Goal: Task Accomplishment & Management: Manage account settings

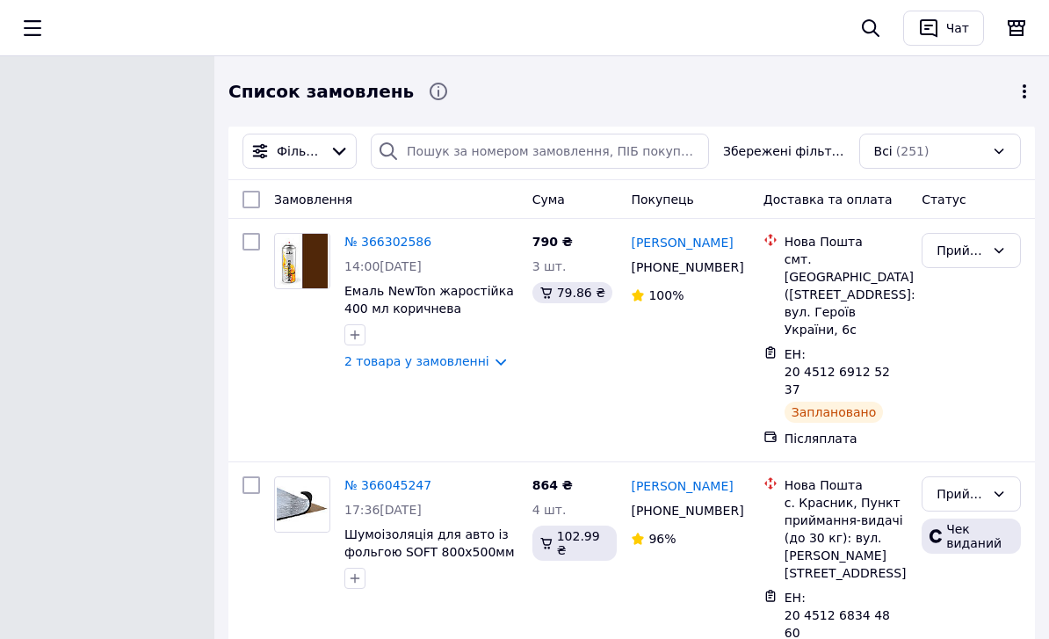
click at [37, 35] on icon "button" at bounding box center [33, 28] width 18 height 16
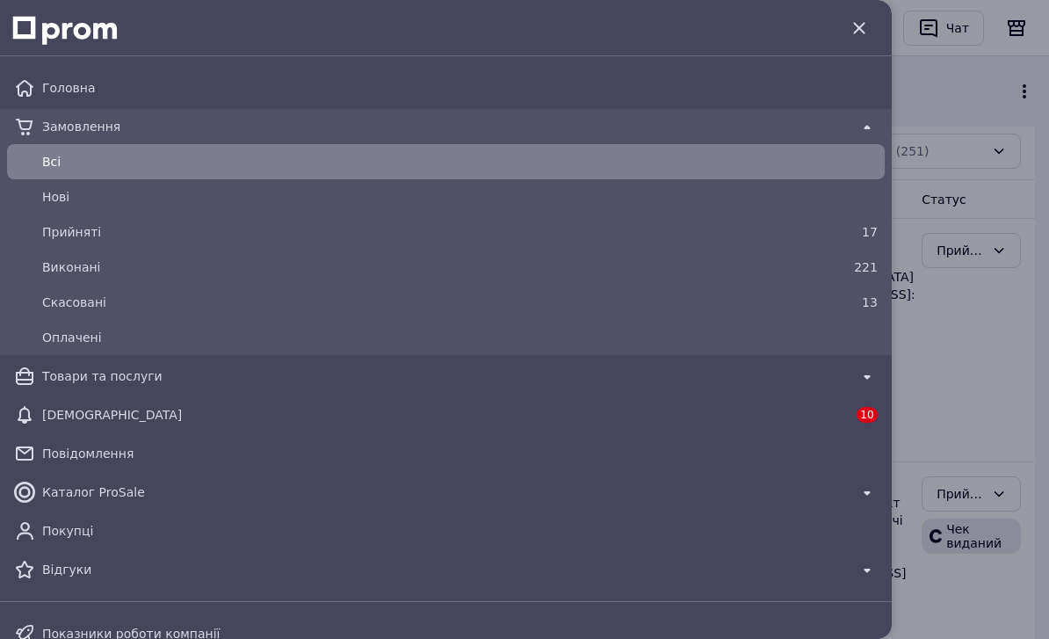
click at [716, 36] on div at bounding box center [446, 27] width 864 height 55
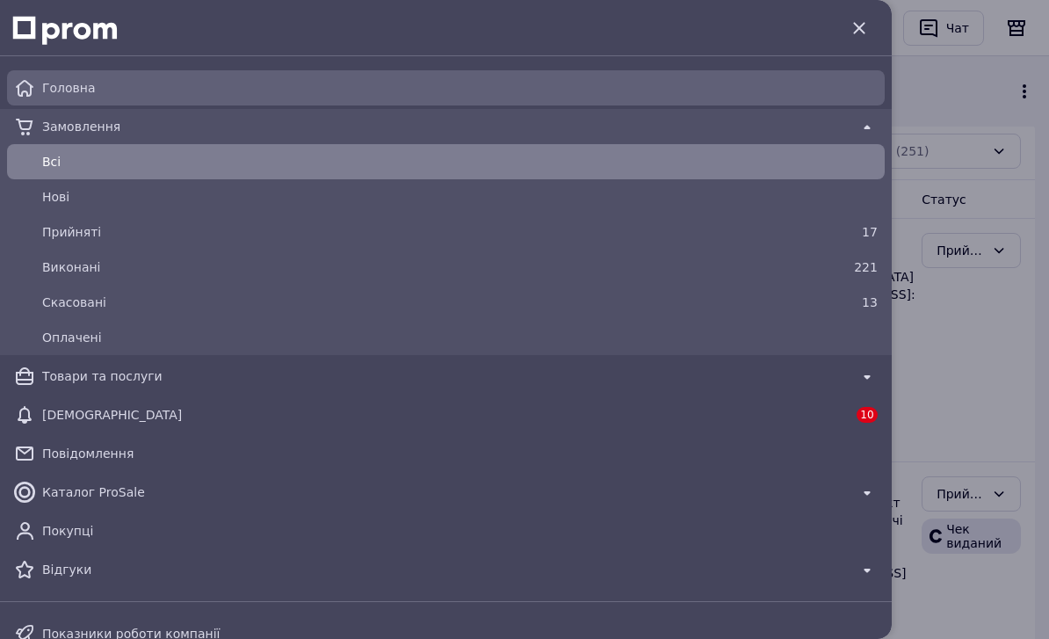
click at [851, 86] on span "Головна" at bounding box center [460, 88] width 836 height 18
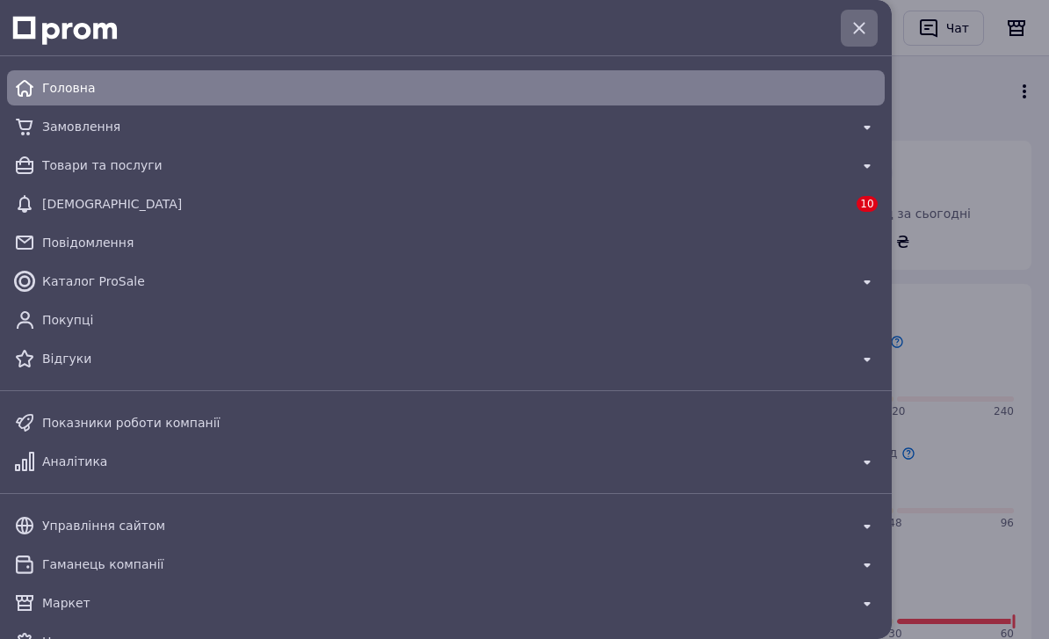
click at [863, 28] on icon "button" at bounding box center [859, 28] width 21 height 21
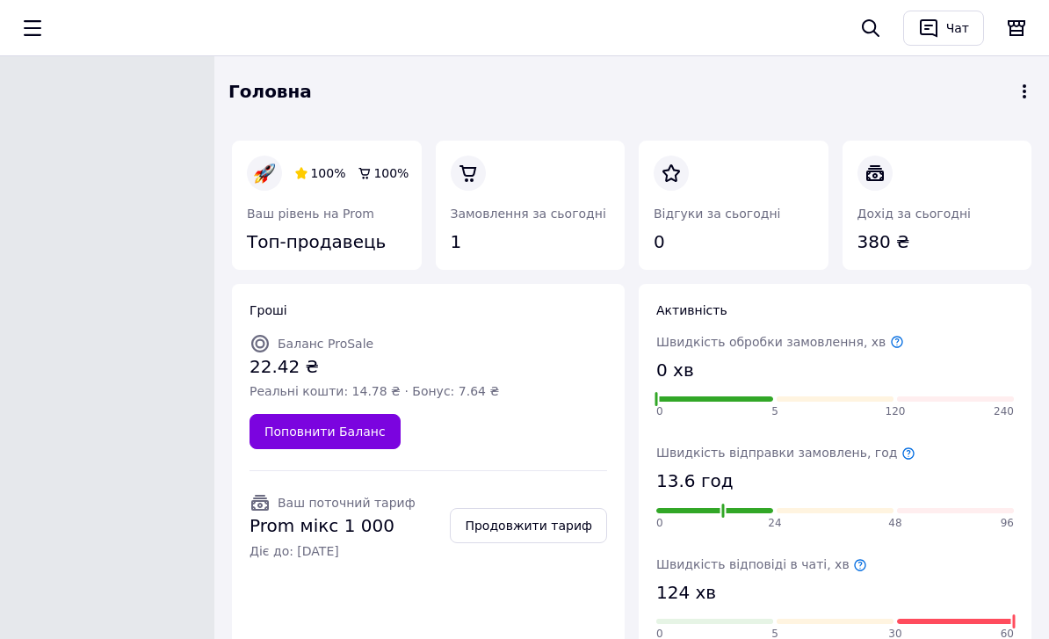
click at [26, 38] on icon "button" at bounding box center [32, 28] width 21 height 21
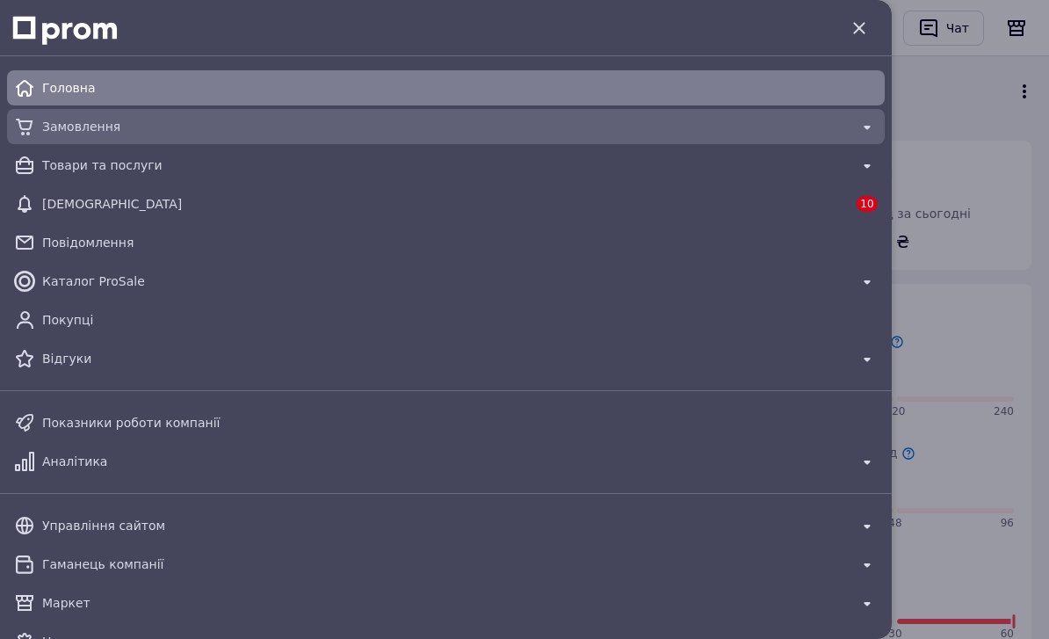
click at [72, 129] on span "Замовлення" at bounding box center [446, 127] width 808 height 18
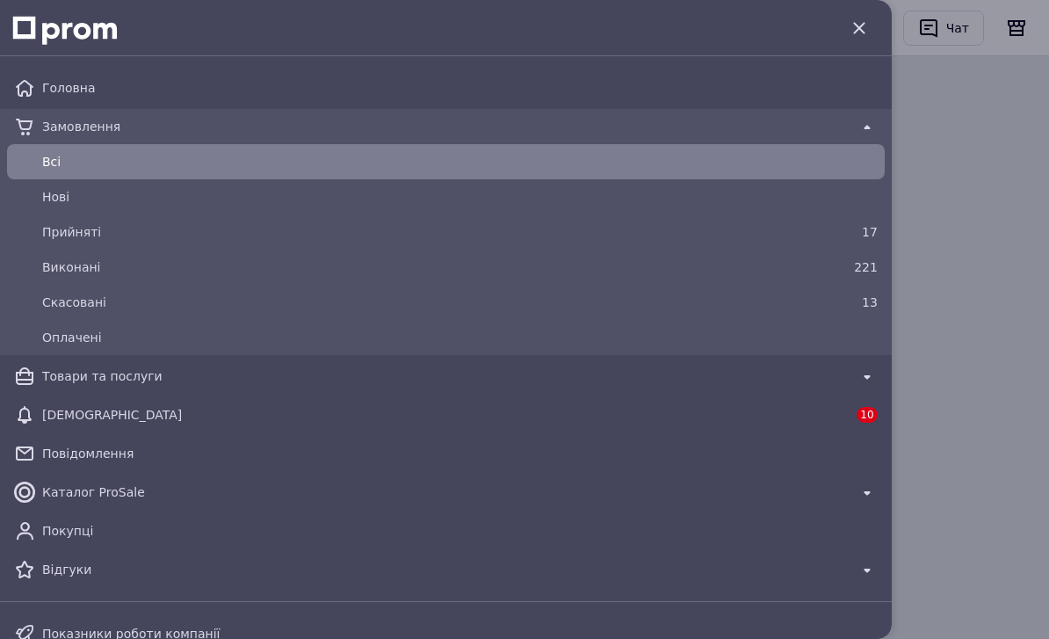
click at [970, 131] on div at bounding box center [524, 319] width 1049 height 639
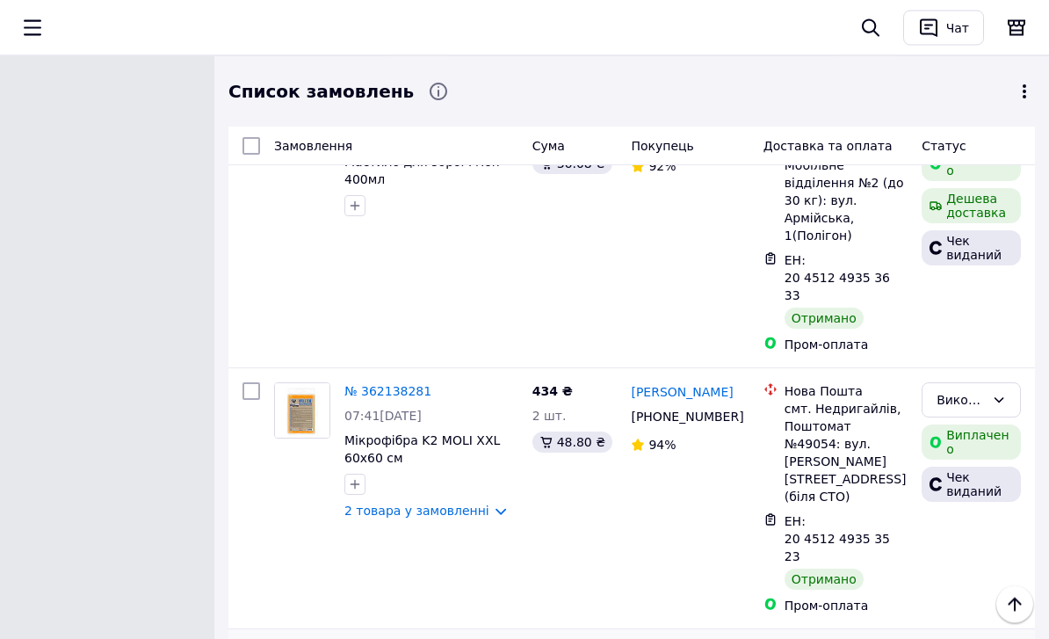
scroll to position [11742, 0]
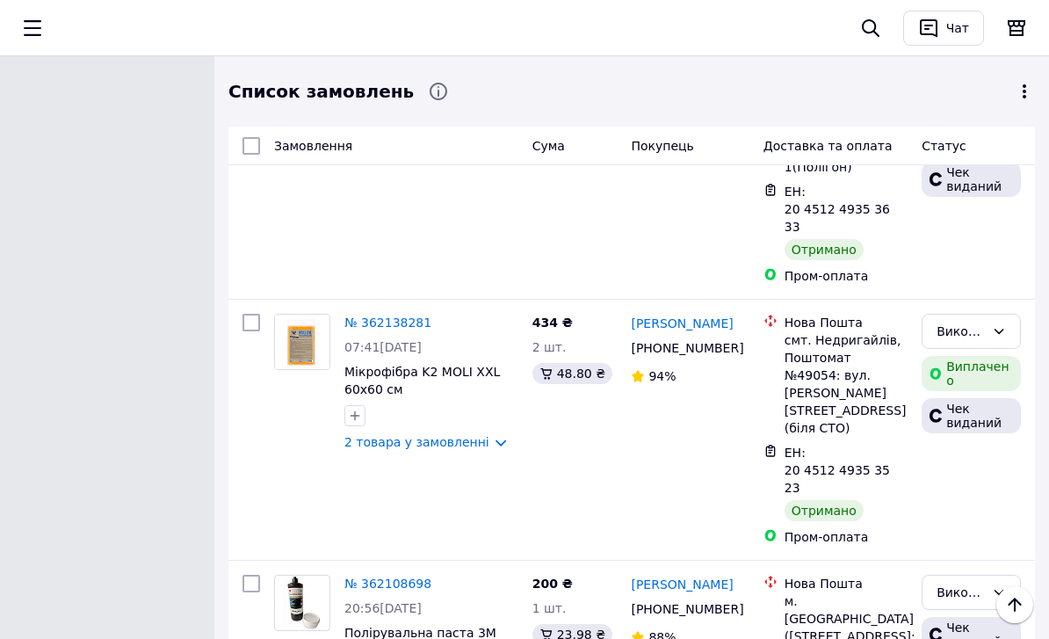
click at [591, 546] on li "по 100 позицій" at bounding box center [613, 530] width 131 height 32
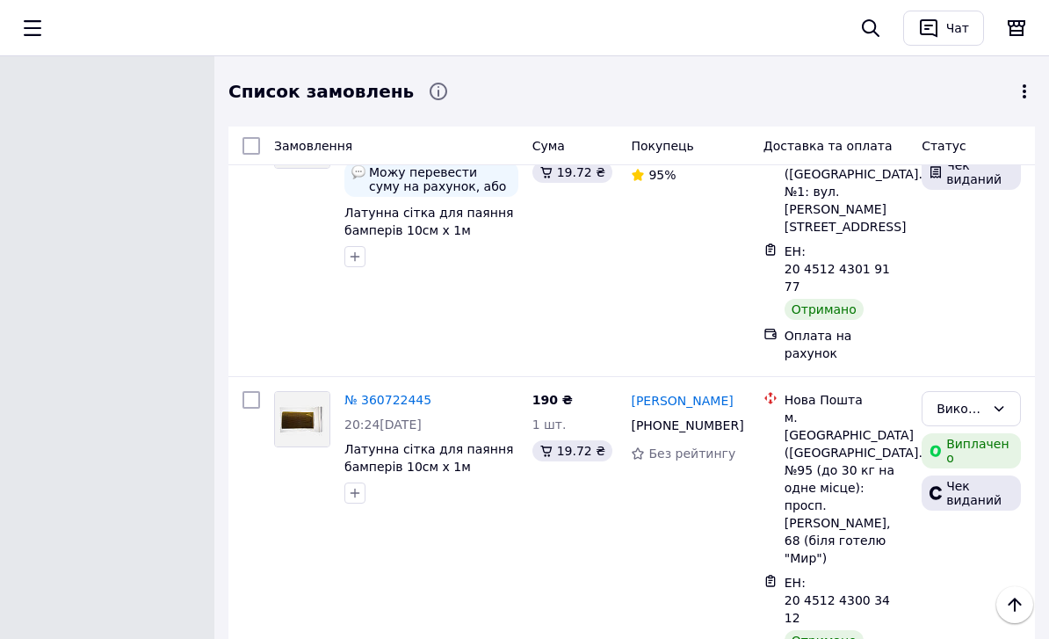
scroll to position [20260, 0]
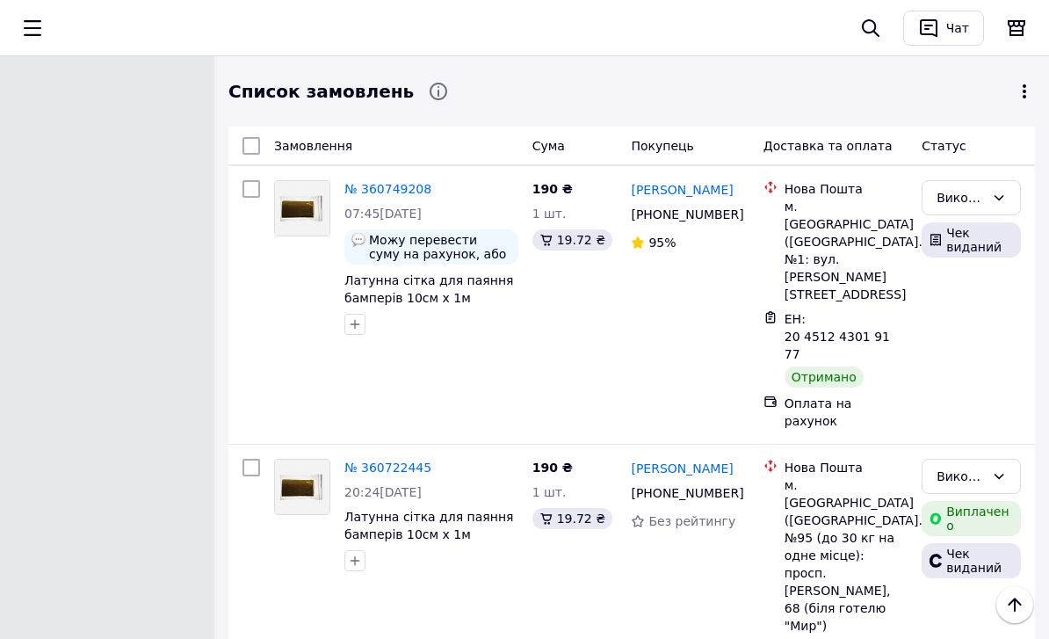
drag, startPoint x: 627, startPoint y: 365, endPoint x: 732, endPoint y: 386, distance: 106.7
copy link "Євген Осипов"
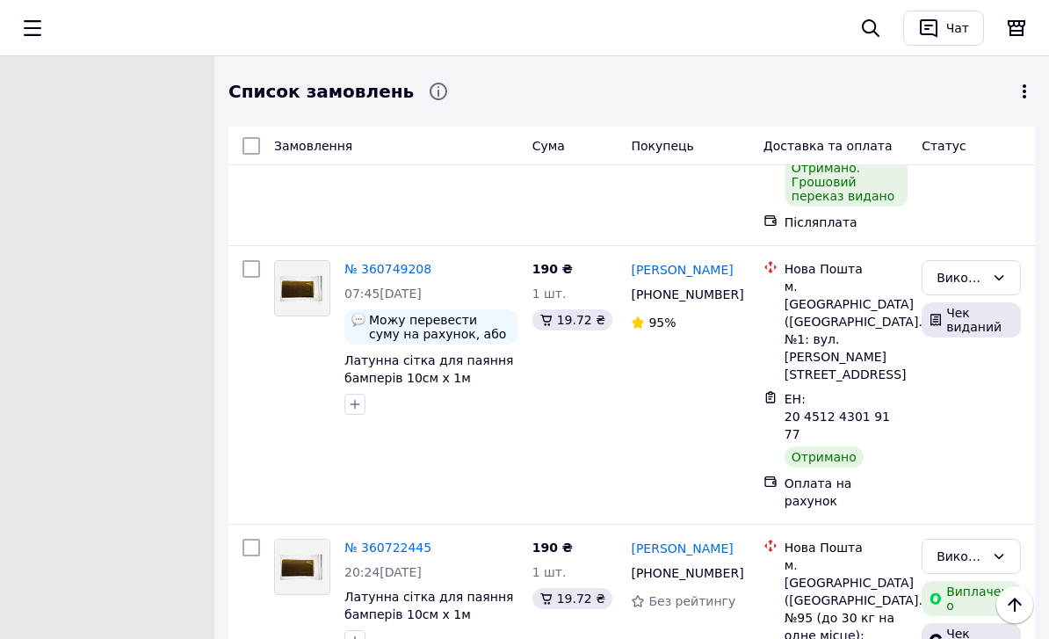
scroll to position [20173, 0]
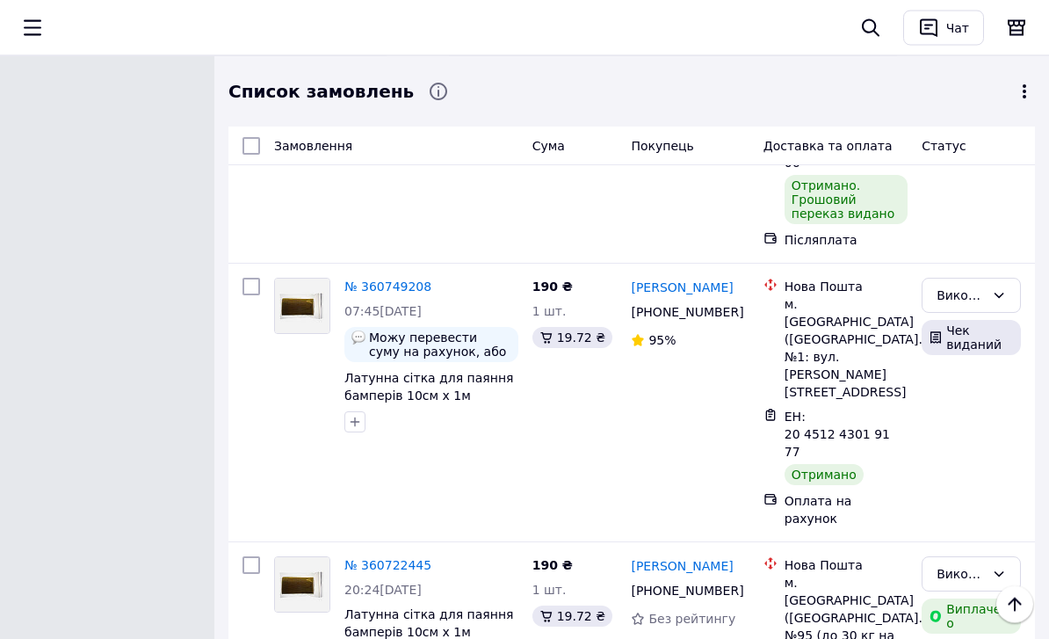
scroll to position [20158, 0]
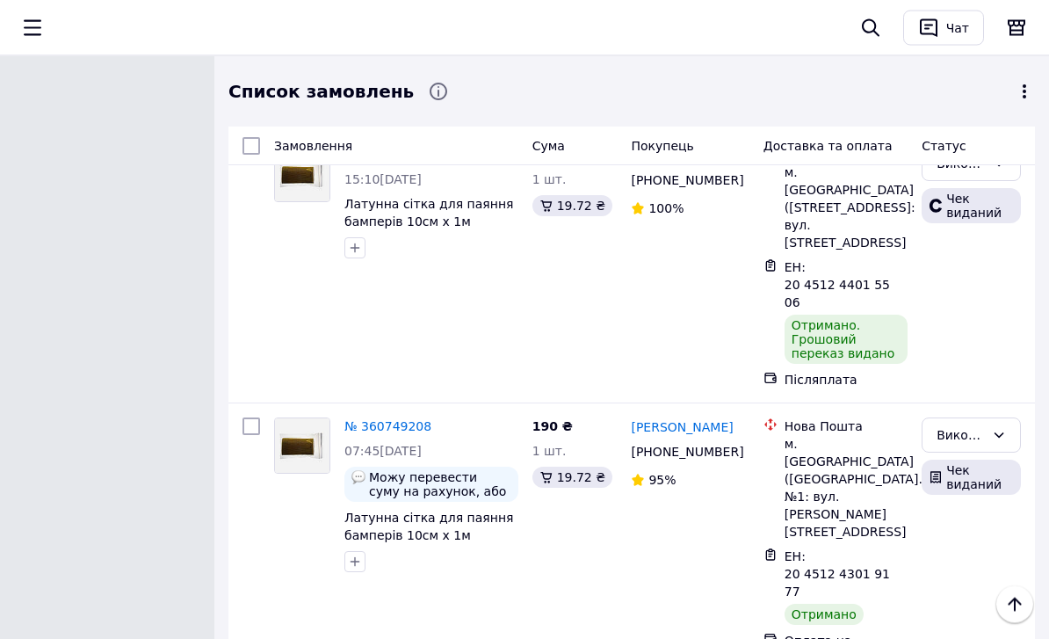
scroll to position [19965, 0]
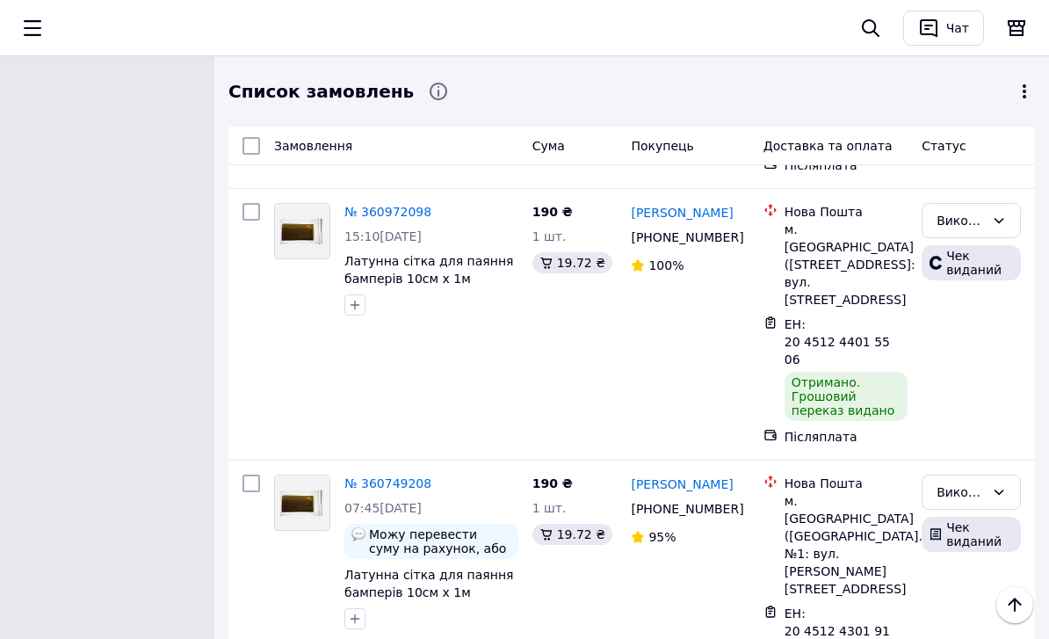
drag, startPoint x: 625, startPoint y: 455, endPoint x: 717, endPoint y: 465, distance: 92.8
copy link "Олег Мишагли"
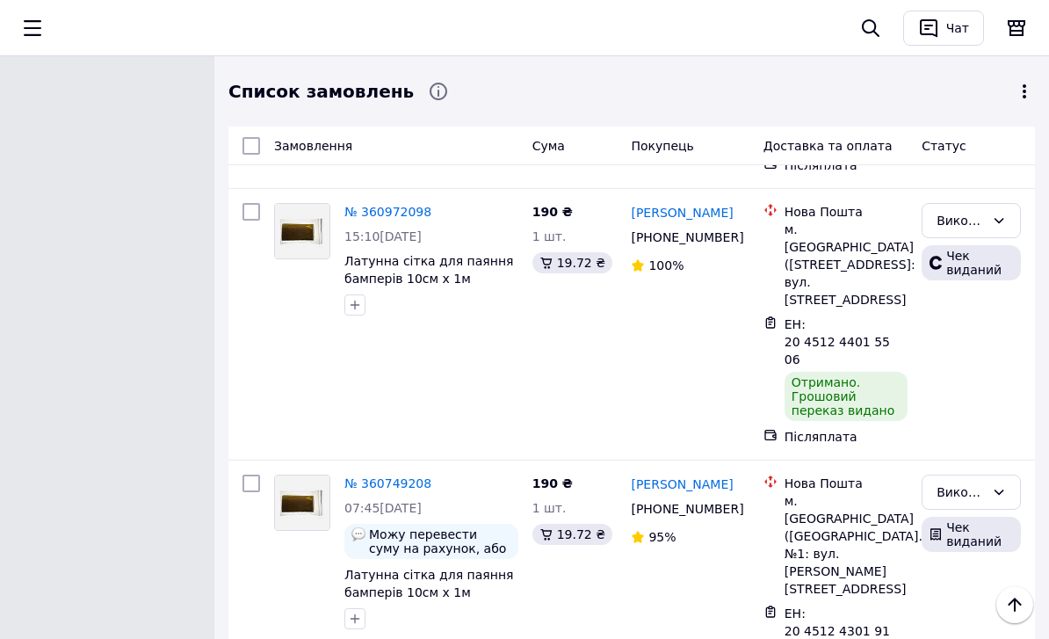
drag, startPoint x: 624, startPoint y: 263, endPoint x: 735, endPoint y: 277, distance: 111.6
copy link "Світлана Світлик"
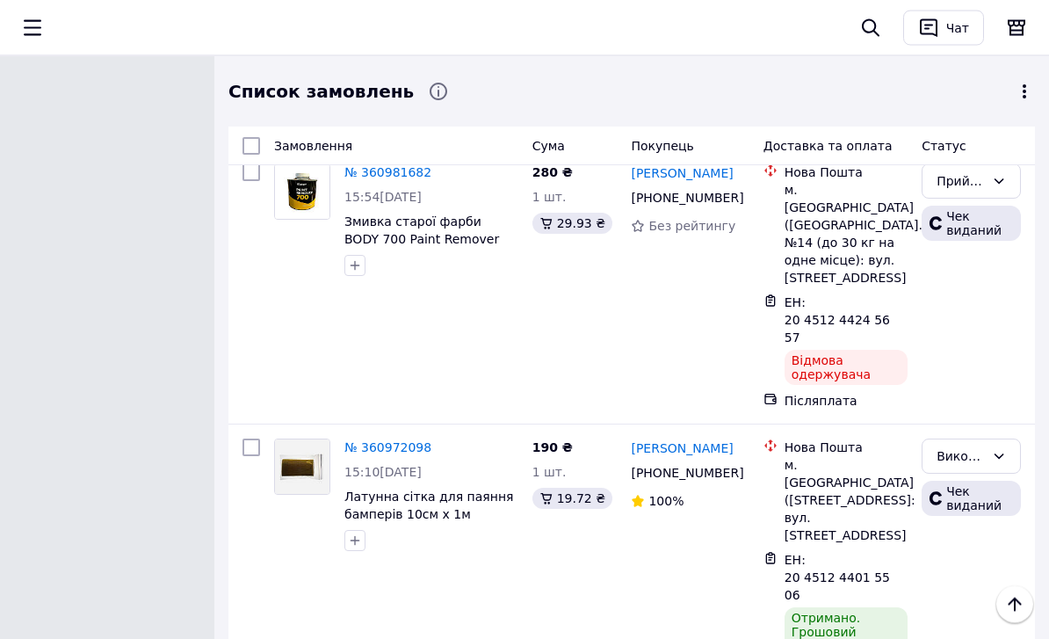
scroll to position [19715, 0]
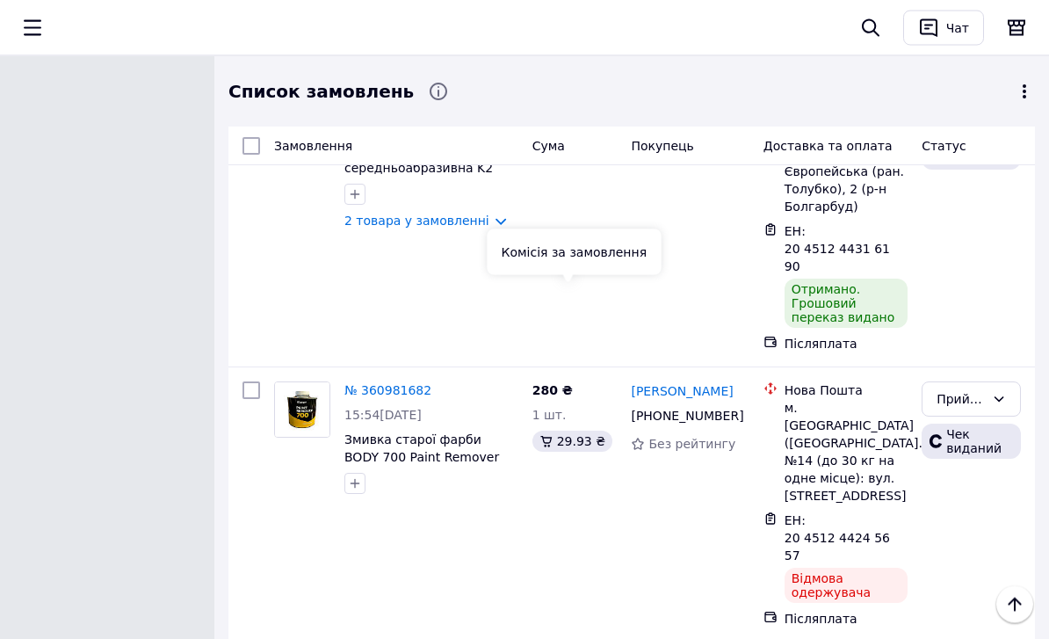
scroll to position [19512, 0]
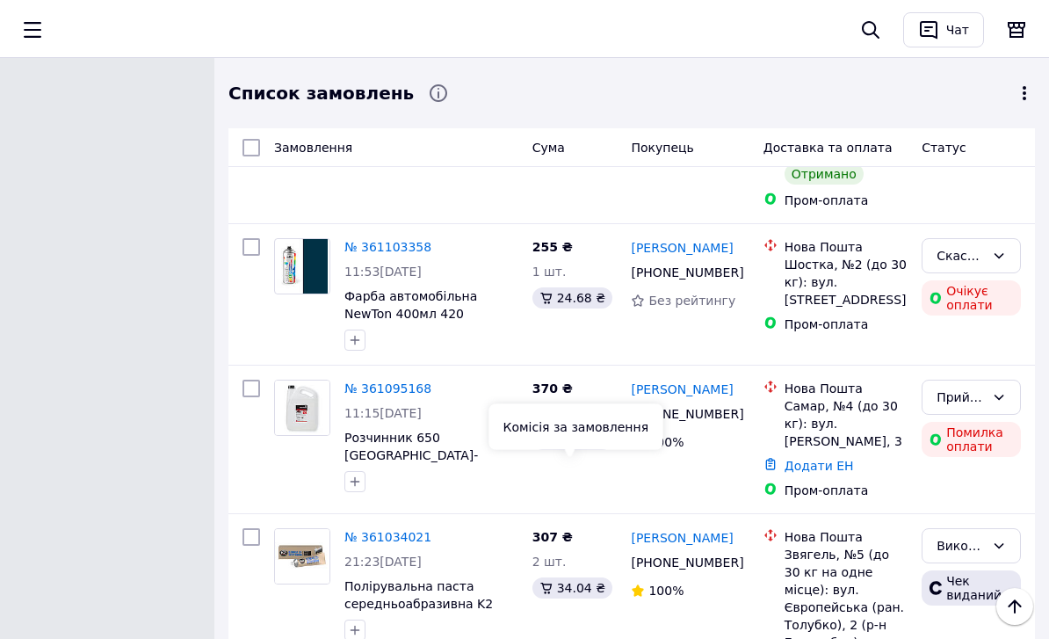
scroll to position [19076, 0]
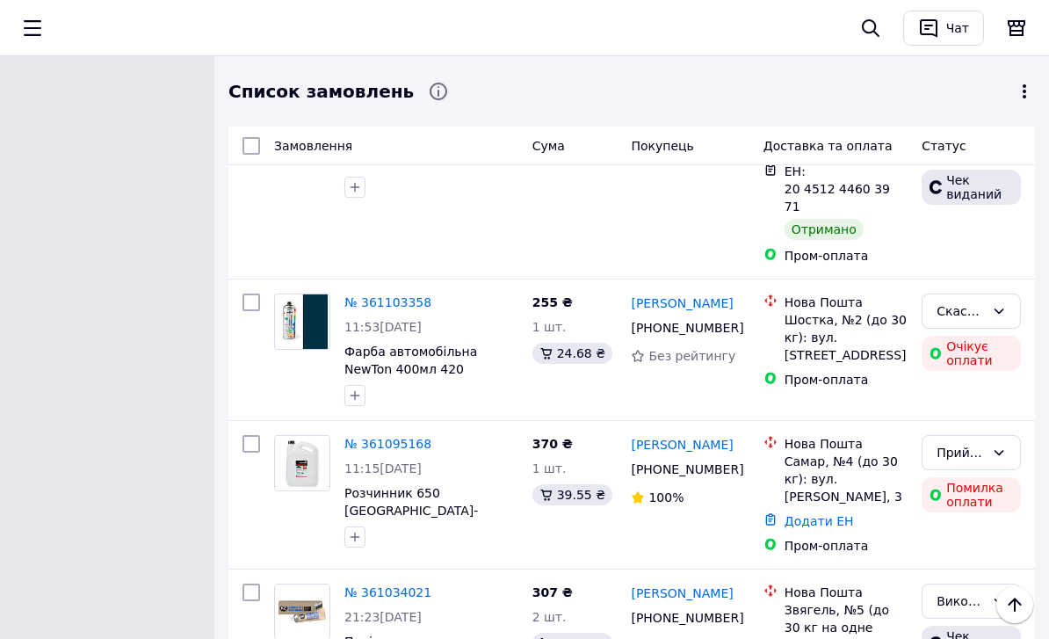
scroll to position [19020, 0]
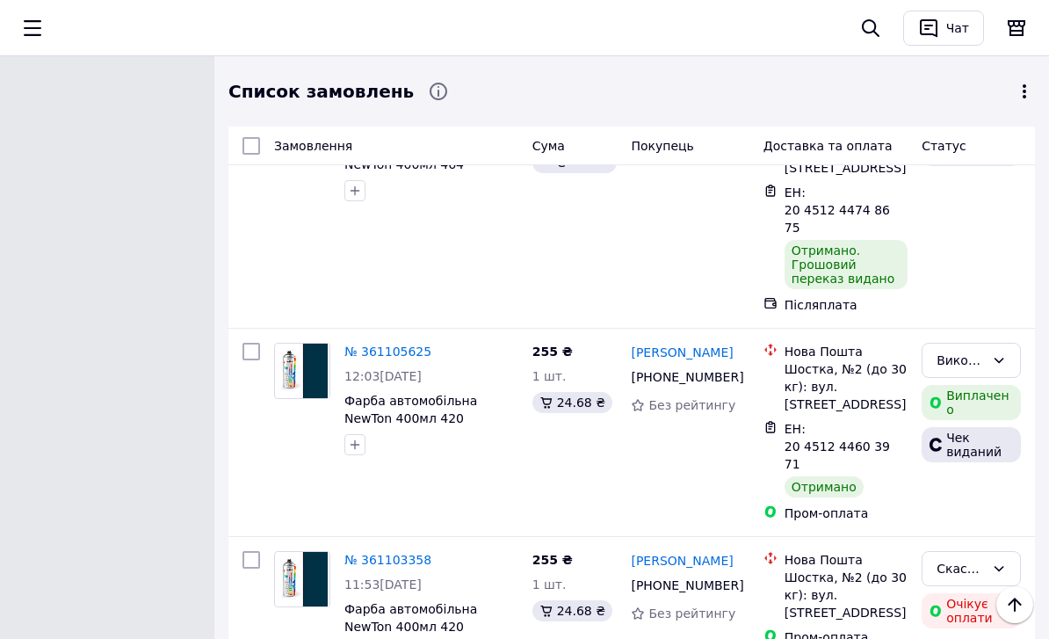
scroll to position [18756, 0]
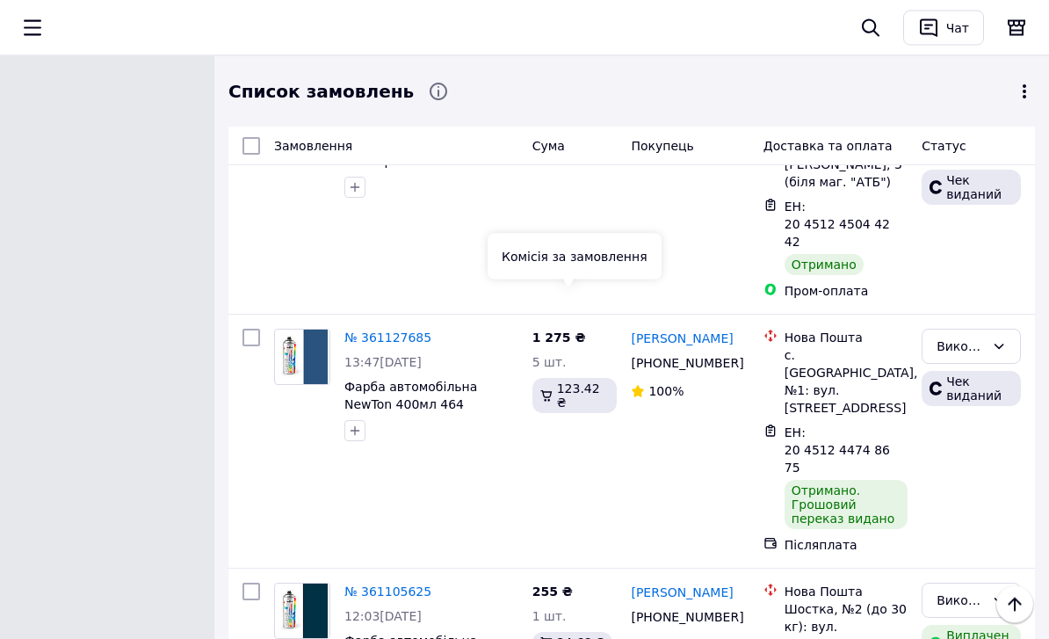
scroll to position [18523, 0]
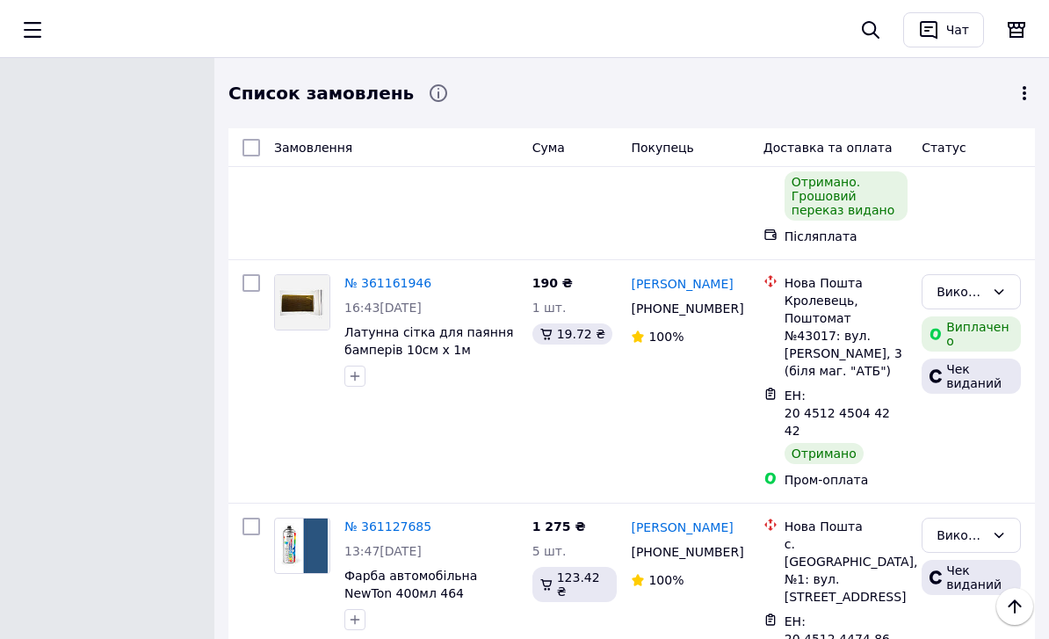
scroll to position [18334, 0]
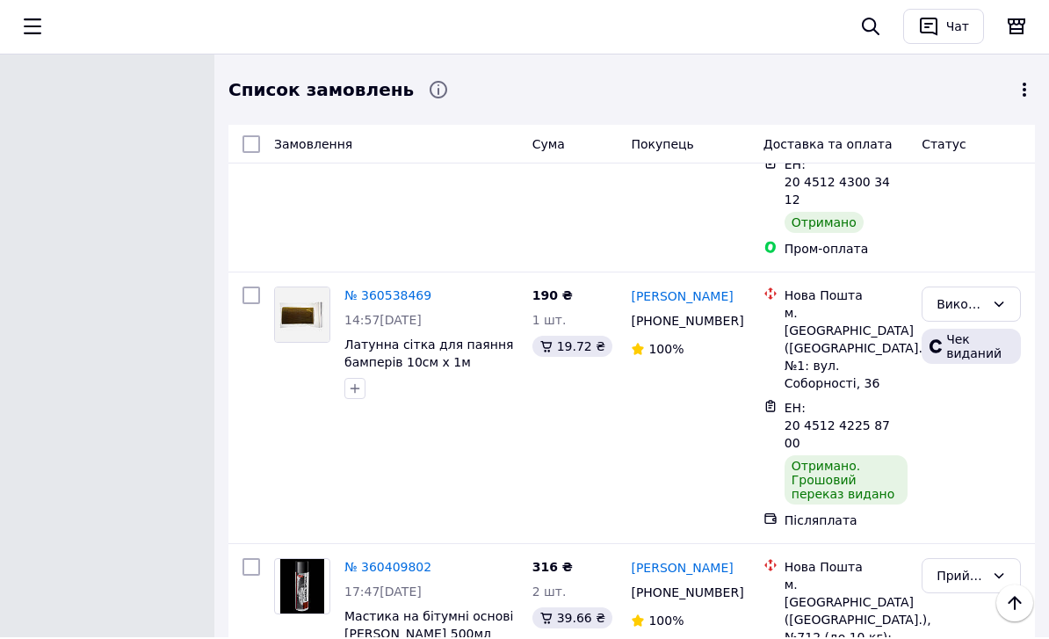
scroll to position [20765, 0]
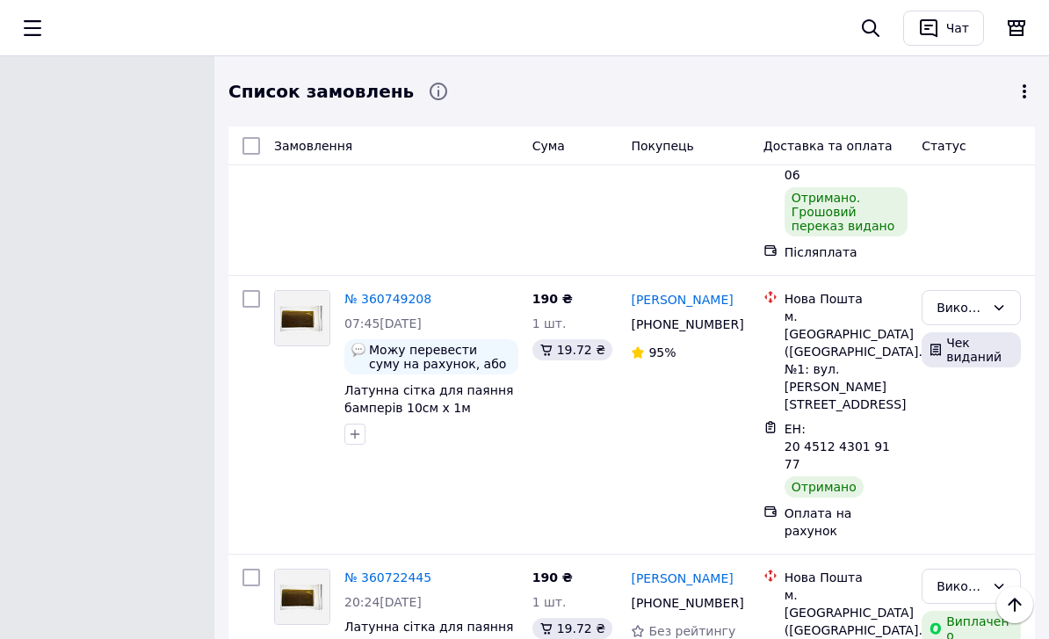
scroll to position [20145, 0]
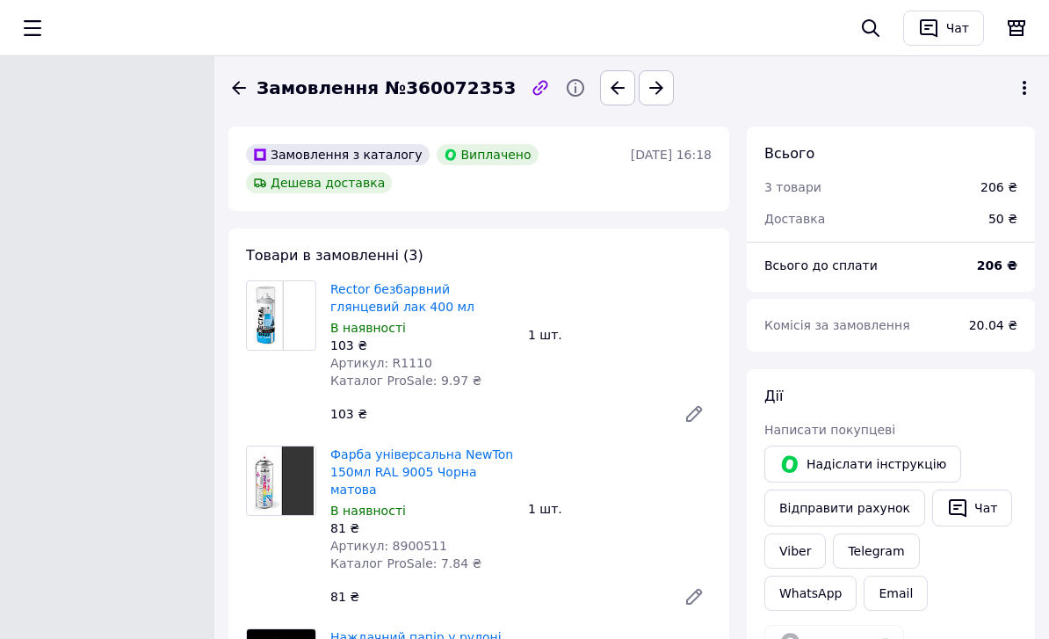
scroll to position [158, 0]
click at [241, 92] on icon at bounding box center [238, 87] width 21 height 21
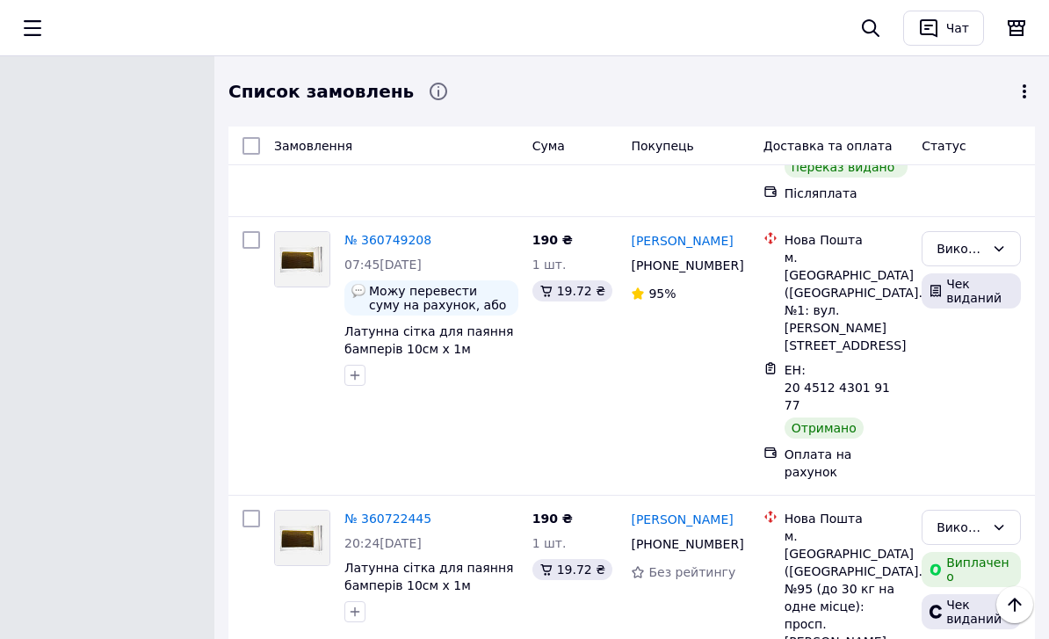
scroll to position [20207, 0]
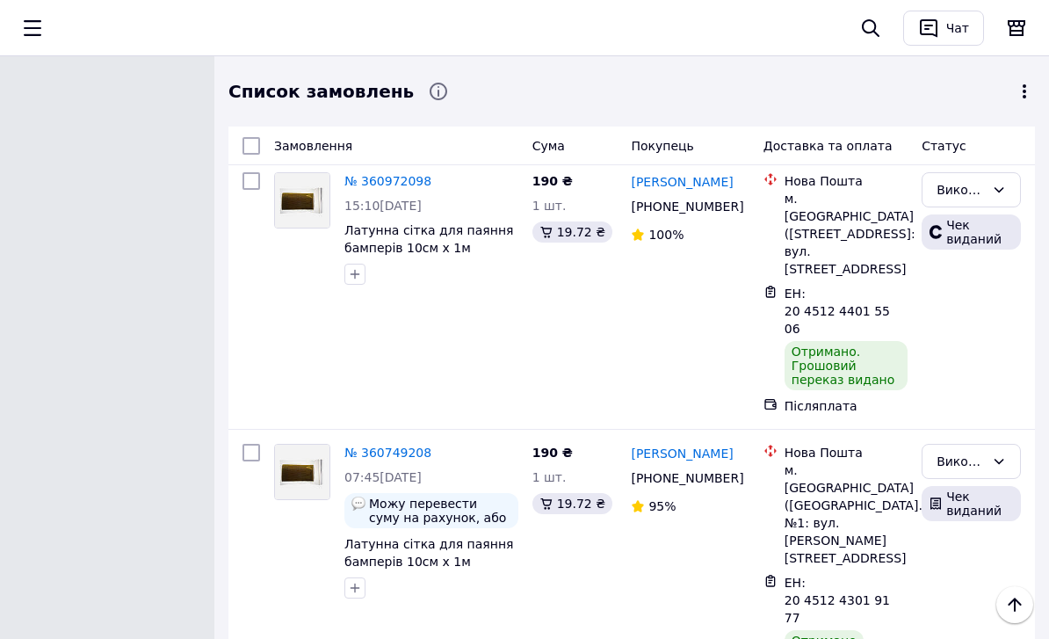
scroll to position [19982, 0]
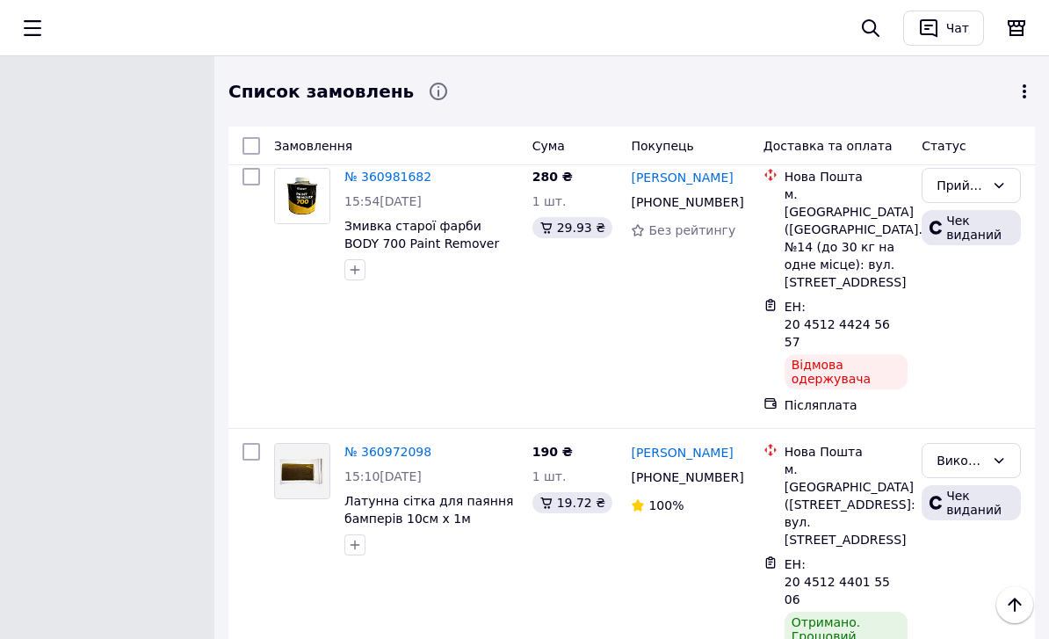
scroll to position [19712, 0]
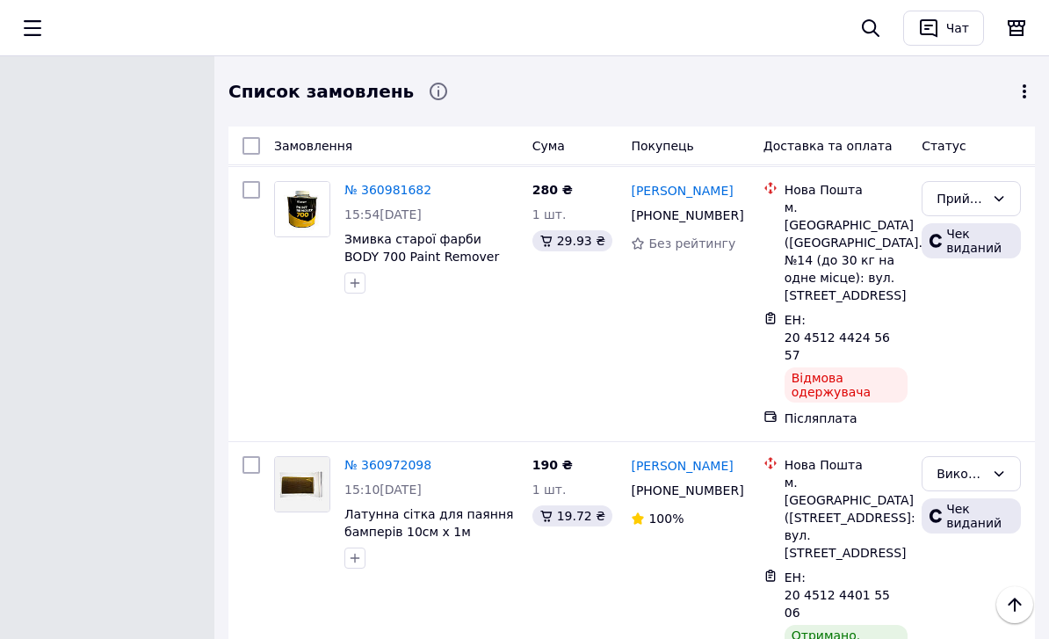
drag, startPoint x: 627, startPoint y: 261, endPoint x: 738, endPoint y: 279, distance: 113.0
copy link "Василь Кудрич"
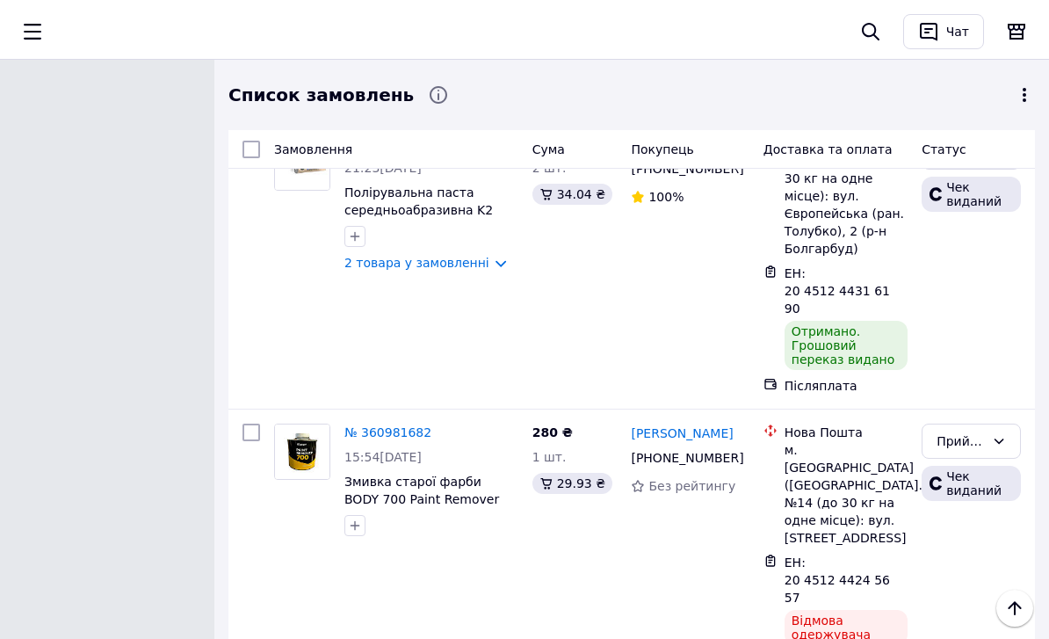
scroll to position [19470, 0]
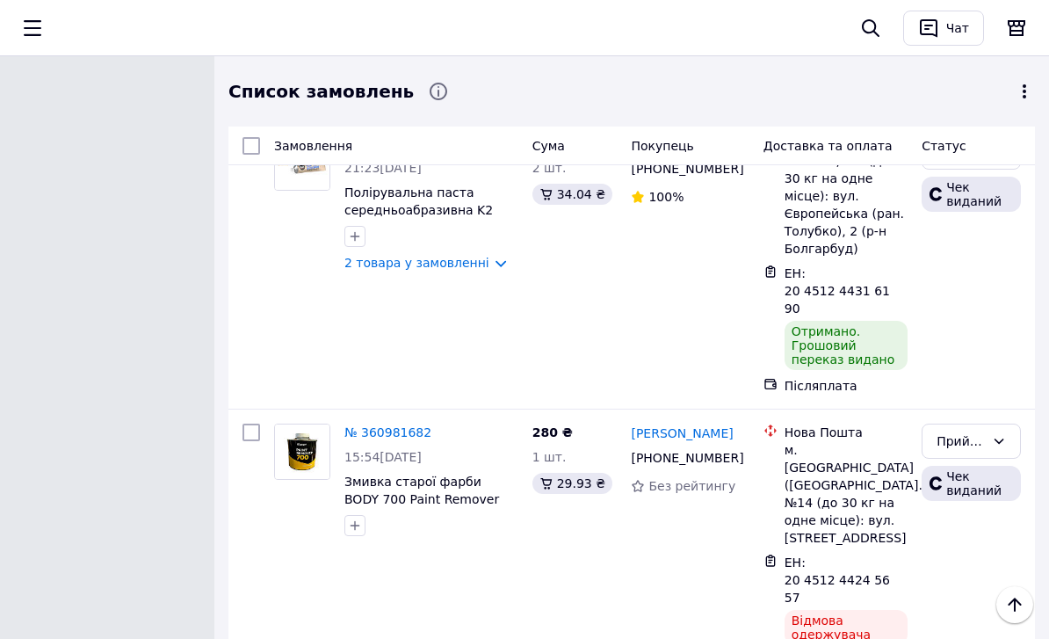
drag, startPoint x: 620, startPoint y: 281, endPoint x: 720, endPoint y: 294, distance: 100.9
drag, startPoint x: 634, startPoint y: 265, endPoint x: 725, endPoint y: 287, distance: 93.1
copy link "Сергій Джулай"
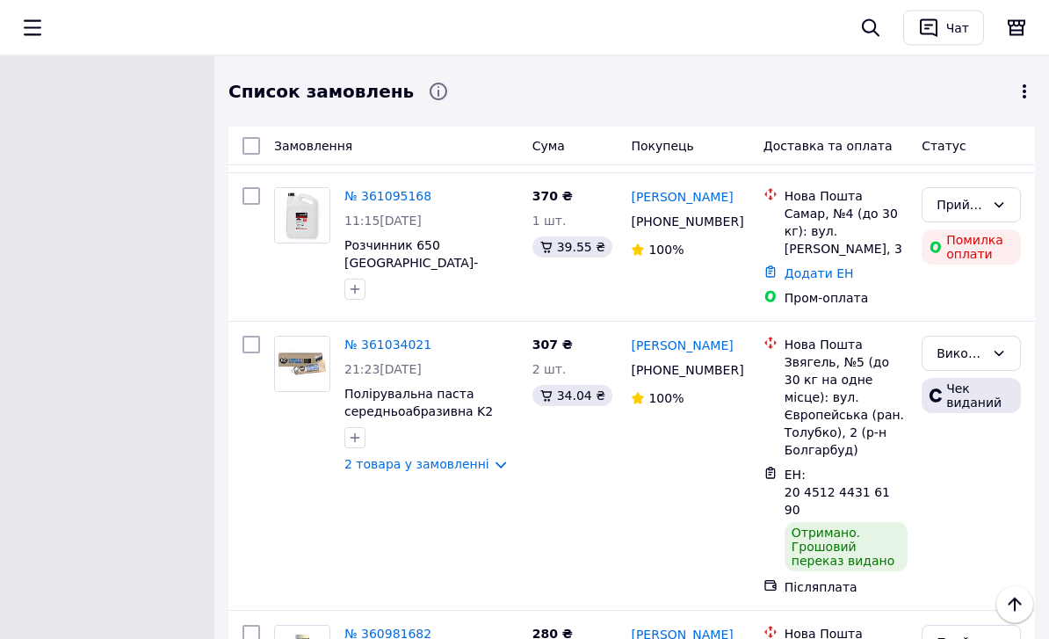
scroll to position [19267, 0]
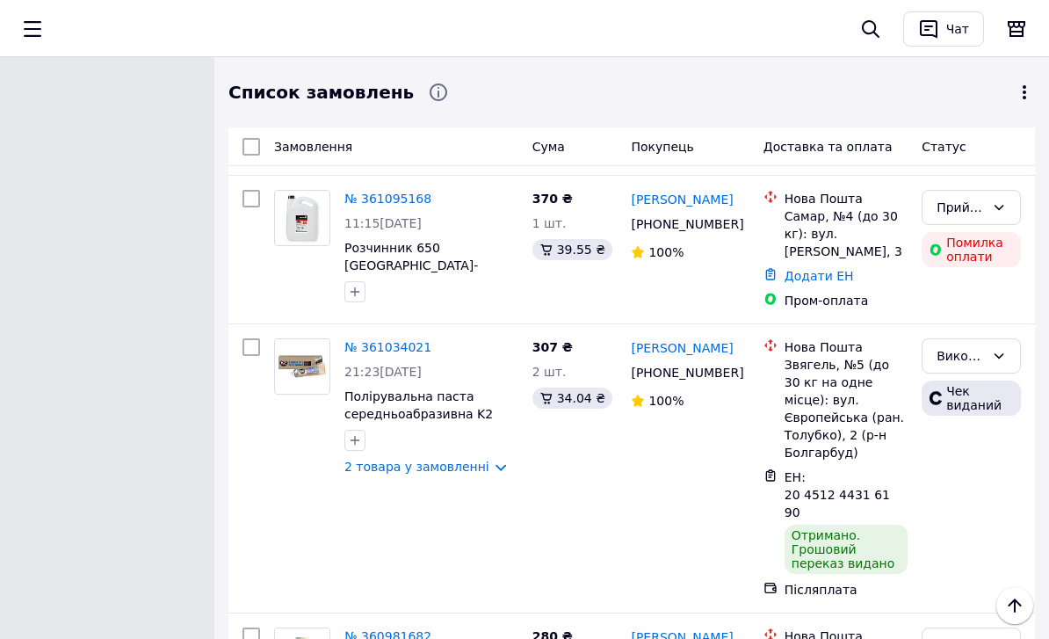
drag, startPoint x: 630, startPoint y: 221, endPoint x: 748, endPoint y: 229, distance: 118.1
copy link "Николай Близнюк"
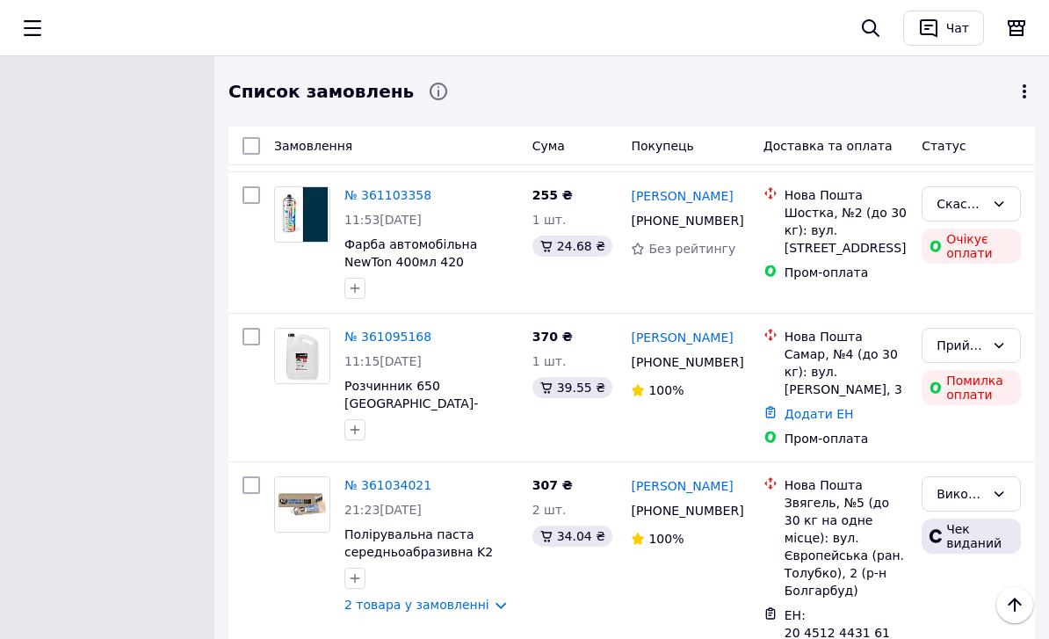
scroll to position [19063, 0]
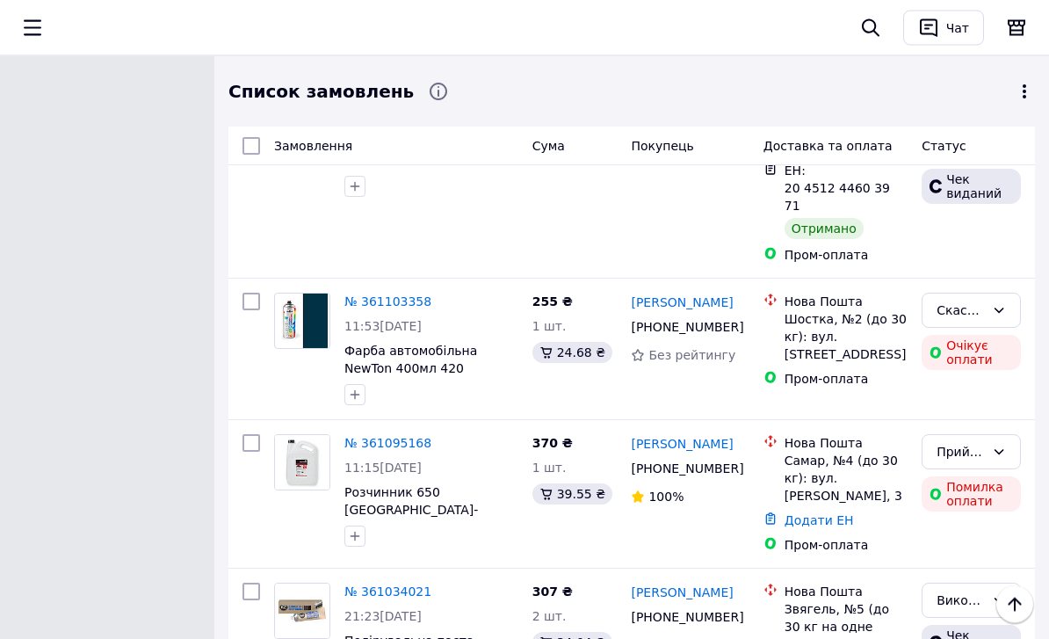
scroll to position [18971, 0]
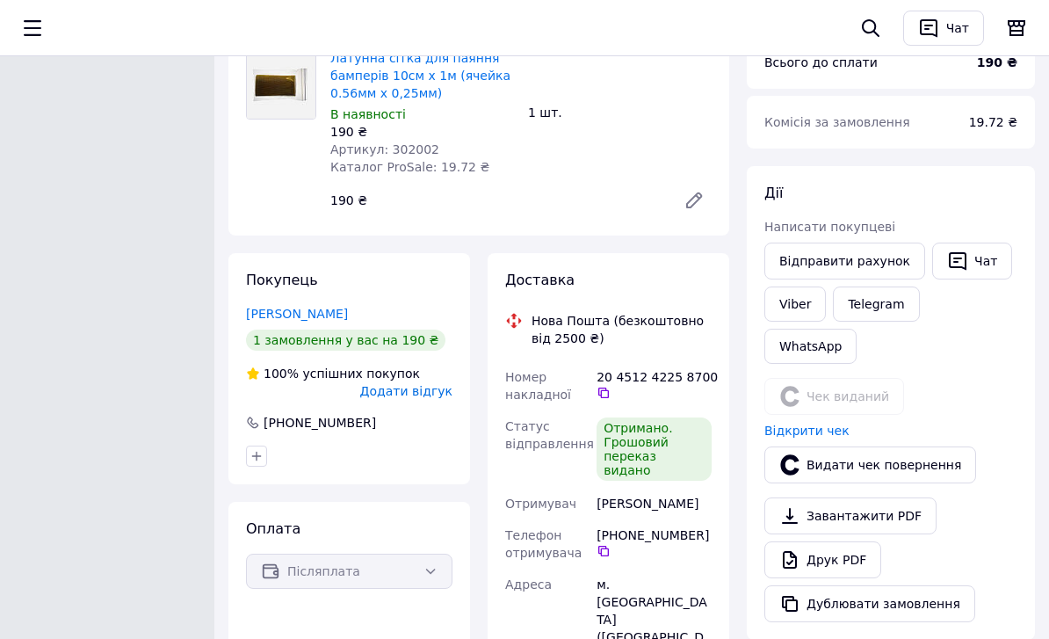
drag, startPoint x: 594, startPoint y: 485, endPoint x: 703, endPoint y: 507, distance: 111.2
click at [704, 507] on div "Пархоменко Олександр" at bounding box center [654, 504] width 122 height 32
copy div "Пархоменко Олександр"
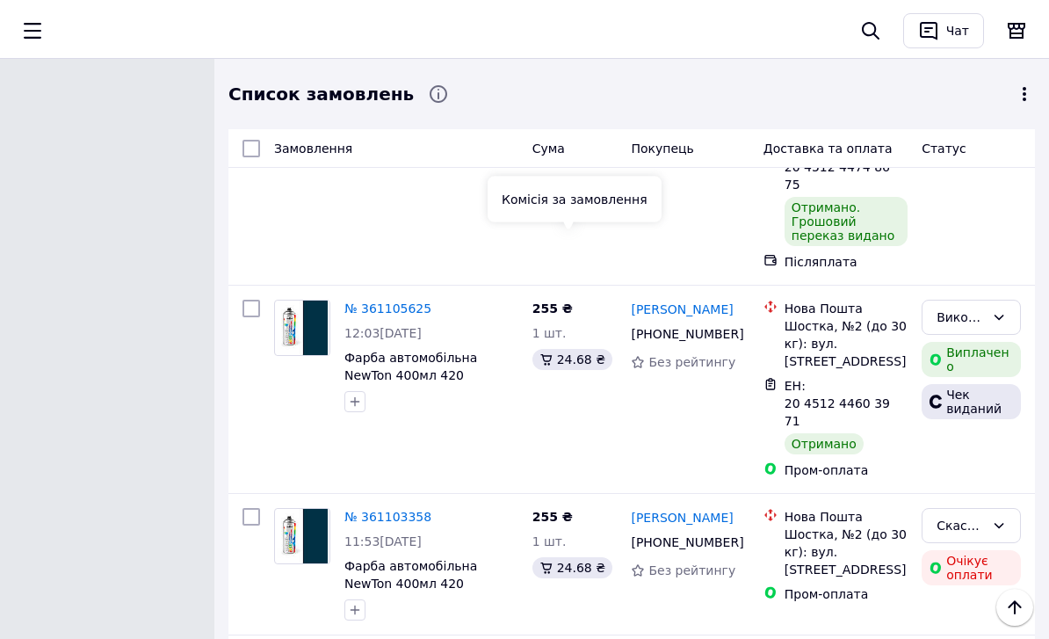
scroll to position [18806, 0]
drag, startPoint x: 627, startPoint y: 178, endPoint x: 732, endPoint y: 195, distance: 106.8
copy link "Віталій Саввін"
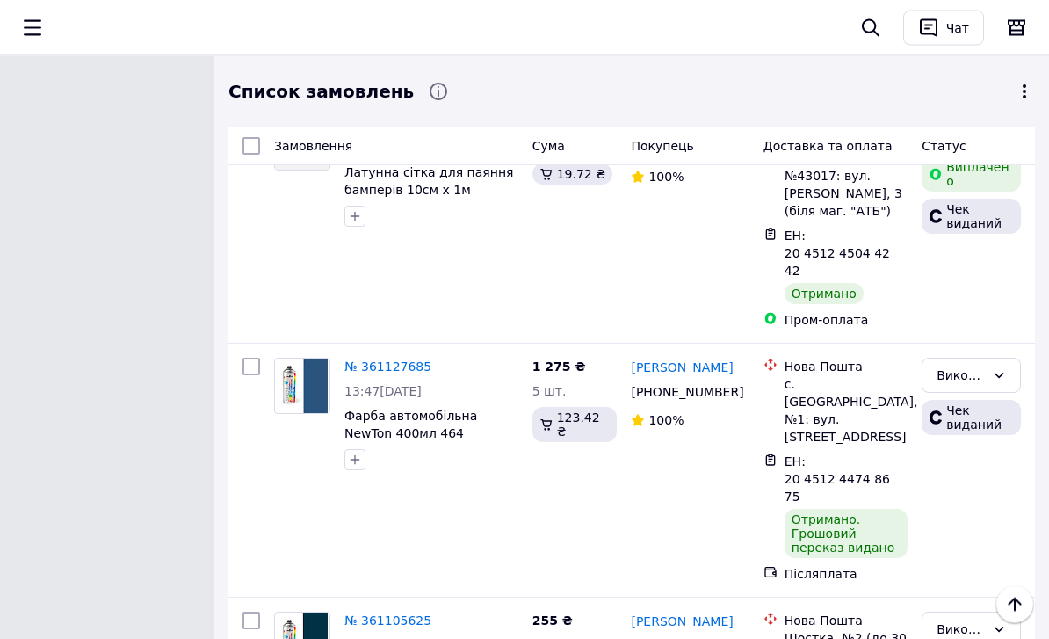
scroll to position [18468, 0]
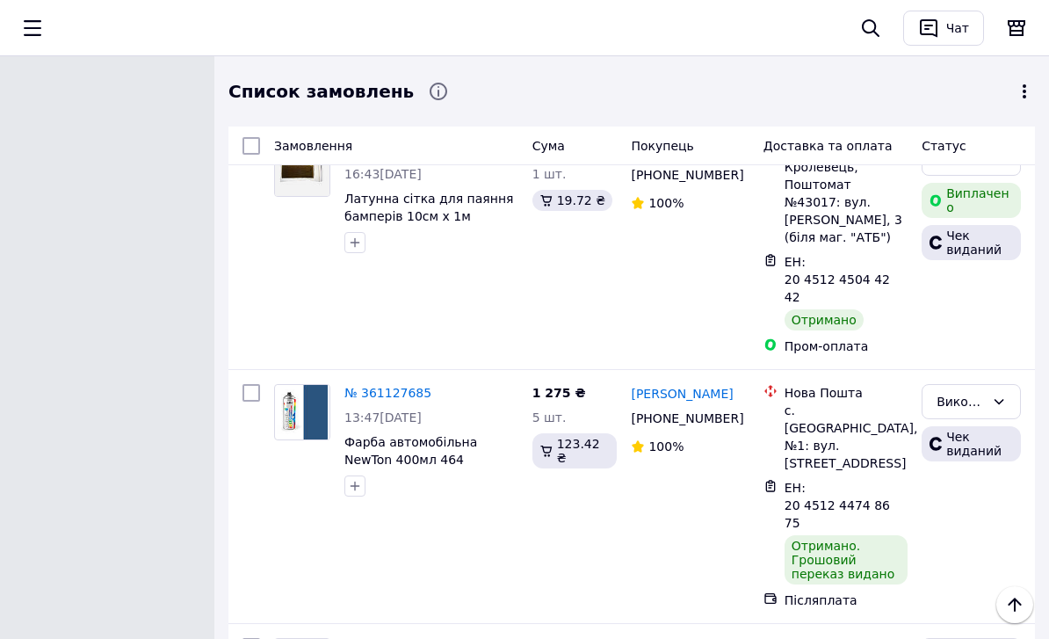
drag, startPoint x: 616, startPoint y: 299, endPoint x: 748, endPoint y: 310, distance: 132.3
drag, startPoint x: 625, startPoint y: 286, endPoint x: 740, endPoint y: 305, distance: 116.7
copy link "Евгений Вишневск"
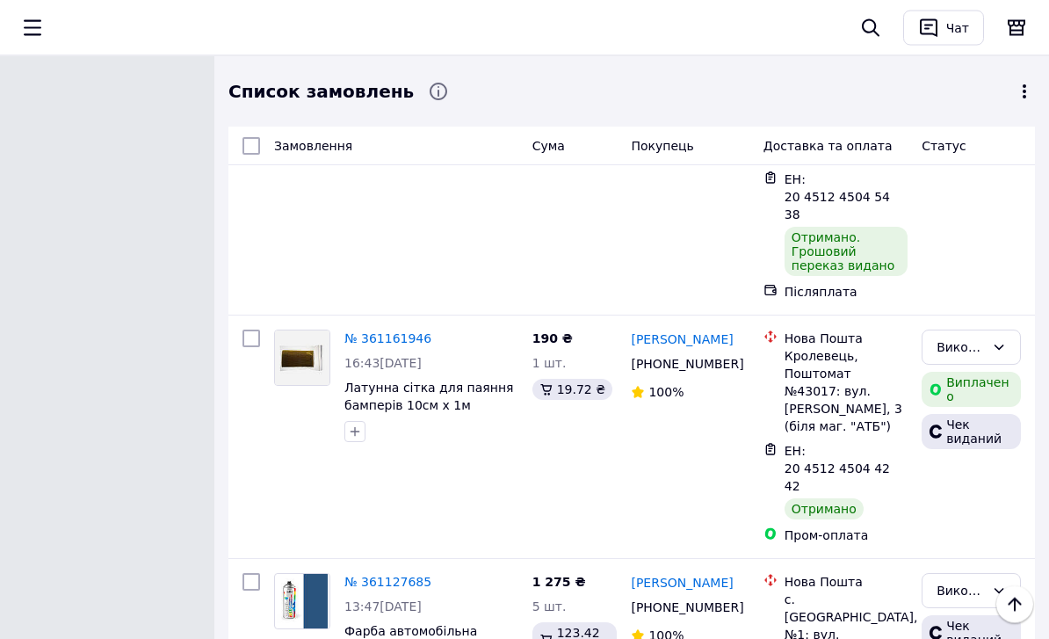
scroll to position [18245, 0]
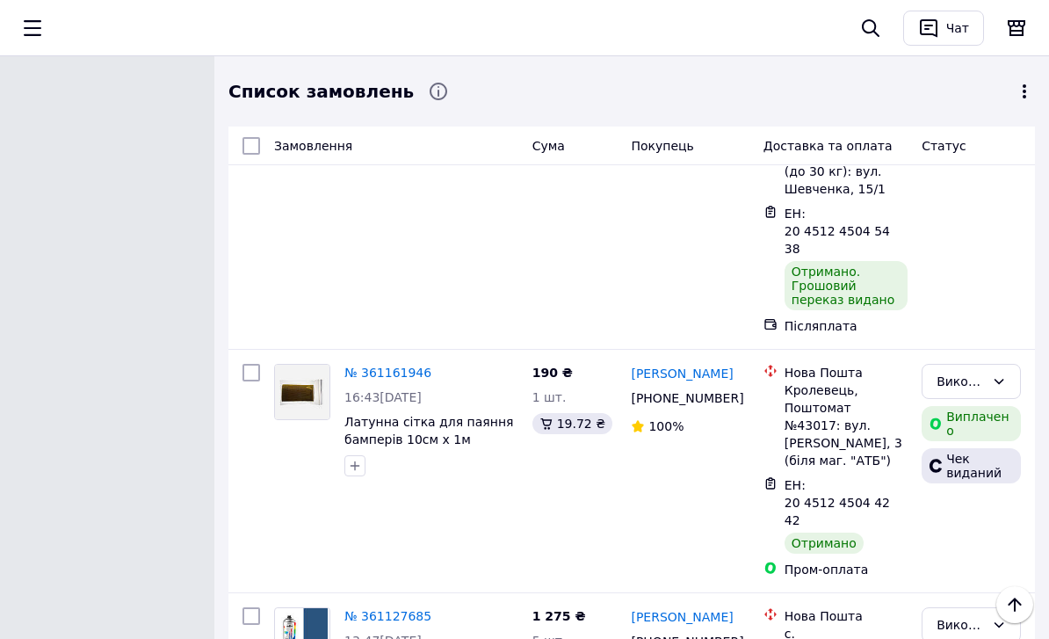
drag, startPoint x: 628, startPoint y: 262, endPoint x: 731, endPoint y: 274, distance: 103.6
copy link "Сергій Гайдачук"
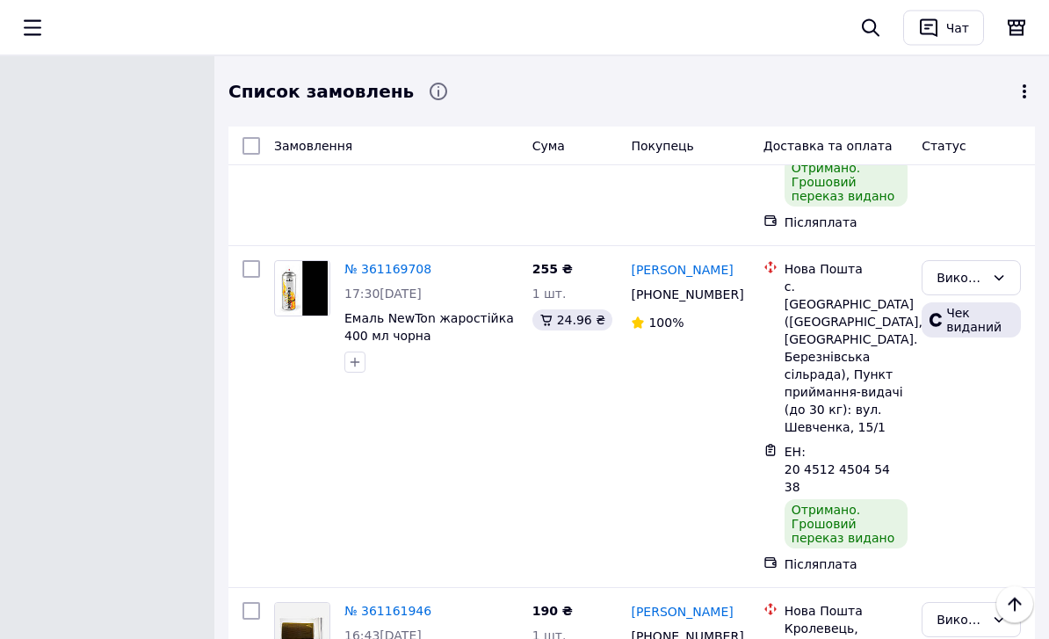
scroll to position [18000, 0]
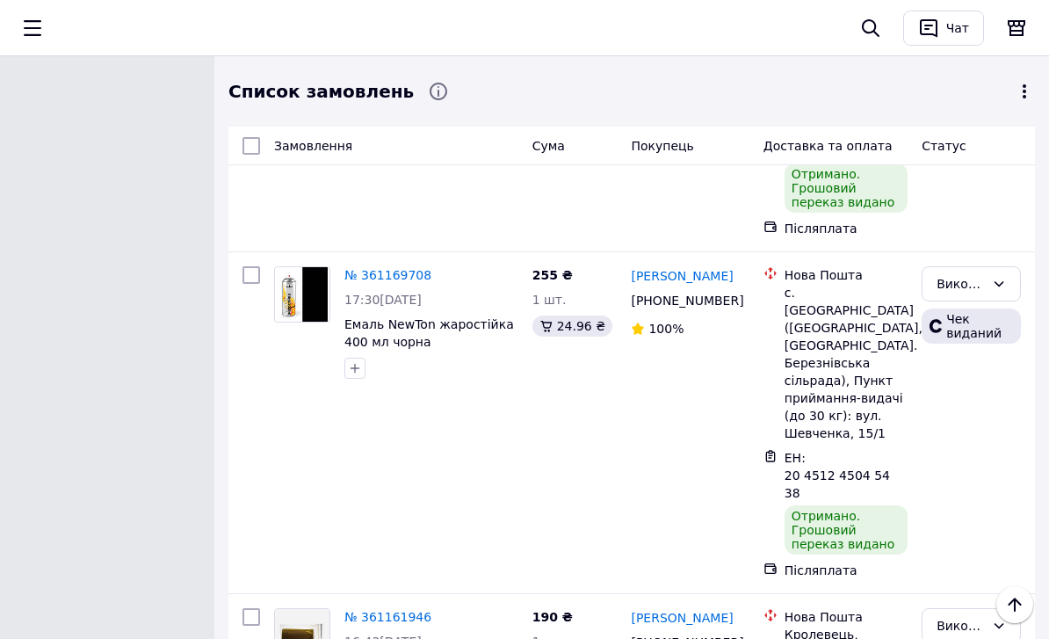
drag, startPoint x: 626, startPoint y: 252, endPoint x: 721, endPoint y: 262, distance: 96.3
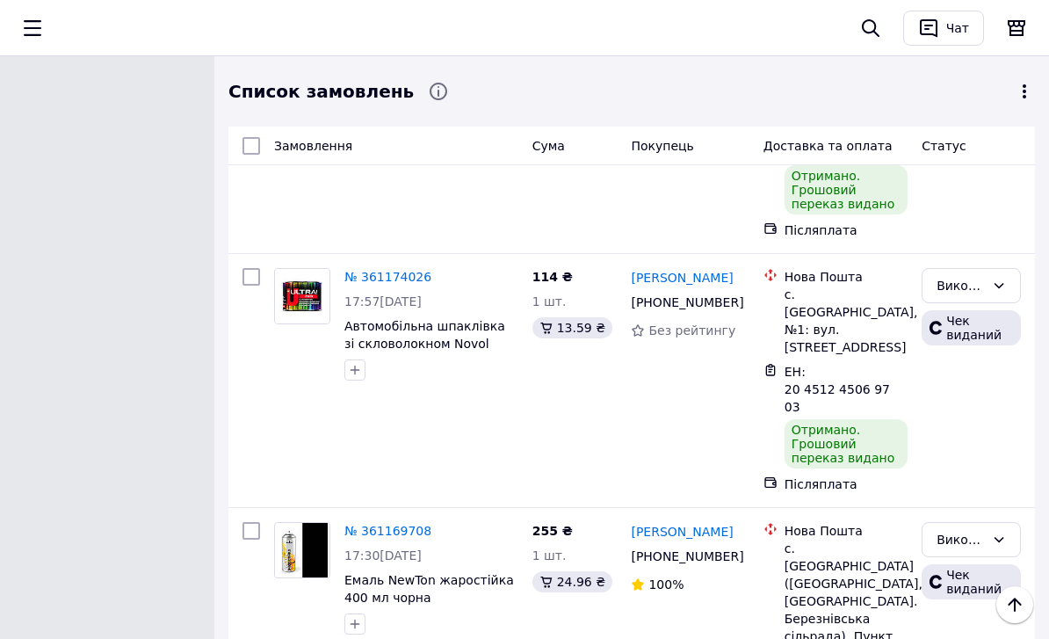
scroll to position [17666, 0]
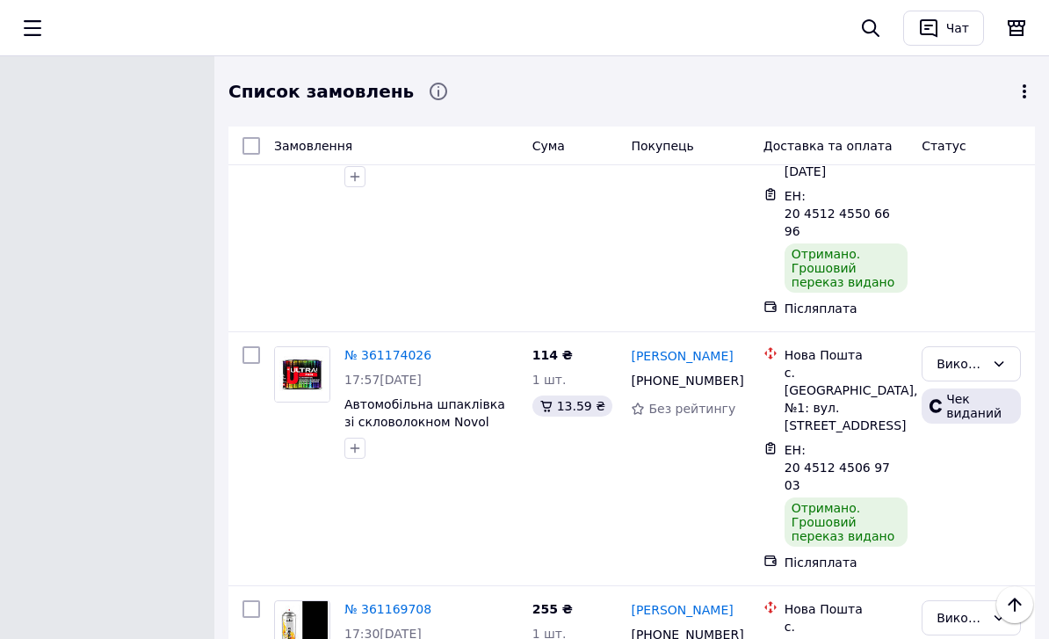
drag, startPoint x: 620, startPoint y: 314, endPoint x: 728, endPoint y: 326, distance: 107.9
drag, startPoint x: 626, startPoint y: 301, endPoint x: 748, endPoint y: 323, distance: 124.1
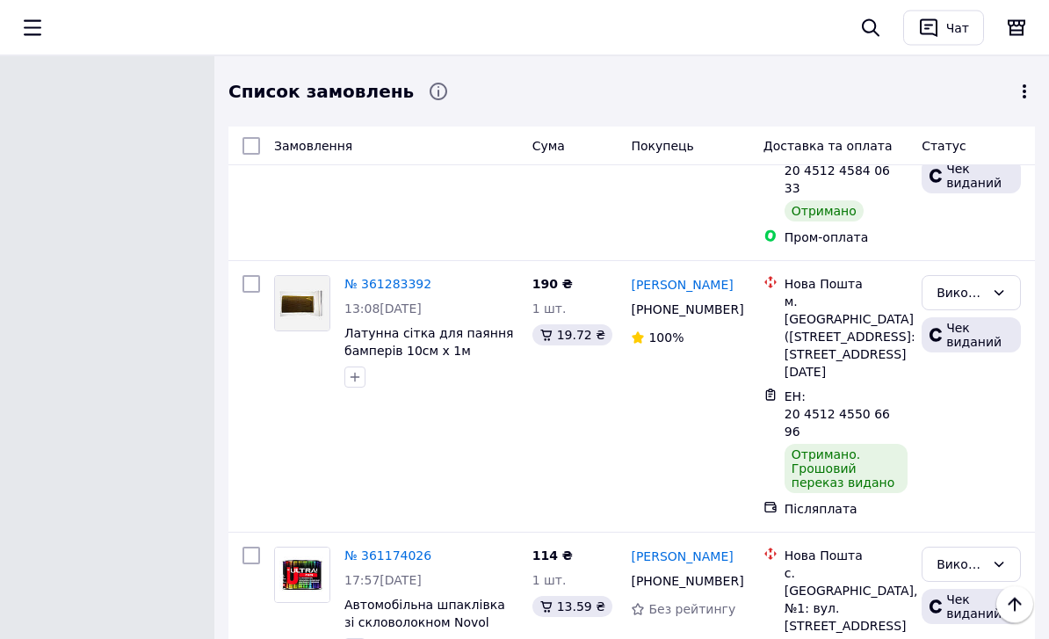
scroll to position [17462, 0]
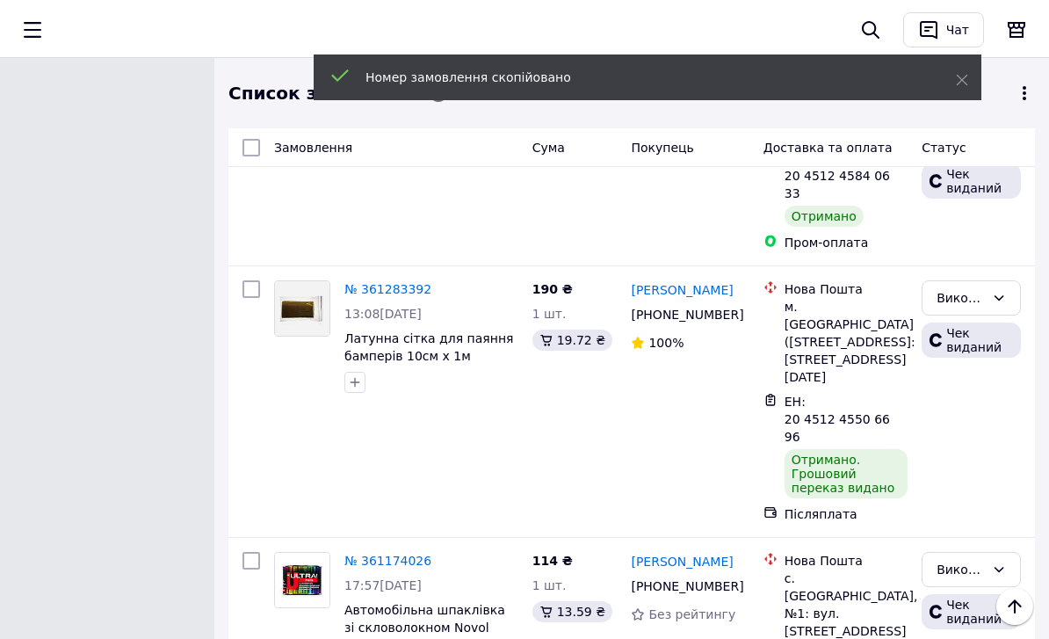
scroll to position [17461, 0]
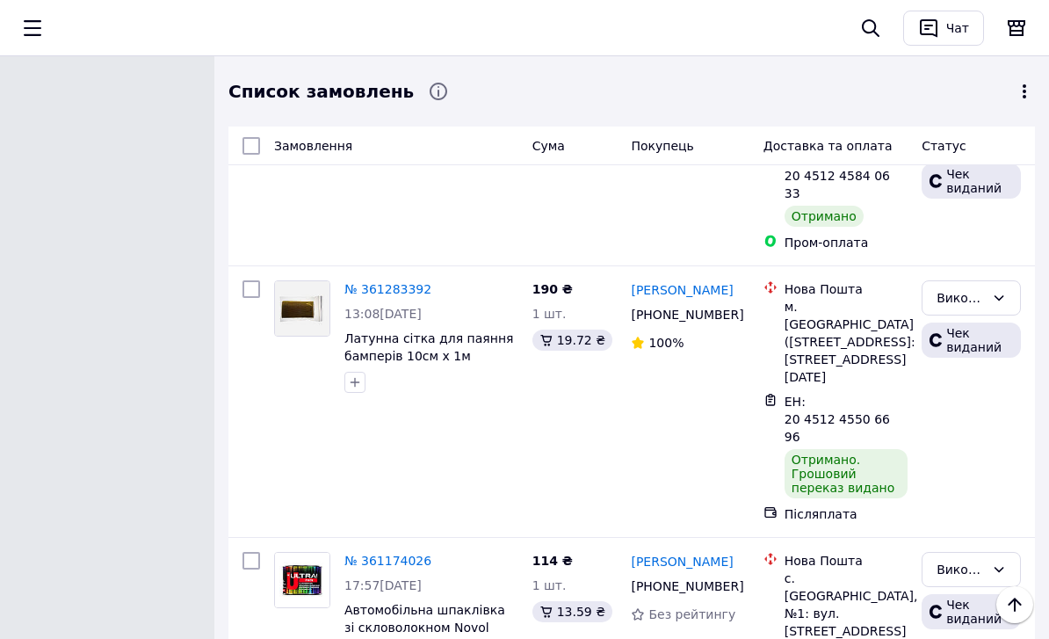
drag, startPoint x: 616, startPoint y: 372, endPoint x: 736, endPoint y: 385, distance: 121.1
drag, startPoint x: 634, startPoint y: 361, endPoint x: 735, endPoint y: 376, distance: 101.3
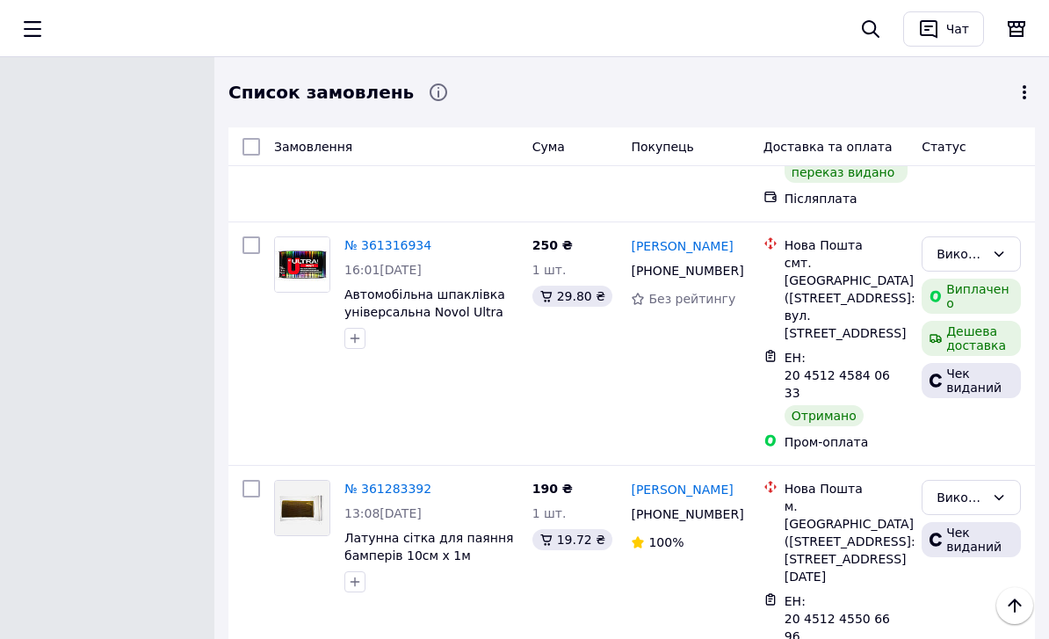
scroll to position [17261, 0]
drag, startPoint x: 623, startPoint y: 429, endPoint x: 687, endPoint y: 433, distance: 64.3
drag, startPoint x: 631, startPoint y: 422, endPoint x: 736, endPoint y: 444, distance: 107.7
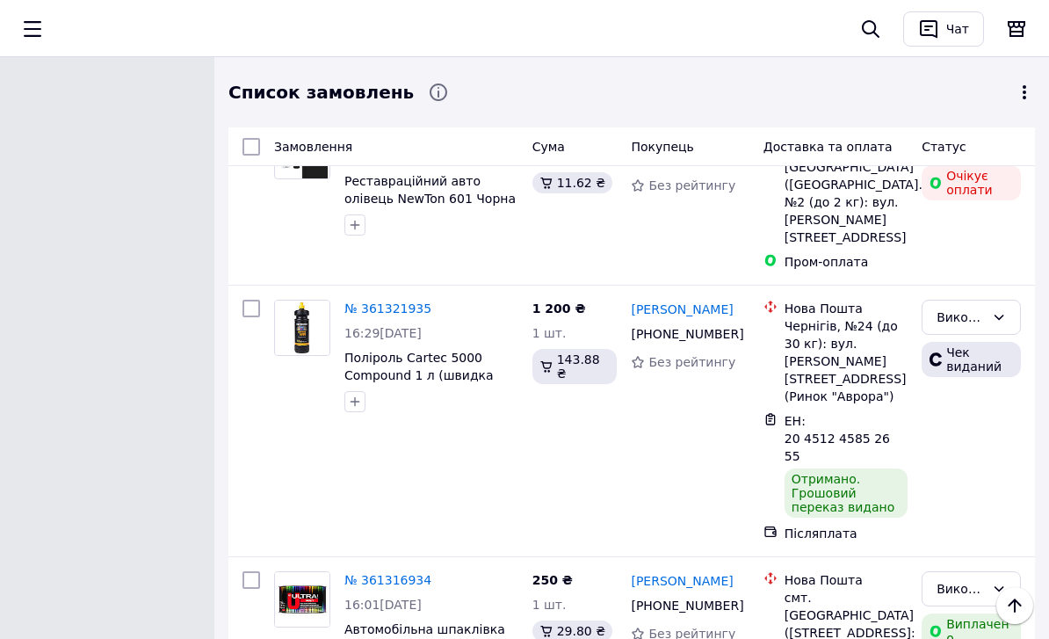
scroll to position [16926, 0]
drag, startPoint x: 640, startPoint y: 324, endPoint x: 747, endPoint y: 323, distance: 107.2
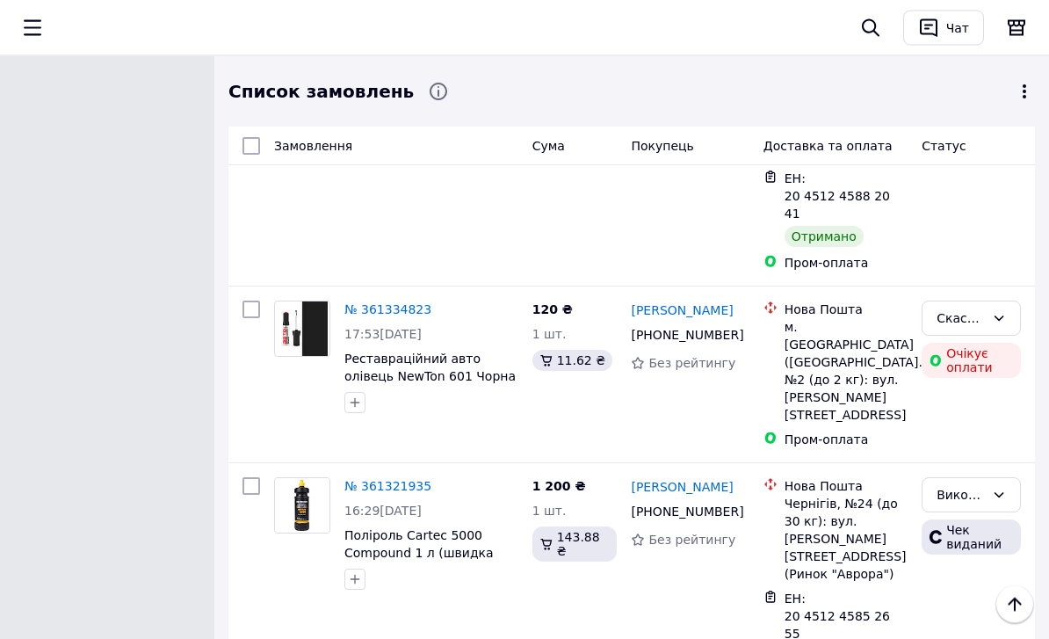
scroll to position [16718, 0]
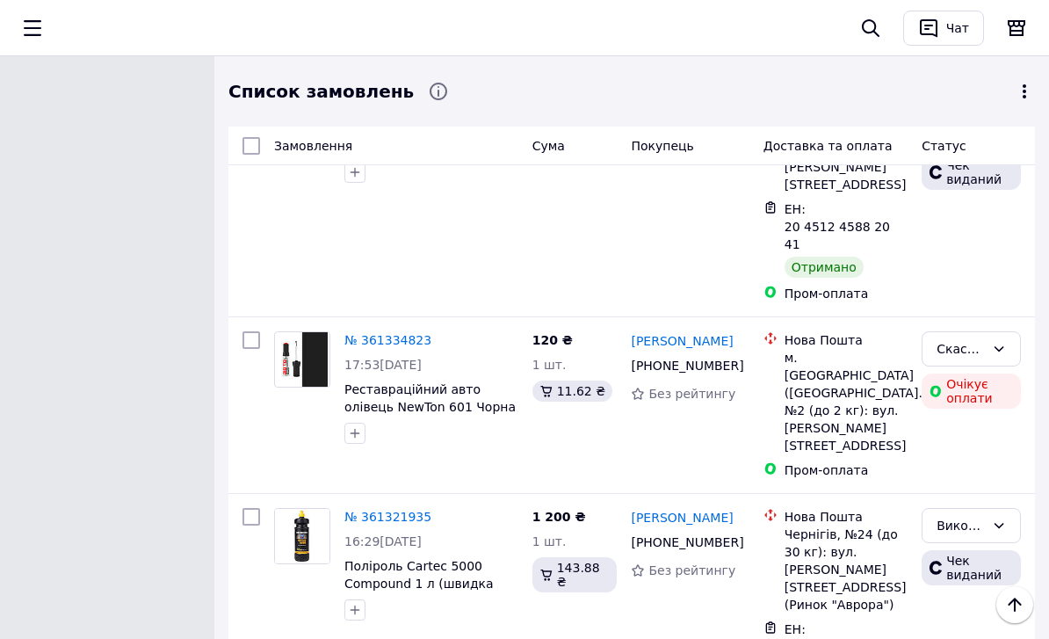
drag, startPoint x: 625, startPoint y: 302, endPoint x: 758, endPoint y: 313, distance: 134.0
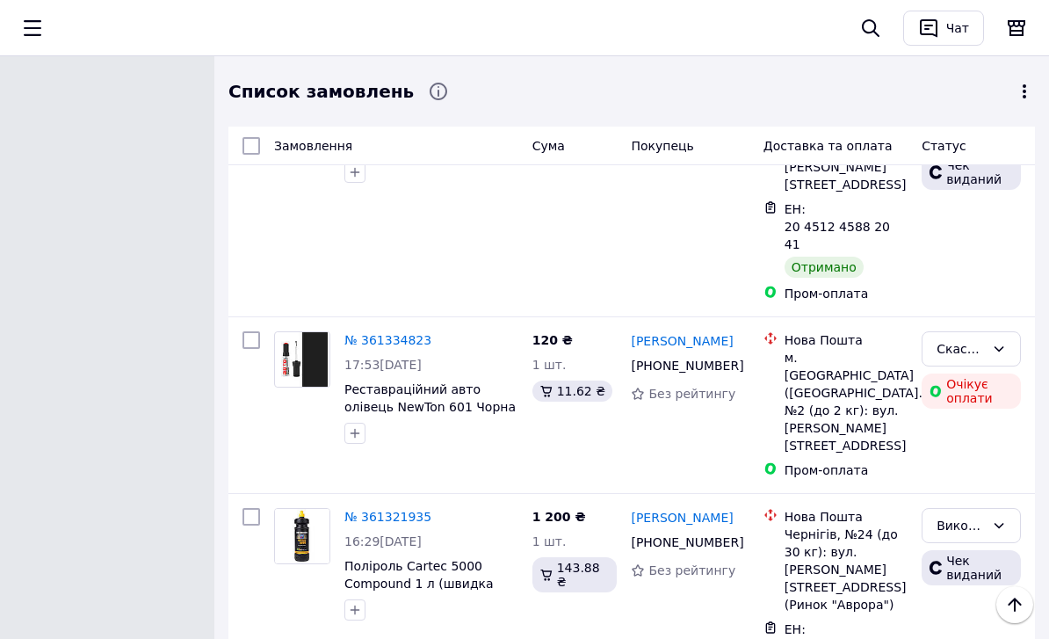
drag, startPoint x: 619, startPoint y: 297, endPoint x: 762, endPoint y: 309, distance: 143.8
drag, startPoint x: 627, startPoint y: 299, endPoint x: 750, endPoint y: 312, distance: 124.6
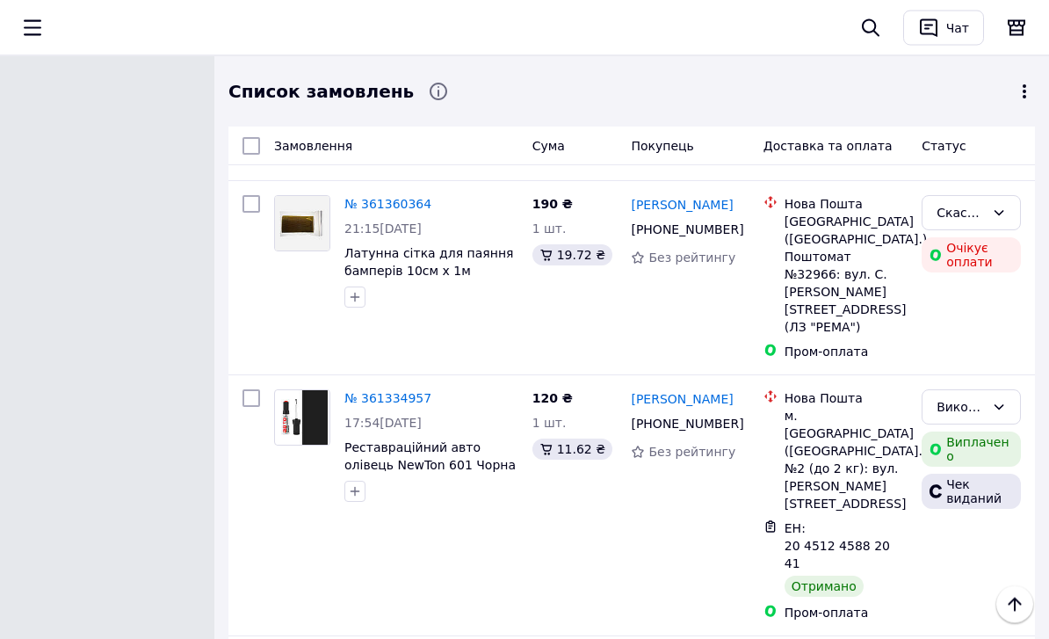
scroll to position [16390, 0]
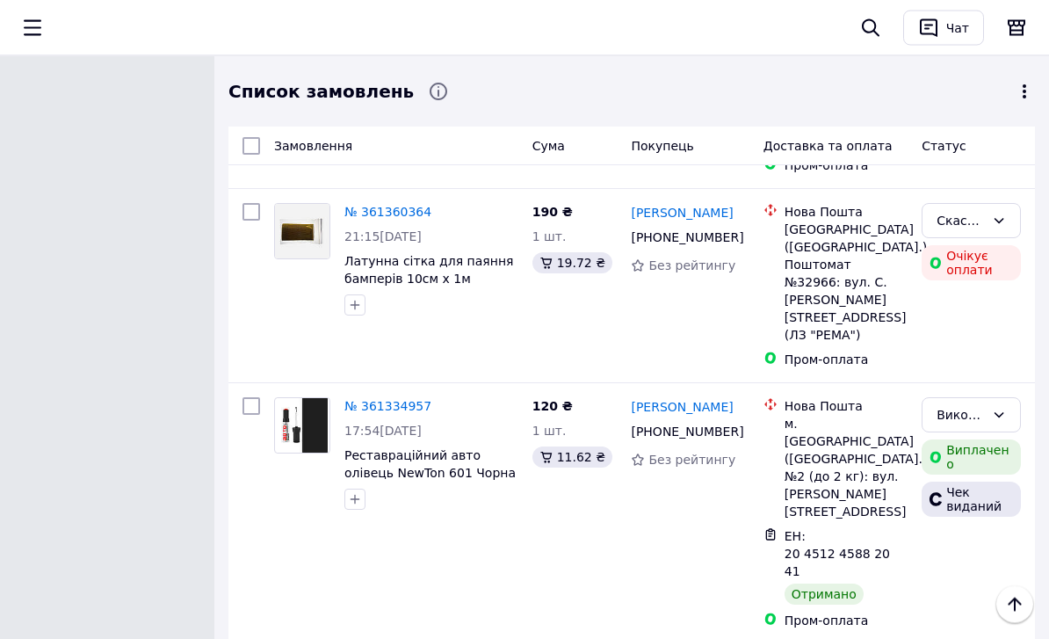
drag, startPoint x: 627, startPoint y: 301, endPoint x: 749, endPoint y: 317, distance: 122.3
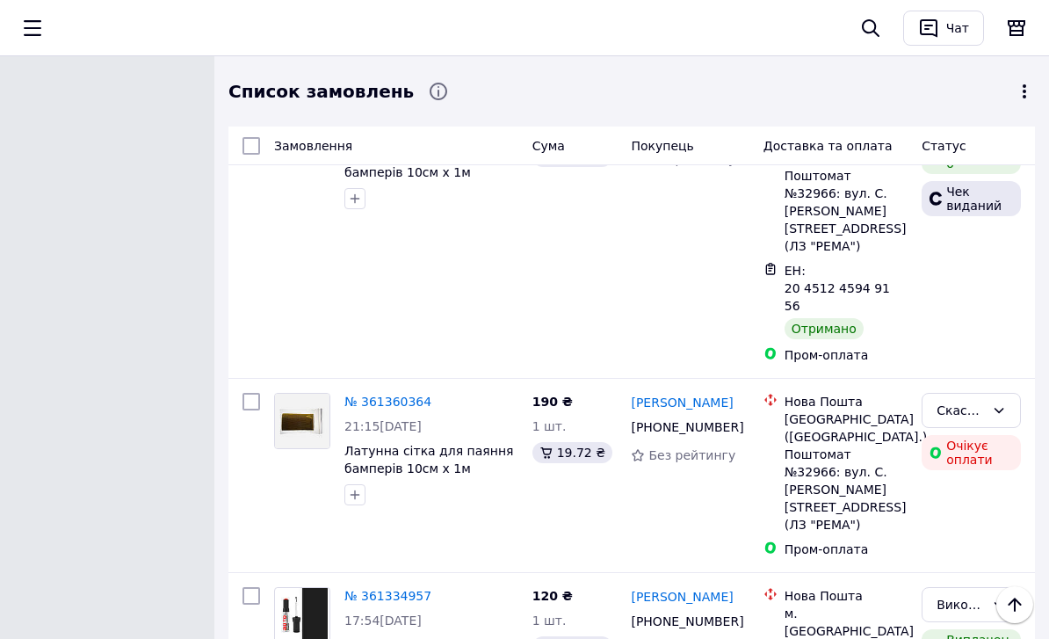
scroll to position [16199, 0]
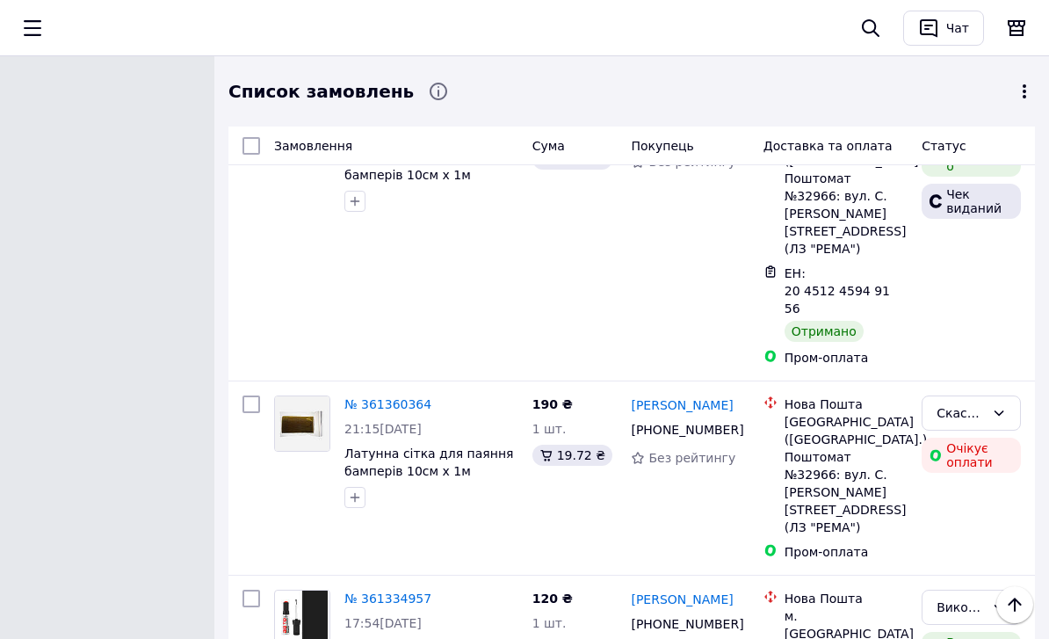
drag, startPoint x: 627, startPoint y: 257, endPoint x: 701, endPoint y: 275, distance: 76.7
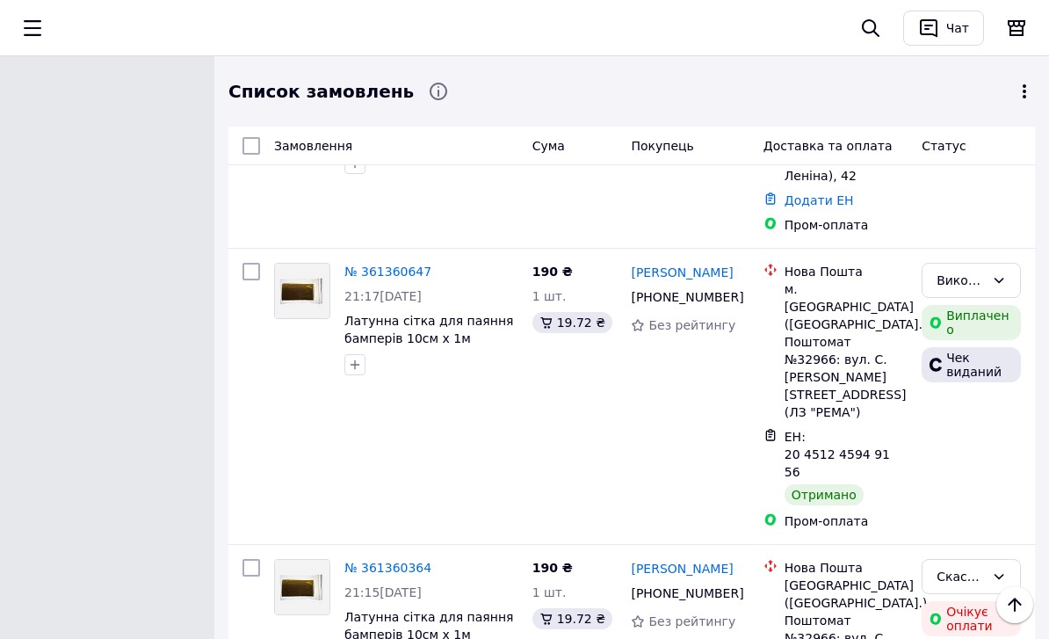
scroll to position [16011, 0]
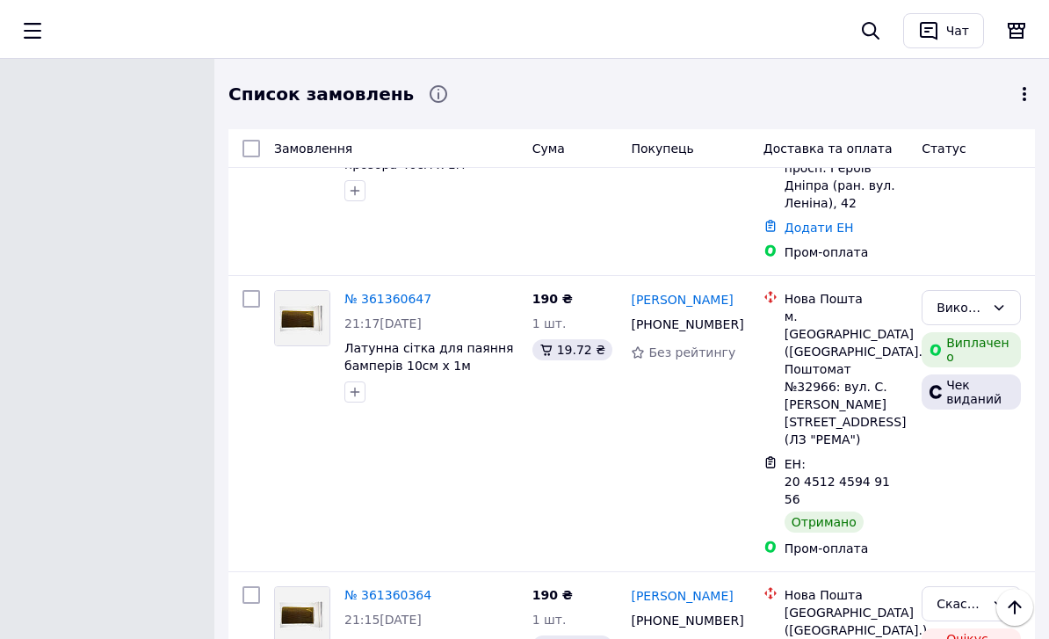
drag, startPoint x: 622, startPoint y: 192, endPoint x: 735, endPoint y: 211, distance: 114.1
drag, startPoint x: 638, startPoint y: 191, endPoint x: 736, endPoint y: 211, distance: 99.6
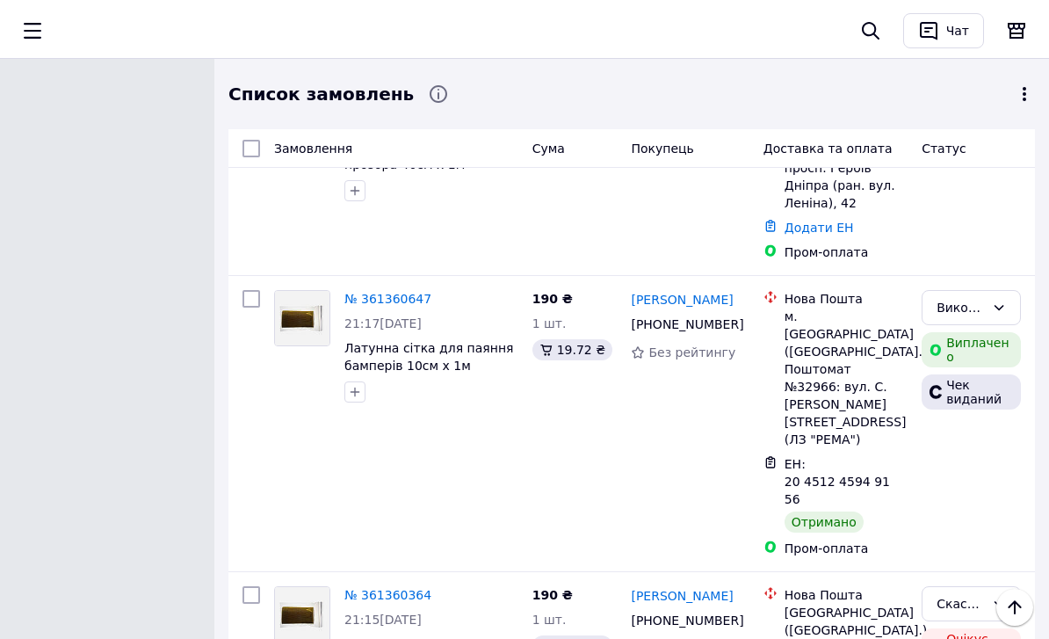
scroll to position [16008, 0]
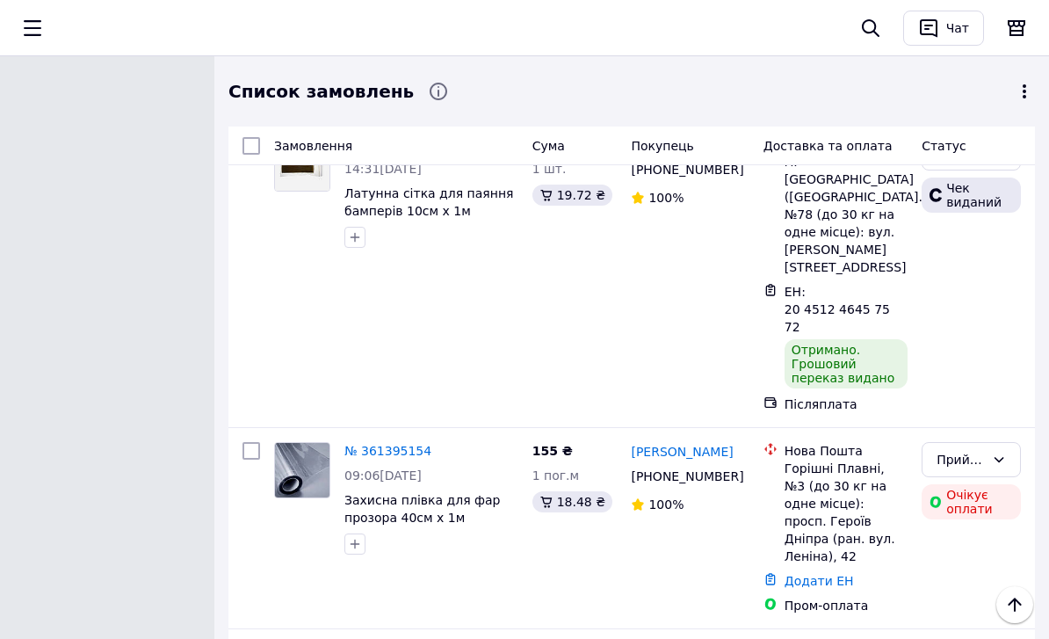
scroll to position [15606, 0]
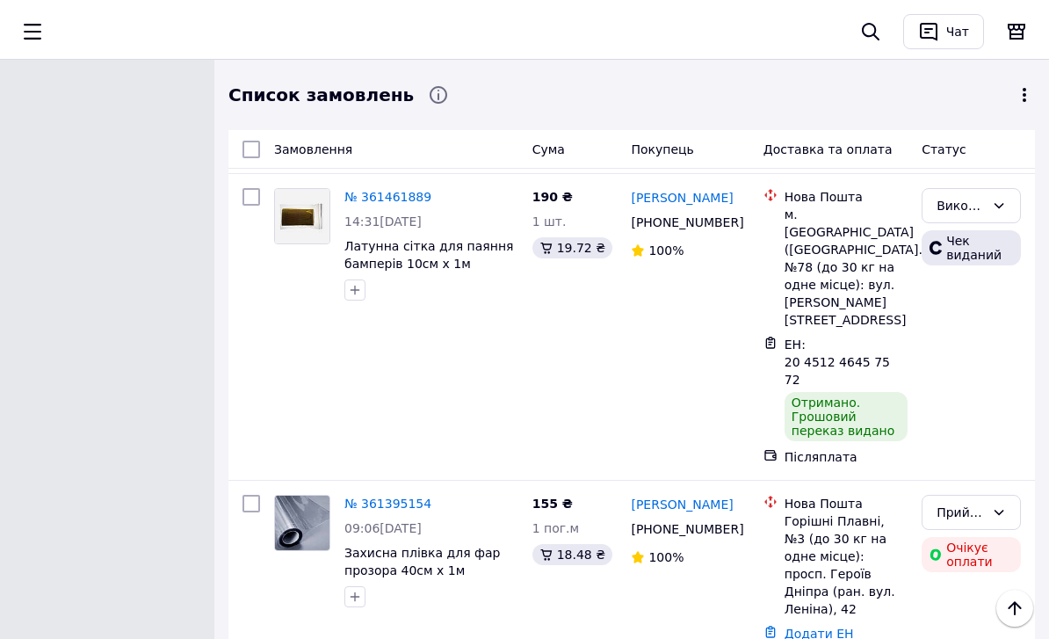
drag, startPoint x: 616, startPoint y: 381, endPoint x: 721, endPoint y: 387, distance: 104.8
drag, startPoint x: 620, startPoint y: 368, endPoint x: 724, endPoint y: 392, distance: 107.2
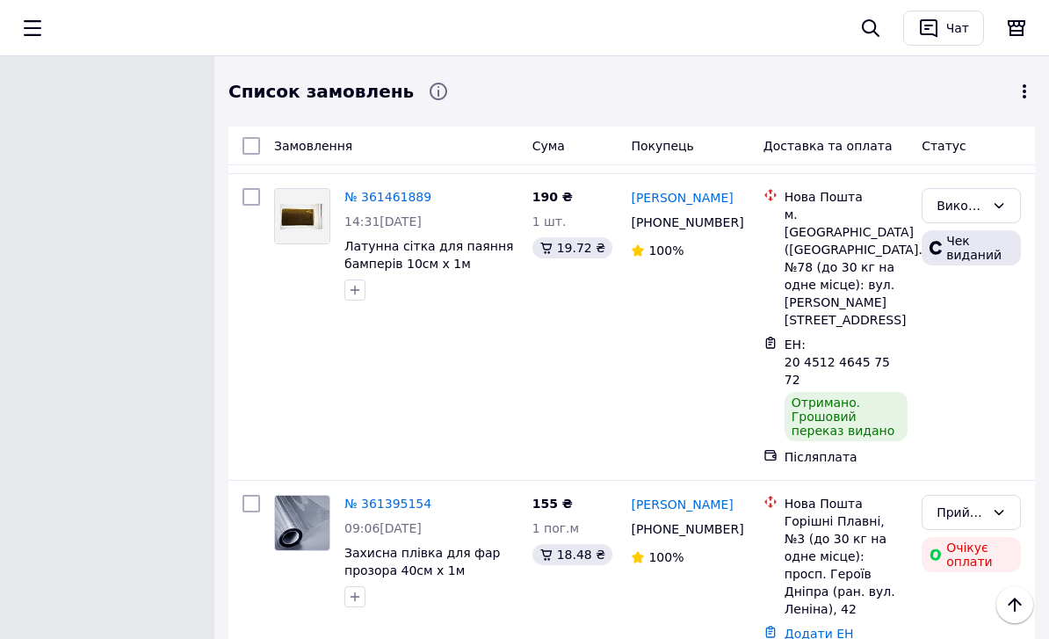
drag, startPoint x: 630, startPoint y: 370, endPoint x: 721, endPoint y: 388, distance: 93.2
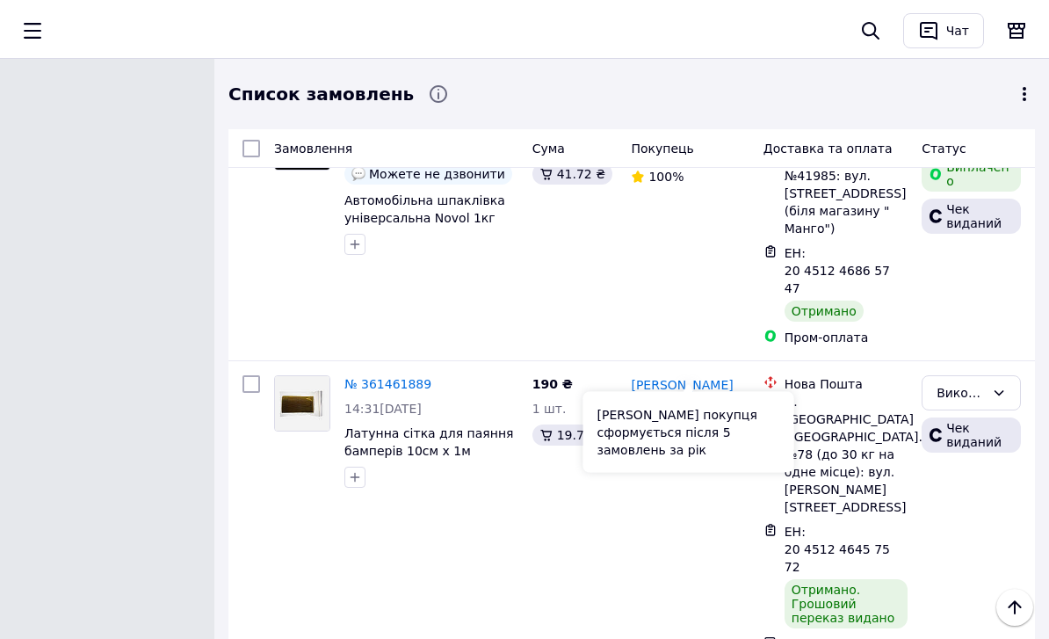
scroll to position [15415, 0]
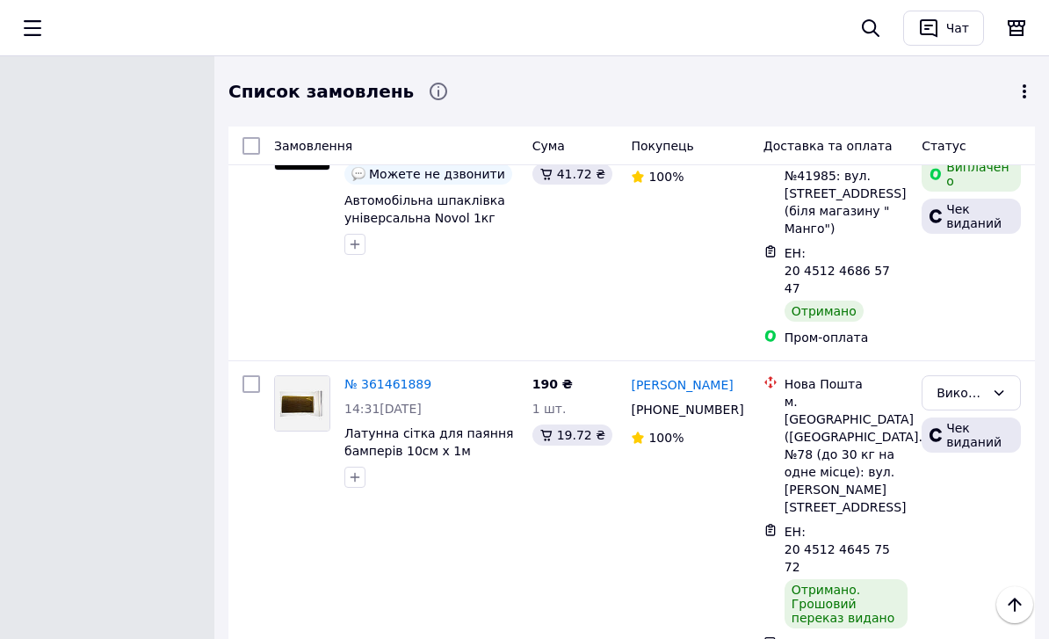
drag, startPoint x: 630, startPoint y: 312, endPoint x: 721, endPoint y: 329, distance: 92.9
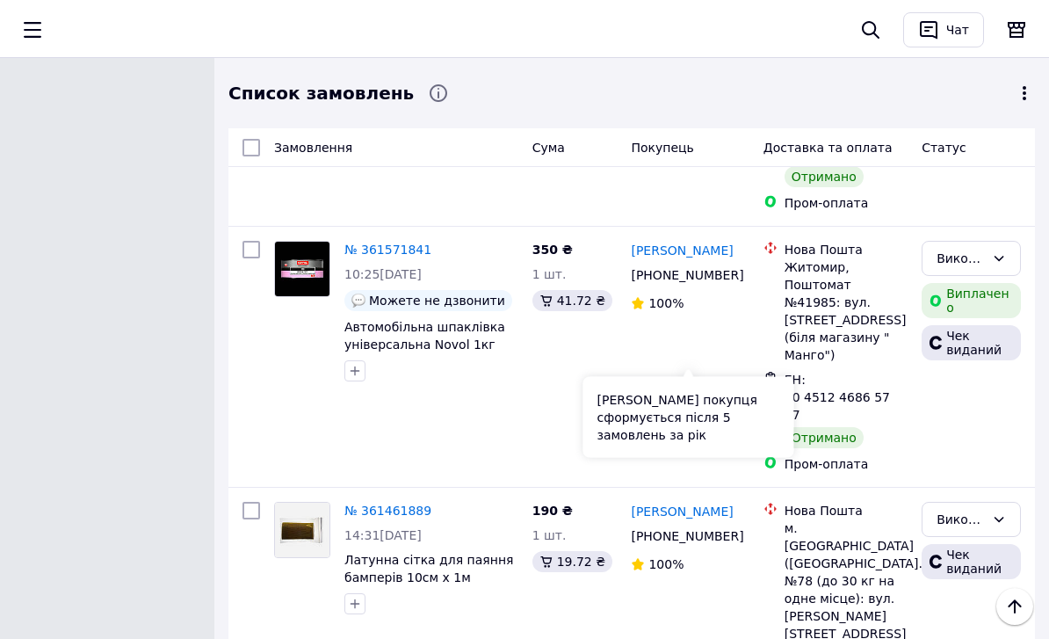
scroll to position [15288, 0]
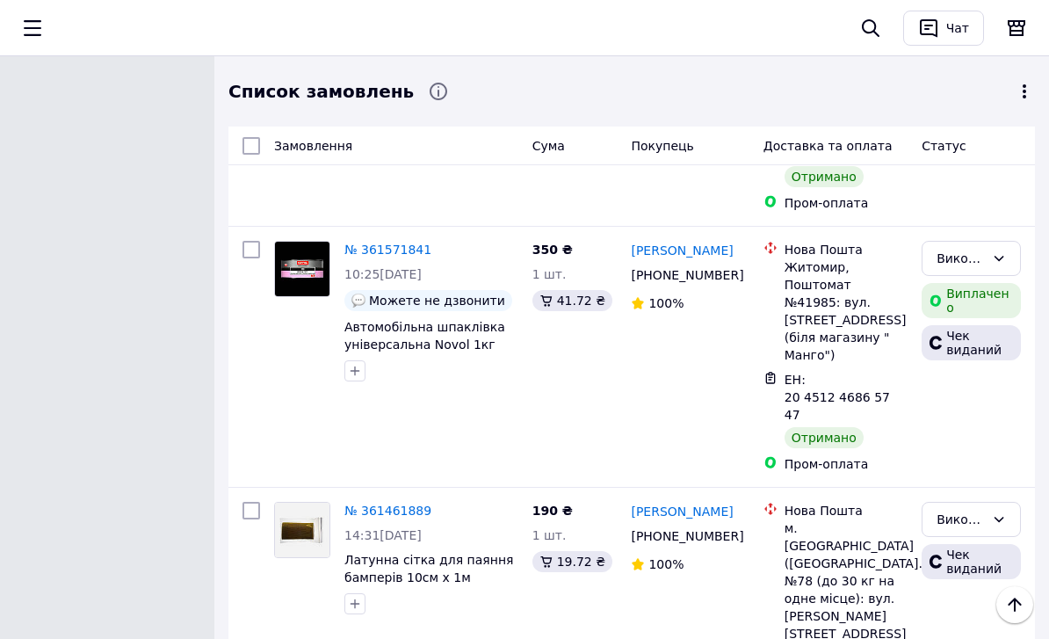
drag, startPoint x: 624, startPoint y: 294, endPoint x: 731, endPoint y: 313, distance: 108.8
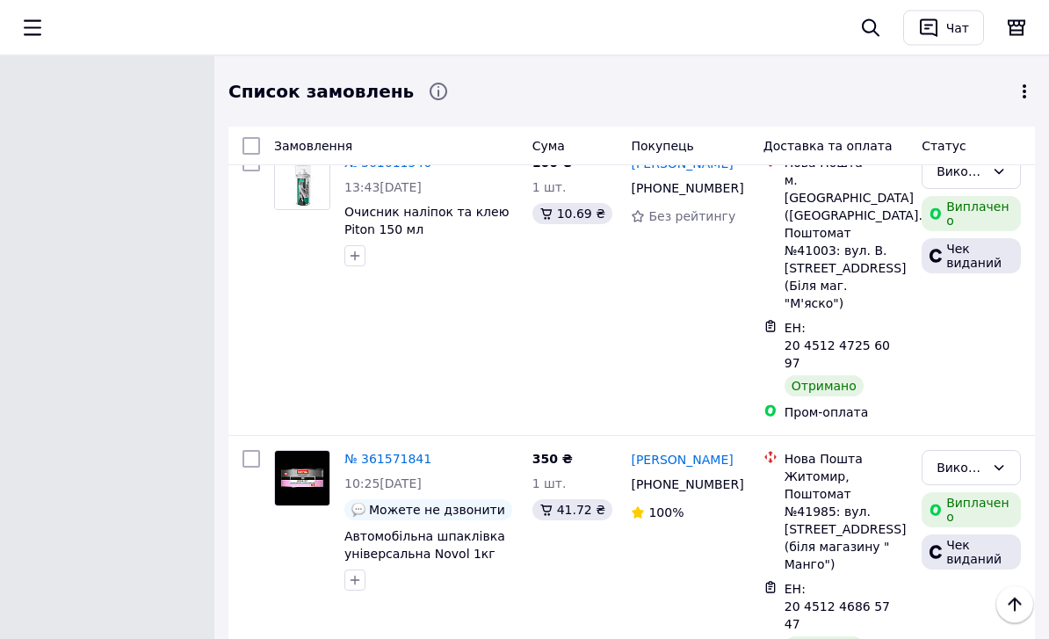
scroll to position [15077, 0]
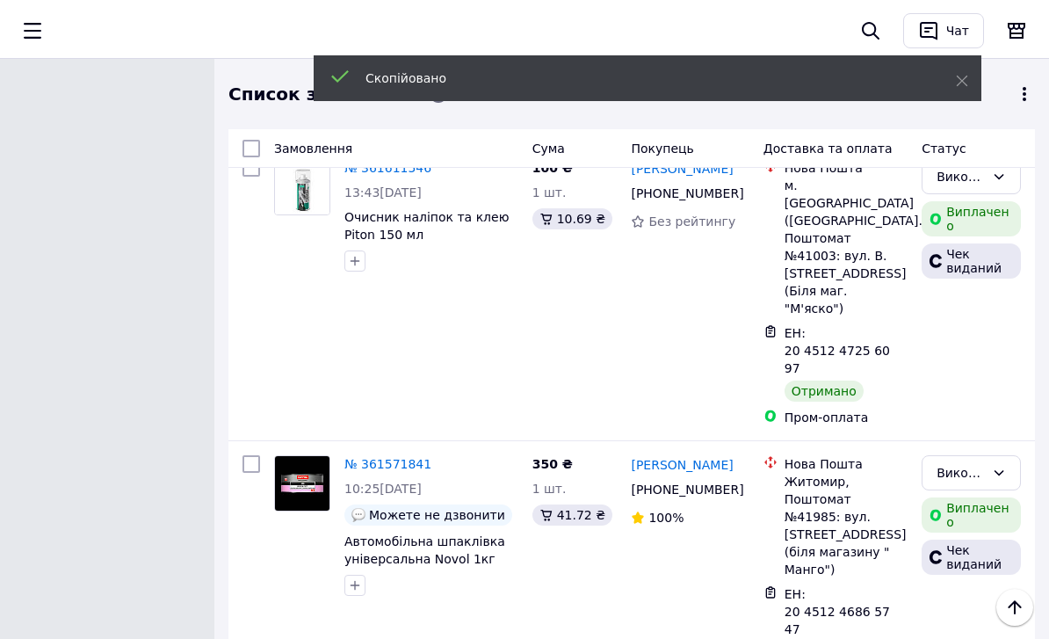
scroll to position [15074, 0]
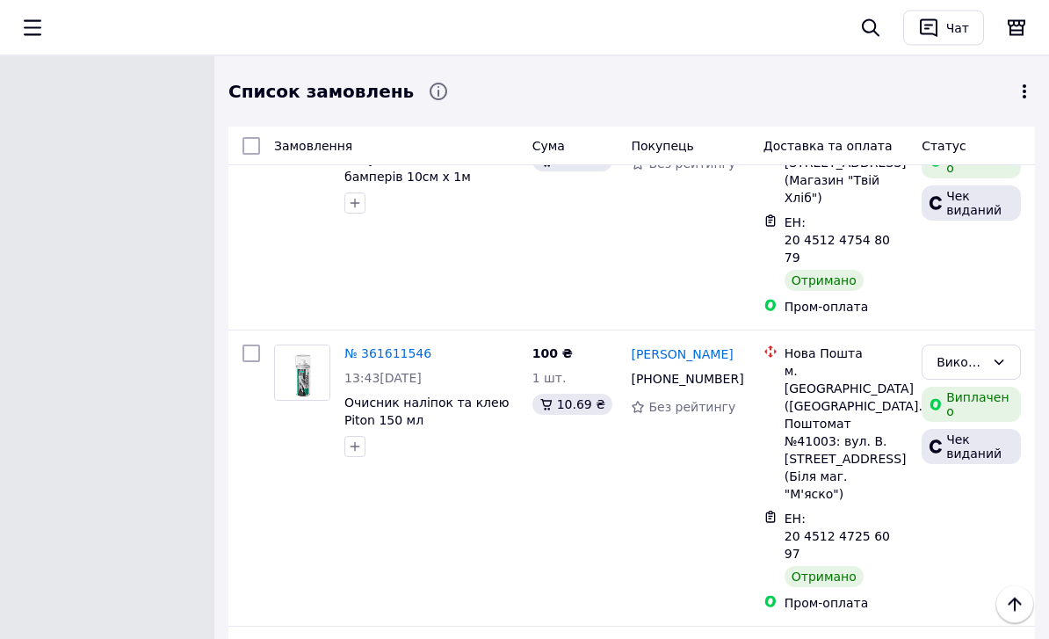
scroll to position [14831, 0]
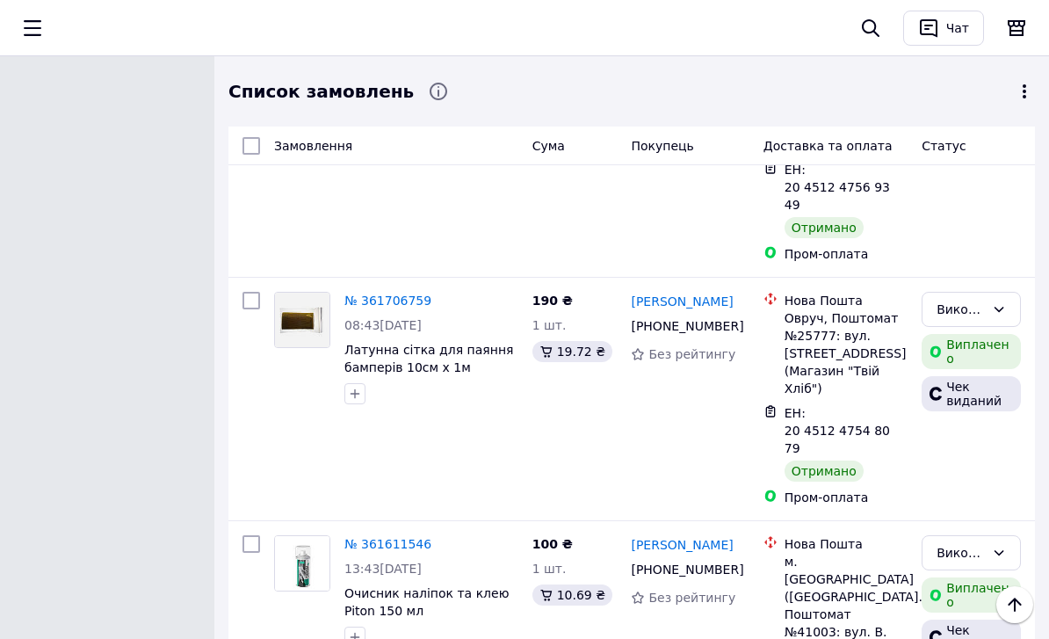
scroll to position [14721, 0]
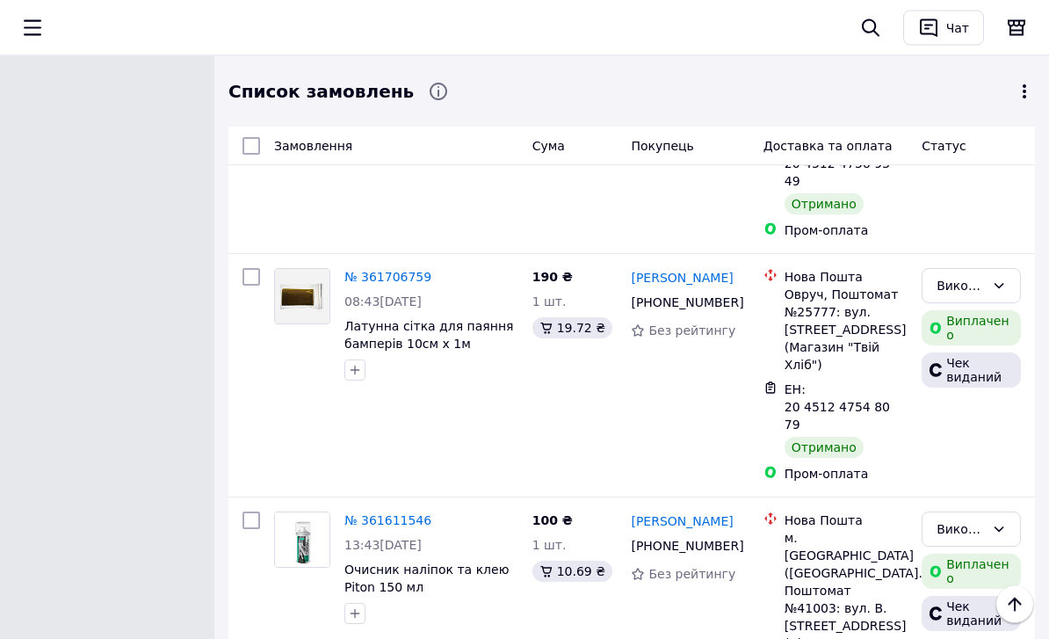
drag, startPoint x: 627, startPoint y: 470, endPoint x: 717, endPoint y: 485, distance: 90.9
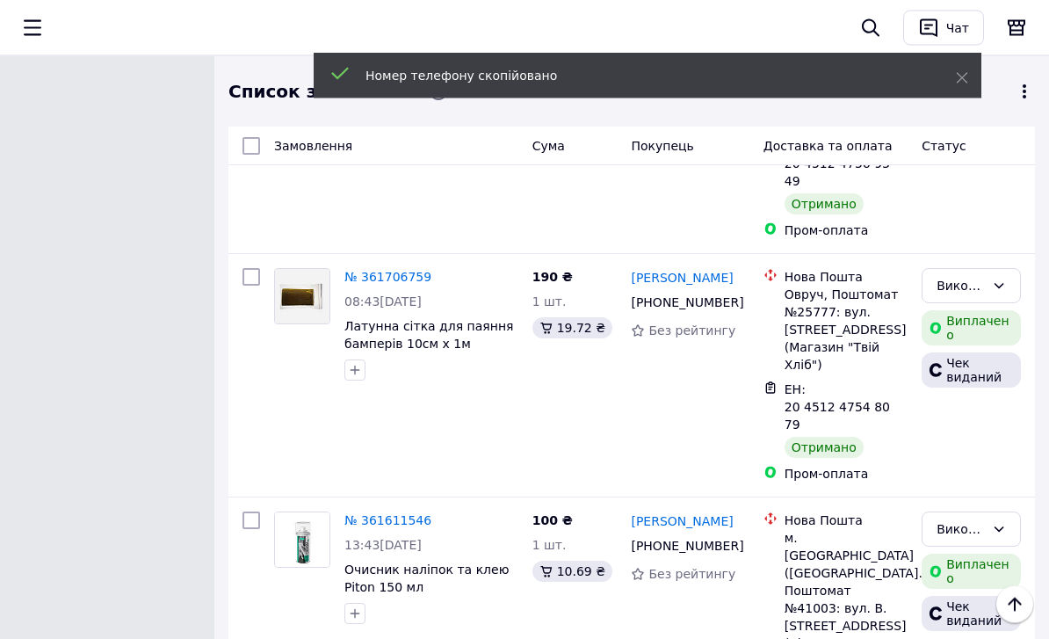
scroll to position [14722, 0]
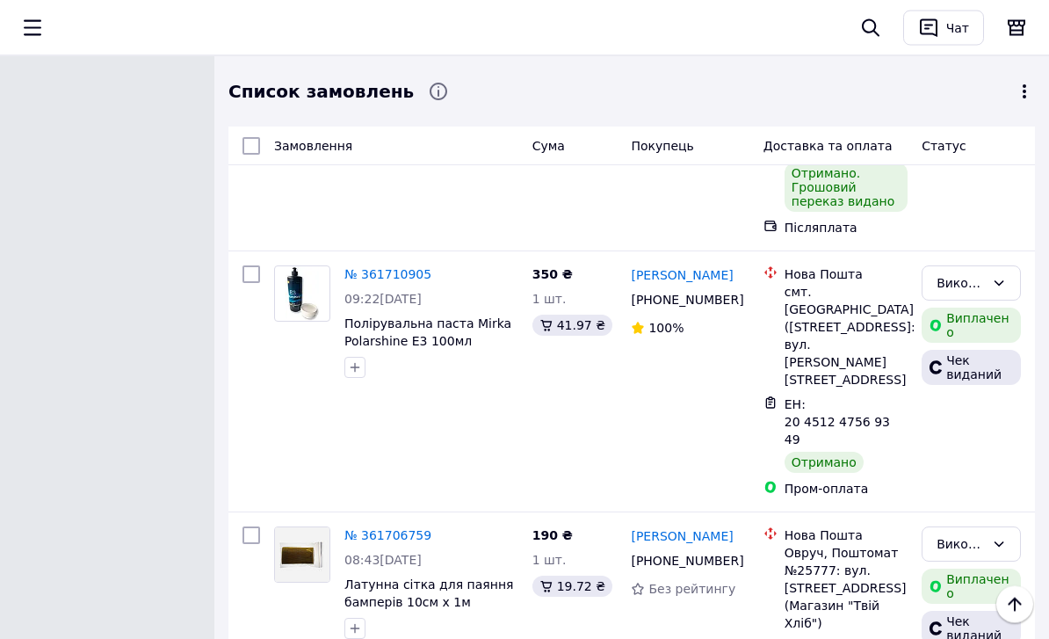
scroll to position [14463, 0]
drag, startPoint x: 624, startPoint y: 308, endPoint x: 725, endPoint y: 320, distance: 101.7
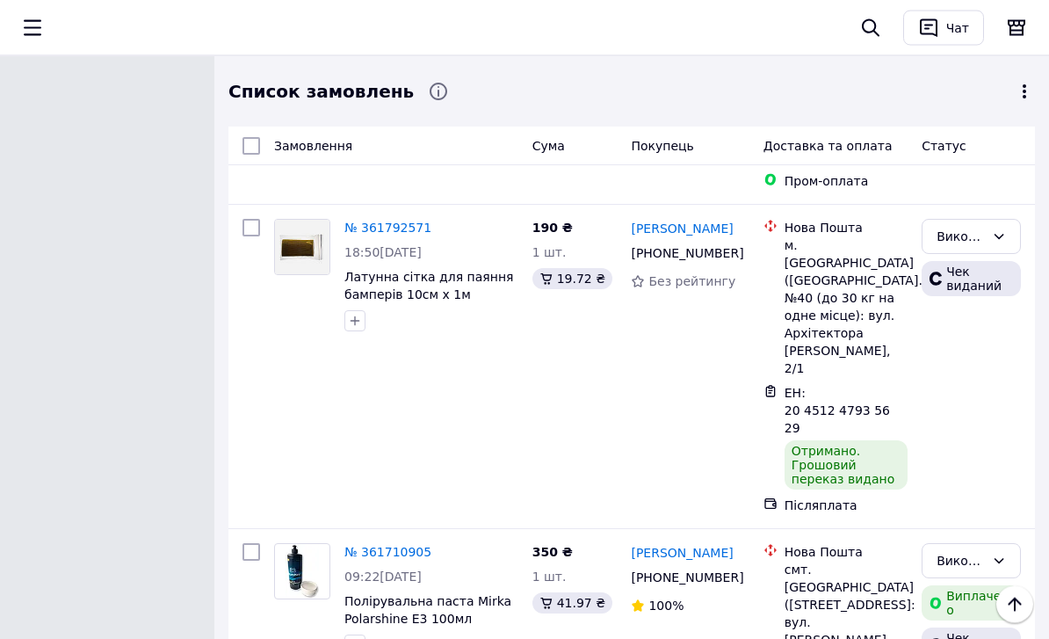
scroll to position [14176, 0]
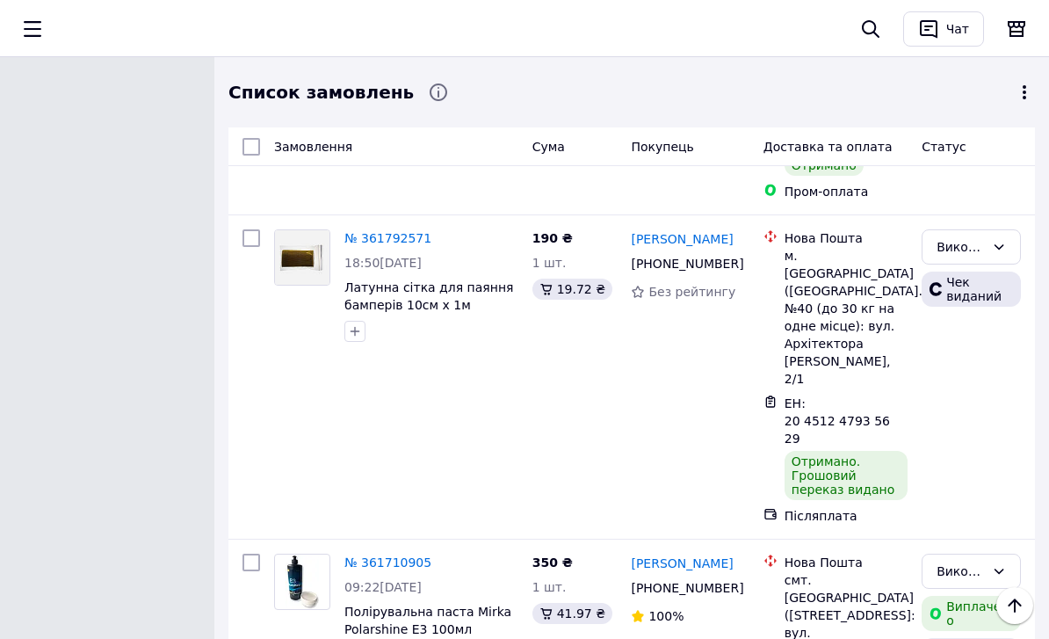
drag, startPoint x: 633, startPoint y: 324, endPoint x: 757, endPoint y: 333, distance: 124.2
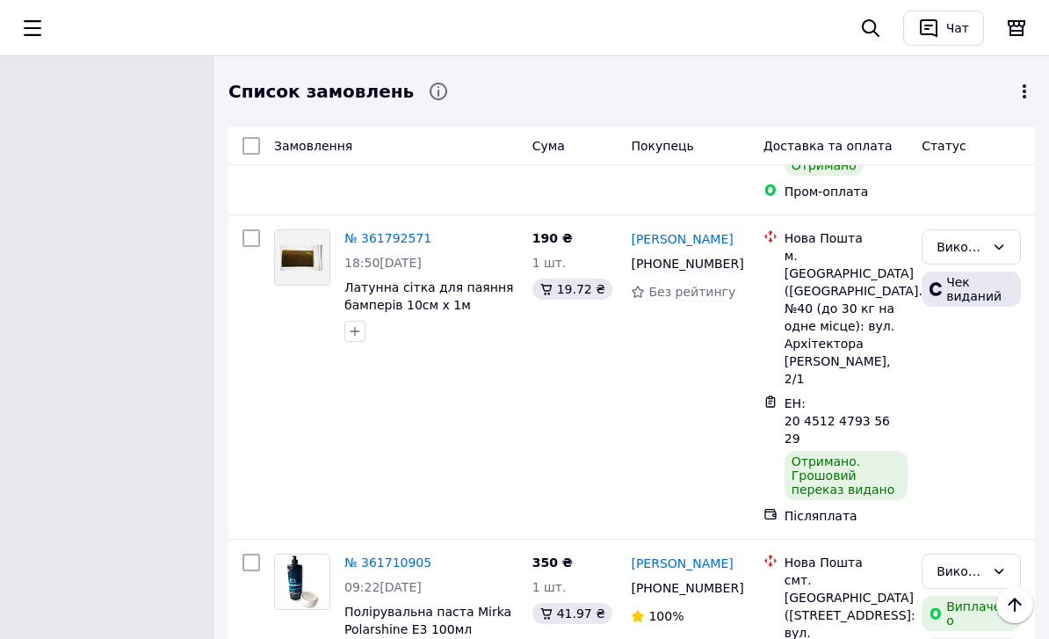
drag, startPoint x: 625, startPoint y: 315, endPoint x: 747, endPoint y: 329, distance: 122.9
drag, startPoint x: 630, startPoint y: 320, endPoint x: 751, endPoint y: 338, distance: 122.7
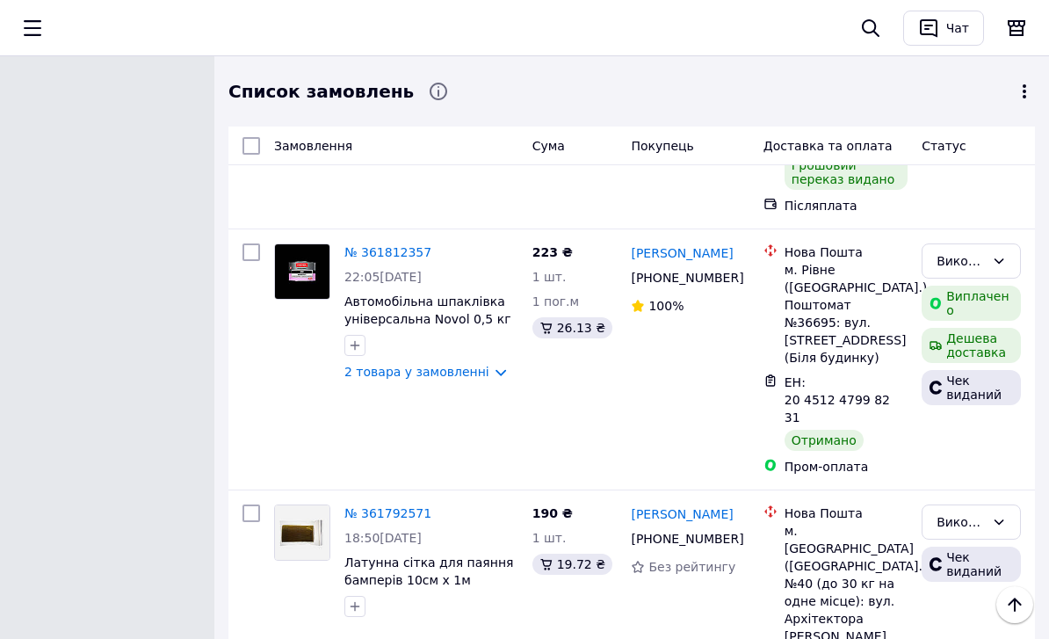
scroll to position [13894, 0]
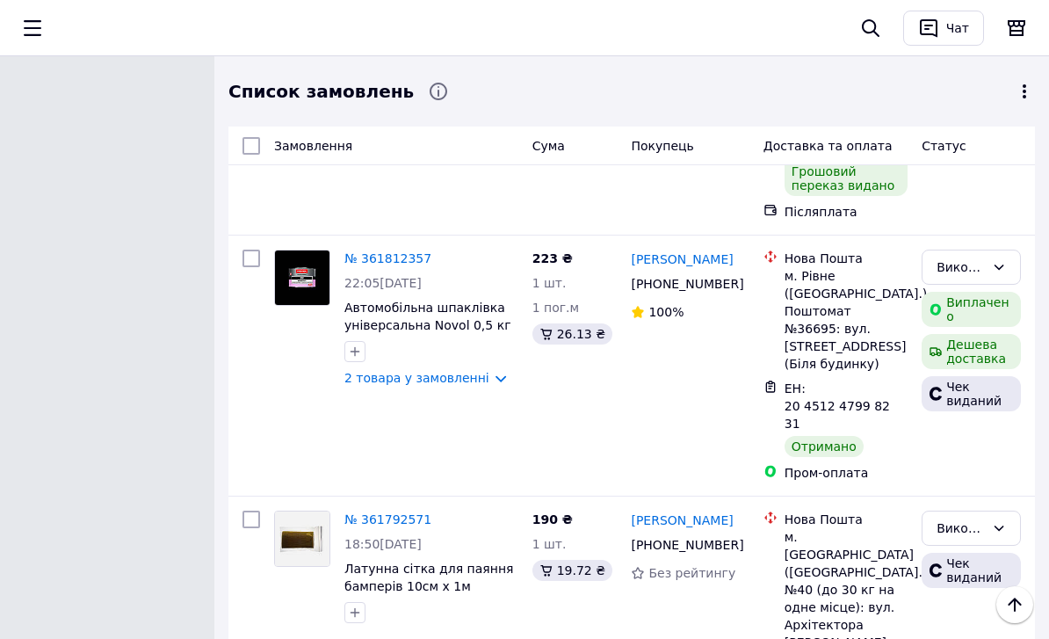
drag, startPoint x: 629, startPoint y: 362, endPoint x: 742, endPoint y: 369, distance: 112.7
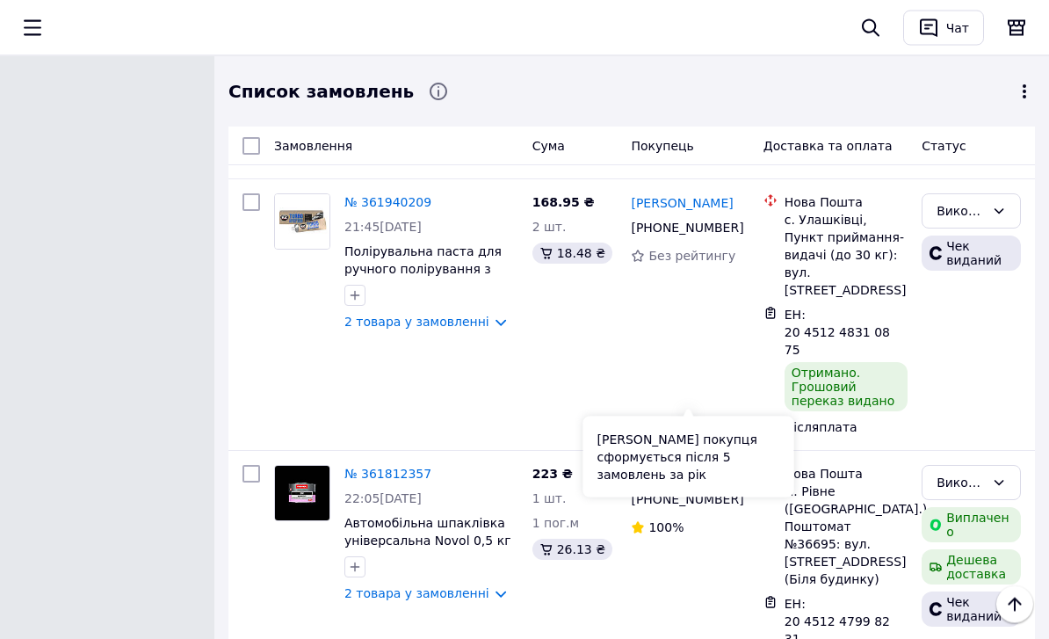
scroll to position [13678, 0]
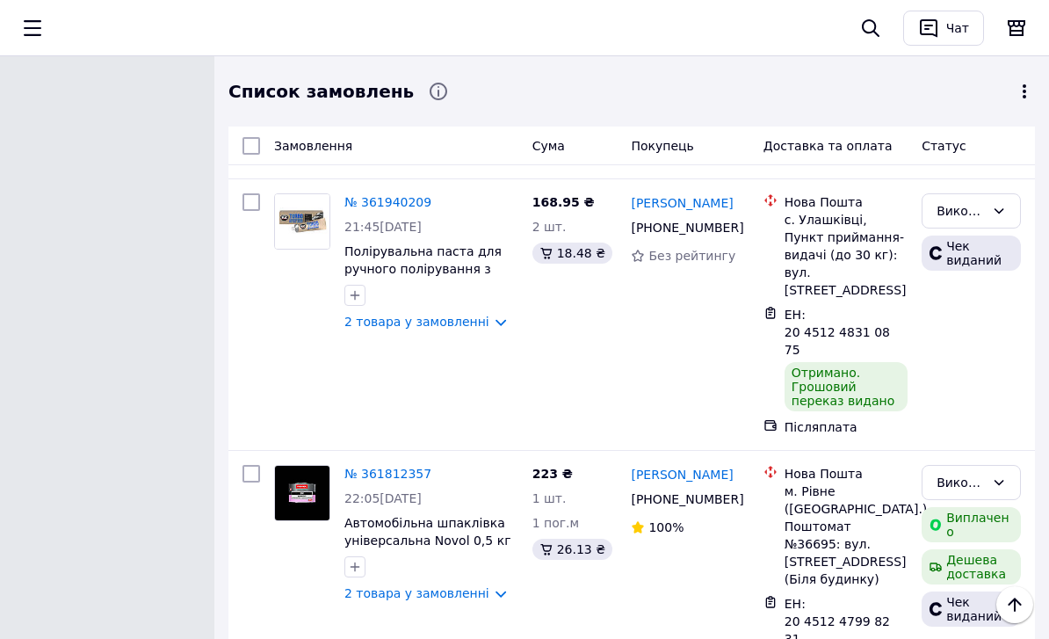
drag, startPoint x: 626, startPoint y: 334, endPoint x: 750, endPoint y: 341, distance: 124.1
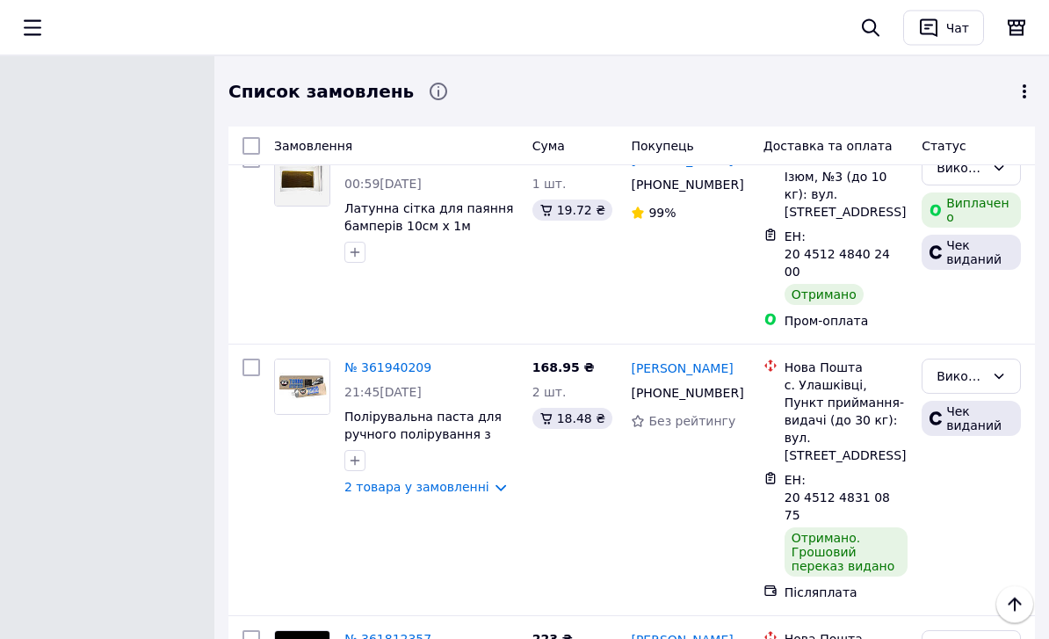
scroll to position [13479, 0]
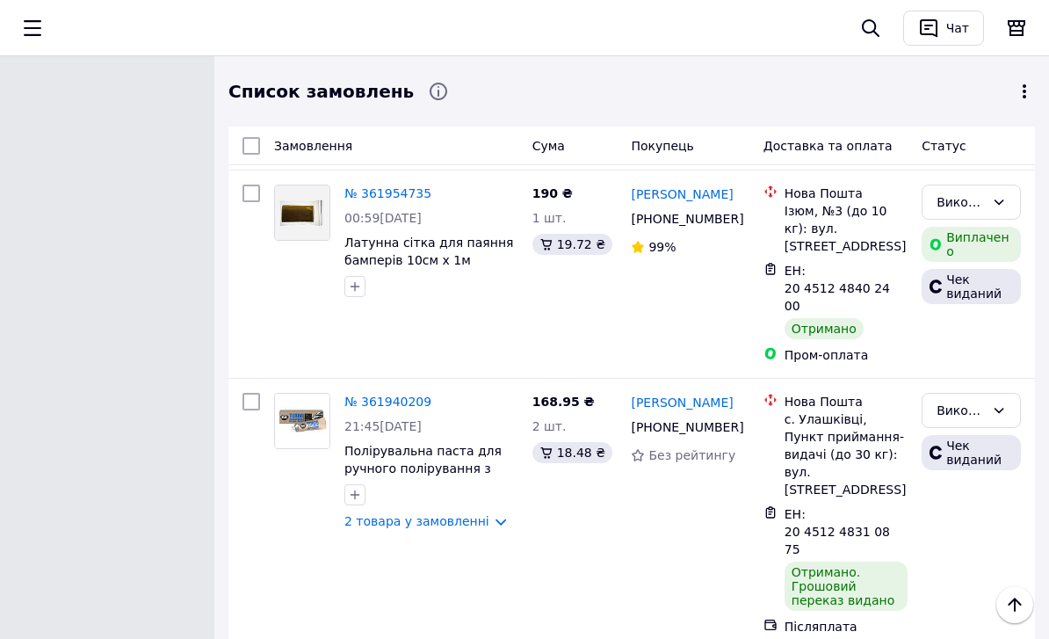
drag, startPoint x: 618, startPoint y: 292, endPoint x: 744, endPoint y: 308, distance: 127.5
drag, startPoint x: 630, startPoint y: 288, endPoint x: 731, endPoint y: 301, distance: 101.9
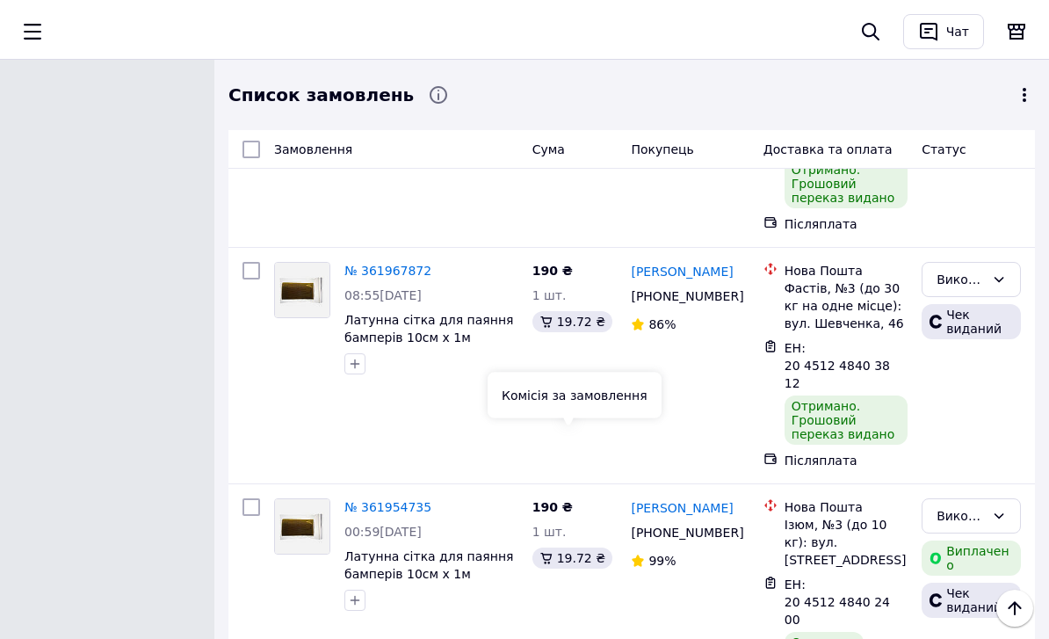
scroll to position [13165, 0]
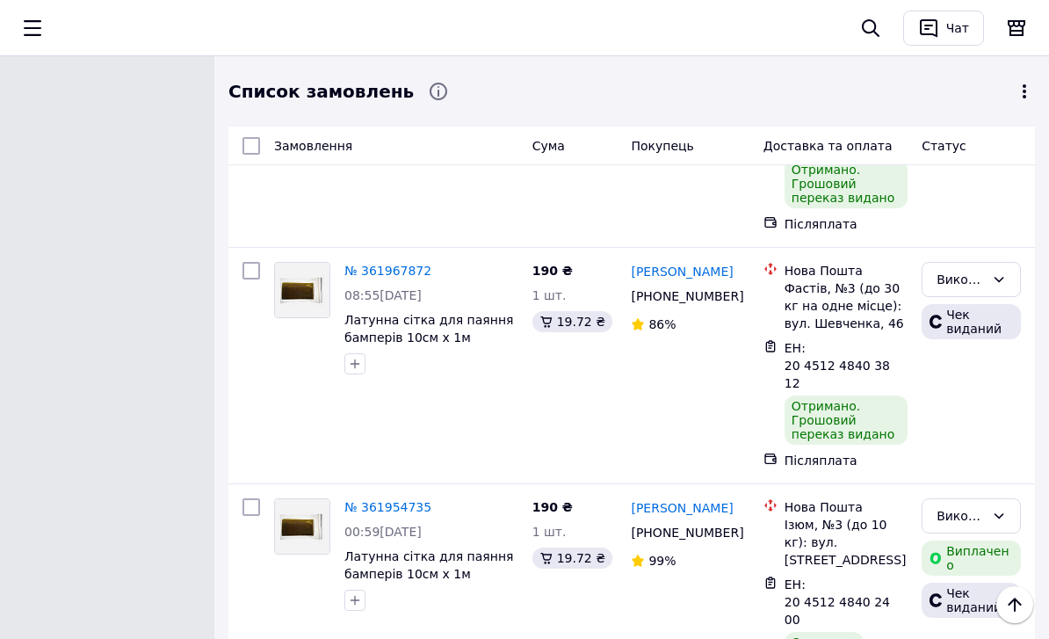
drag, startPoint x: 620, startPoint y: 379, endPoint x: 731, endPoint y: 397, distance: 113.1
drag, startPoint x: 630, startPoint y: 375, endPoint x: 726, endPoint y: 388, distance: 96.7
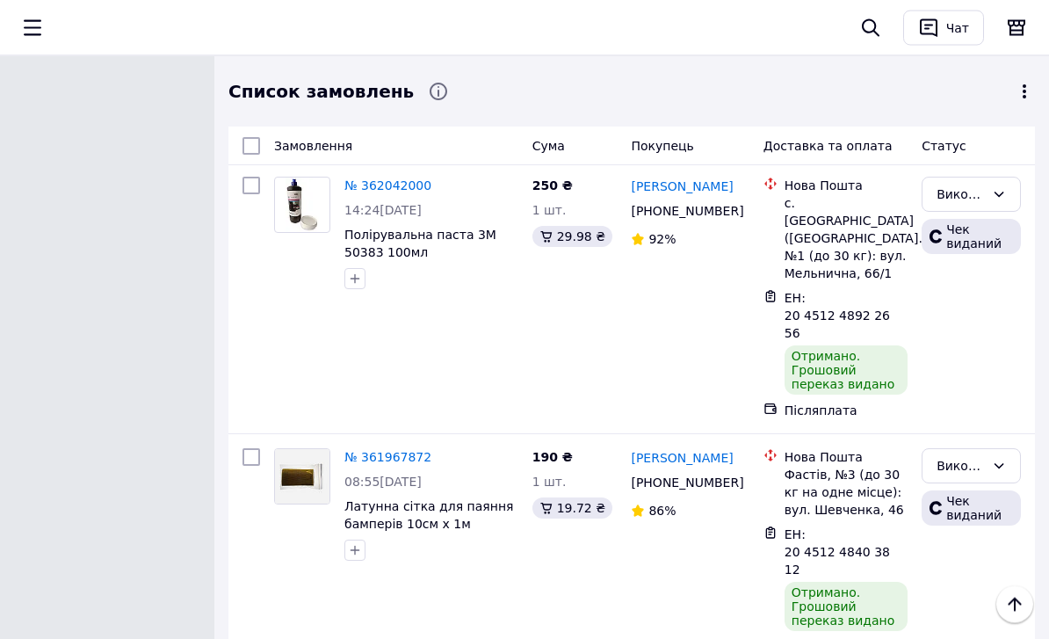
scroll to position [12979, 0]
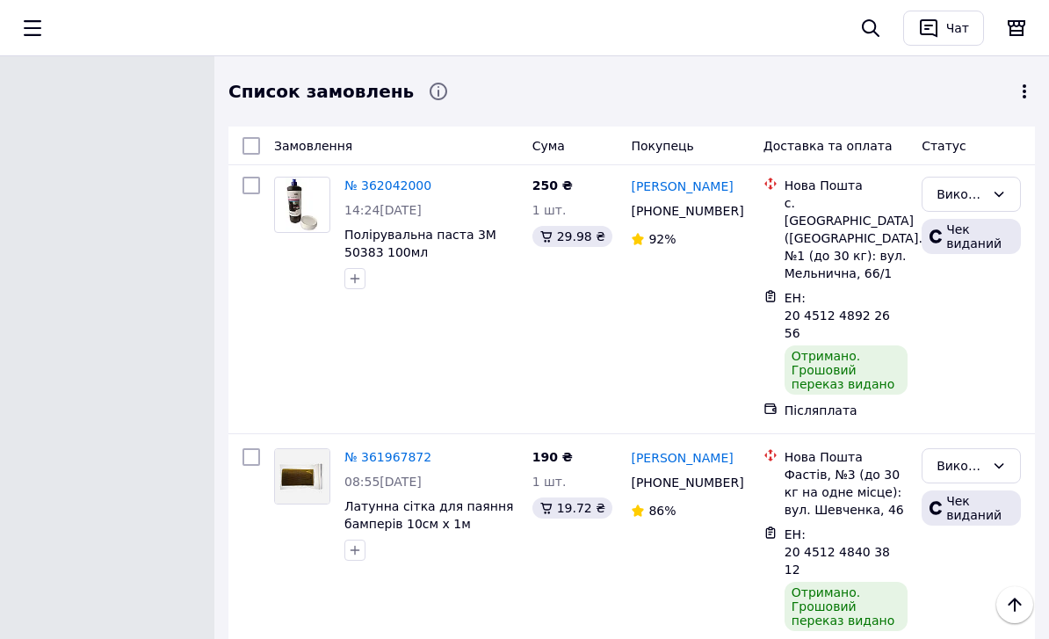
drag, startPoint x: 627, startPoint y: 280, endPoint x: 739, endPoint y: 274, distance: 112.7
drag, startPoint x: 632, startPoint y: 275, endPoint x: 732, endPoint y: 285, distance: 100.6
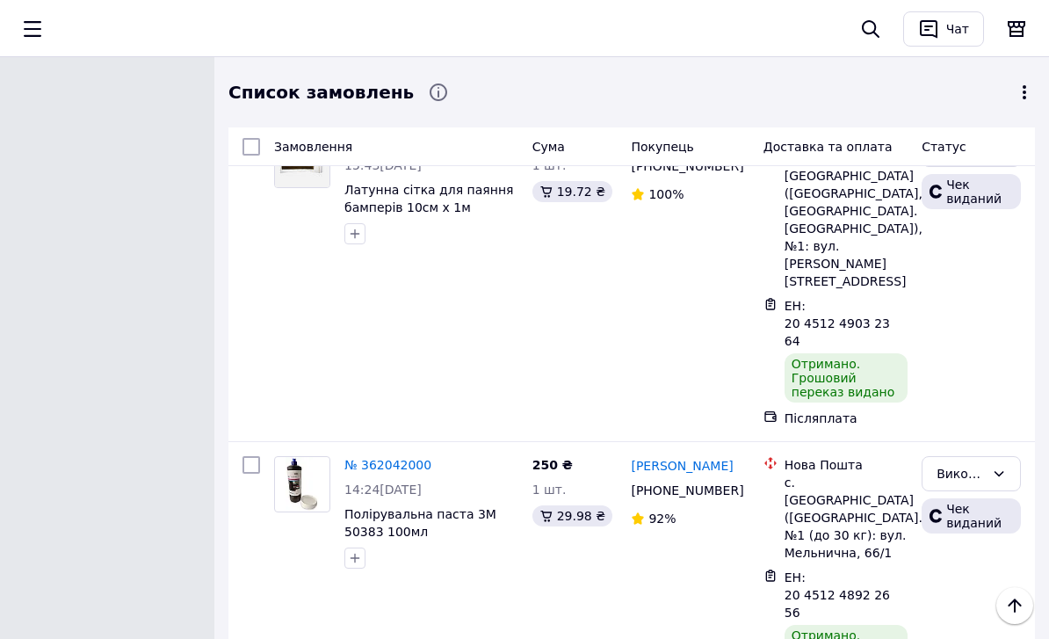
scroll to position [12699, 0]
drag, startPoint x: 623, startPoint y: 331, endPoint x: 716, endPoint y: 337, distance: 93.3
drag, startPoint x: 634, startPoint y: 324, endPoint x: 707, endPoint y: 336, distance: 73.8
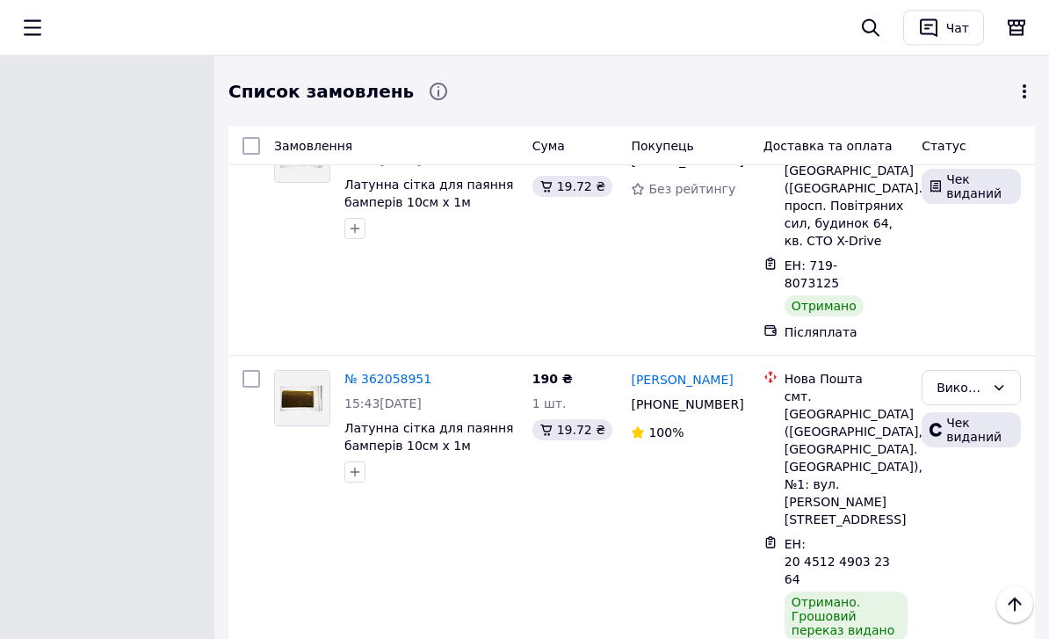
scroll to position [12453, 0]
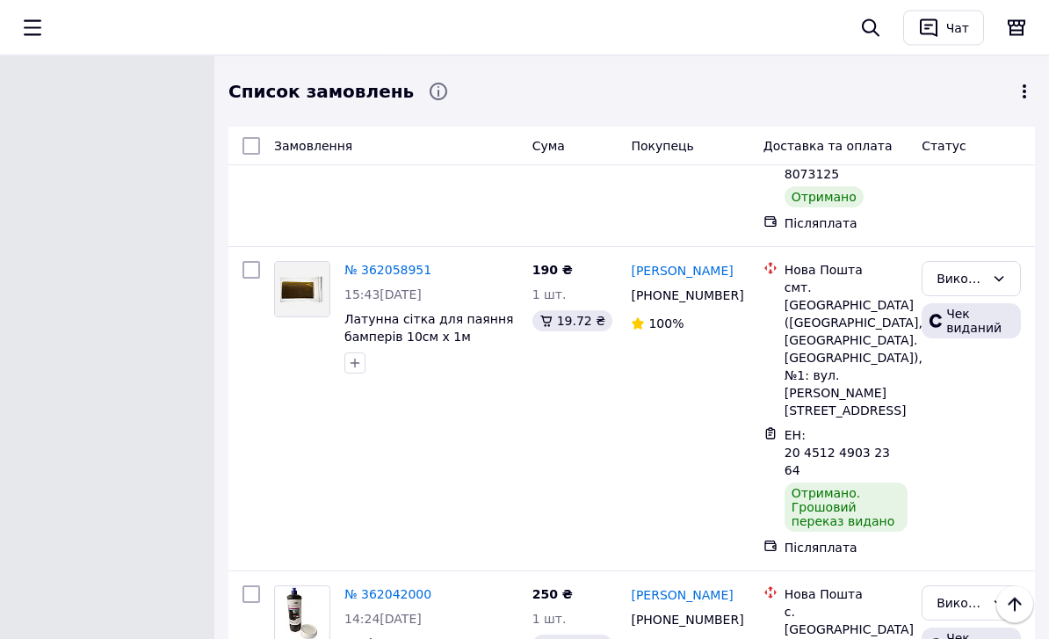
scroll to position [12570, 0]
drag, startPoint x: 626, startPoint y: 207, endPoint x: 739, endPoint y: 212, distance: 113.4
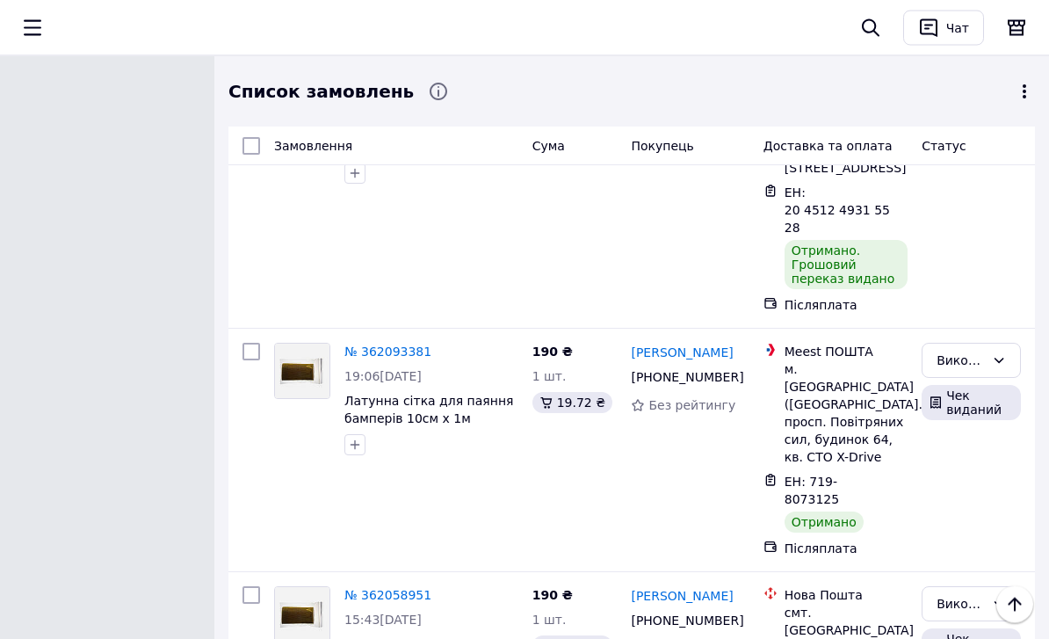
scroll to position [12254, 0]
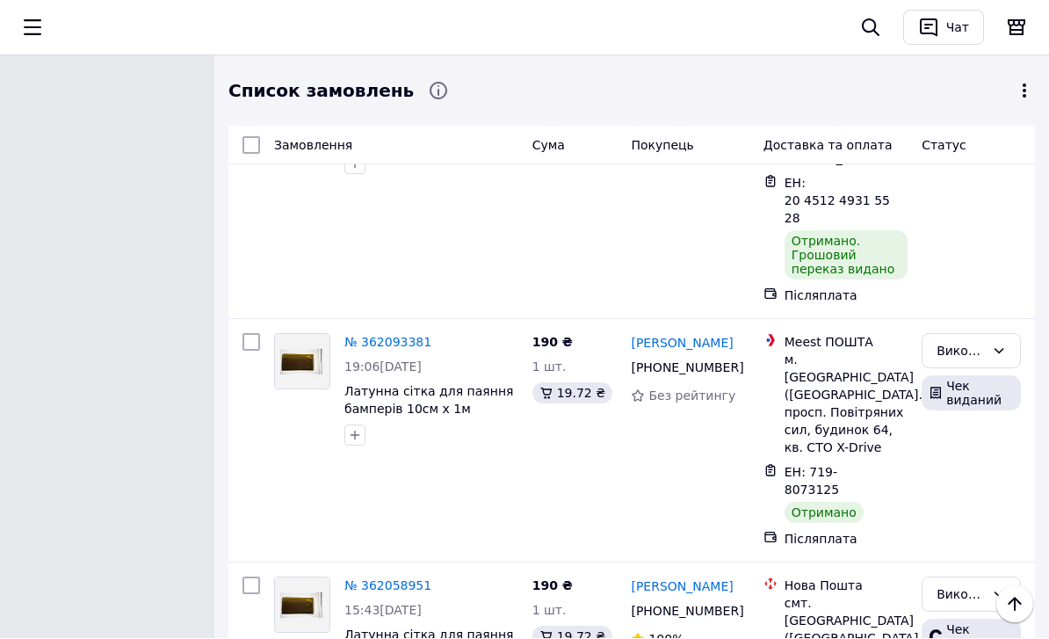
drag, startPoint x: 628, startPoint y: 330, endPoint x: 740, endPoint y: 337, distance: 111.9
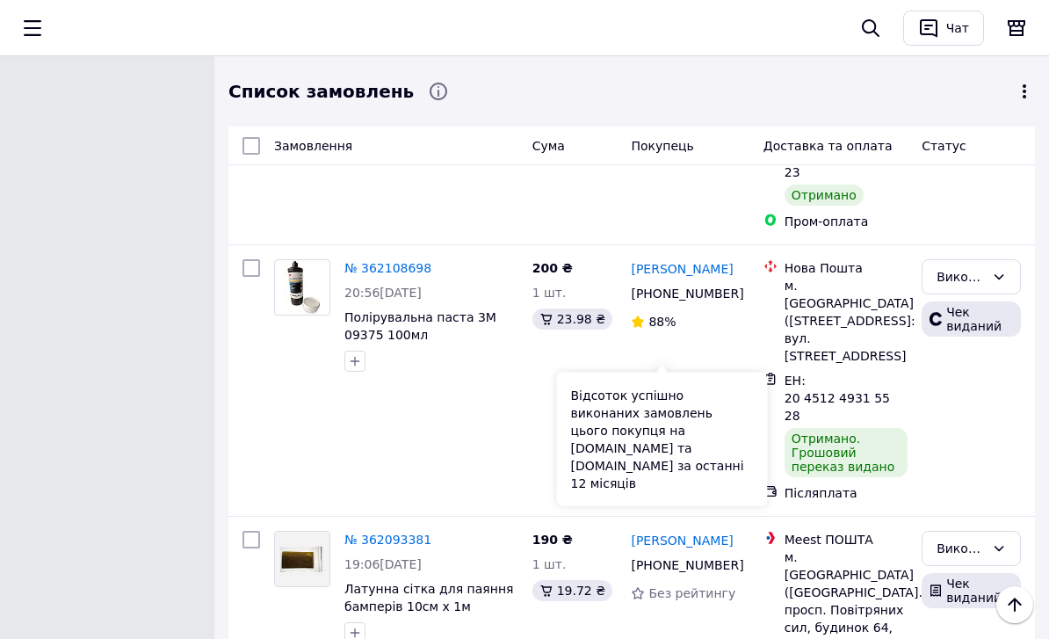
scroll to position [12059, 0]
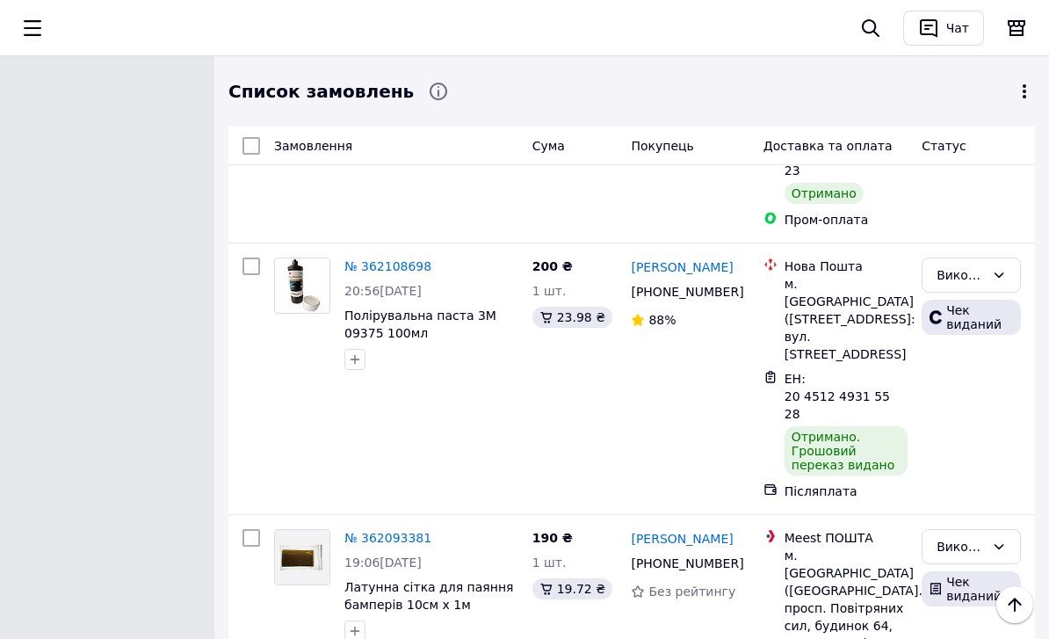
drag, startPoint x: 627, startPoint y: 281, endPoint x: 760, endPoint y: 297, distance: 133.6
drag, startPoint x: 636, startPoint y: 287, endPoint x: 726, endPoint y: 290, distance: 89.7
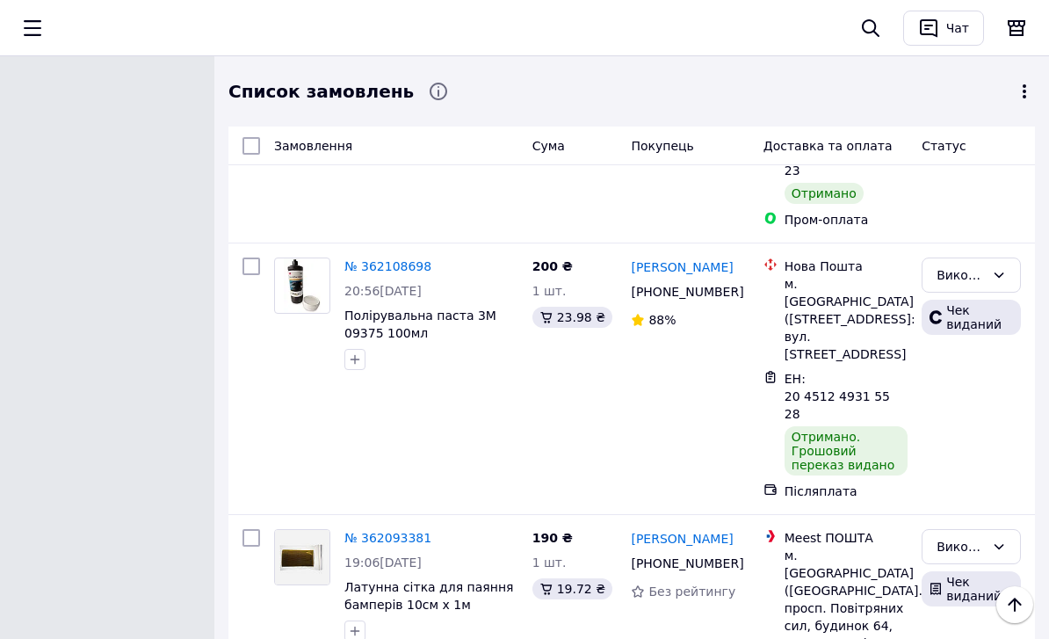
drag, startPoint x: 626, startPoint y: 287, endPoint x: 735, endPoint y: 294, distance: 109.1
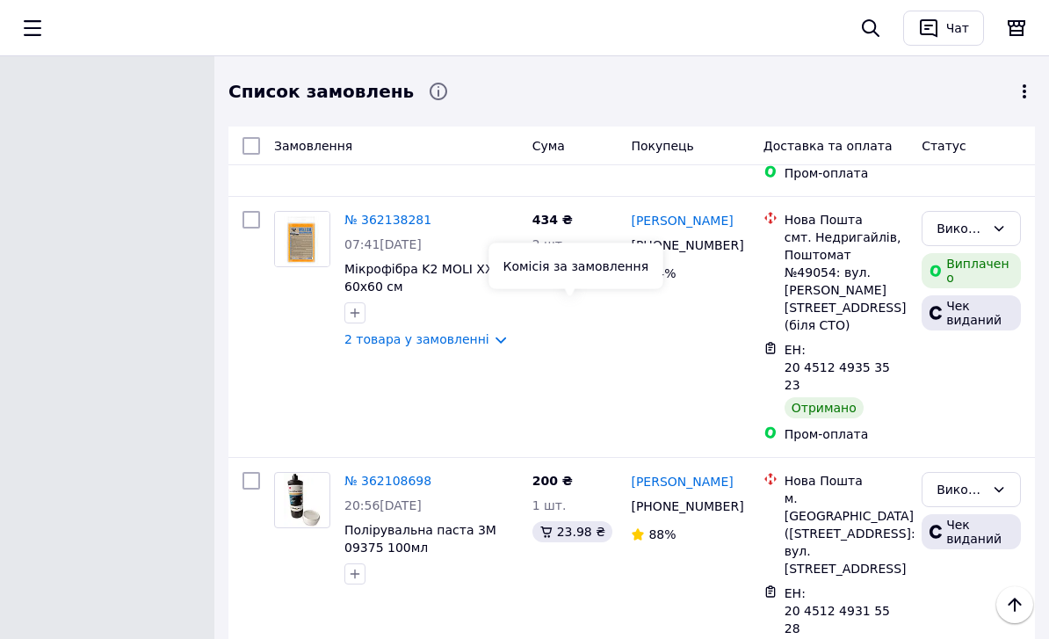
scroll to position [11818, 0]
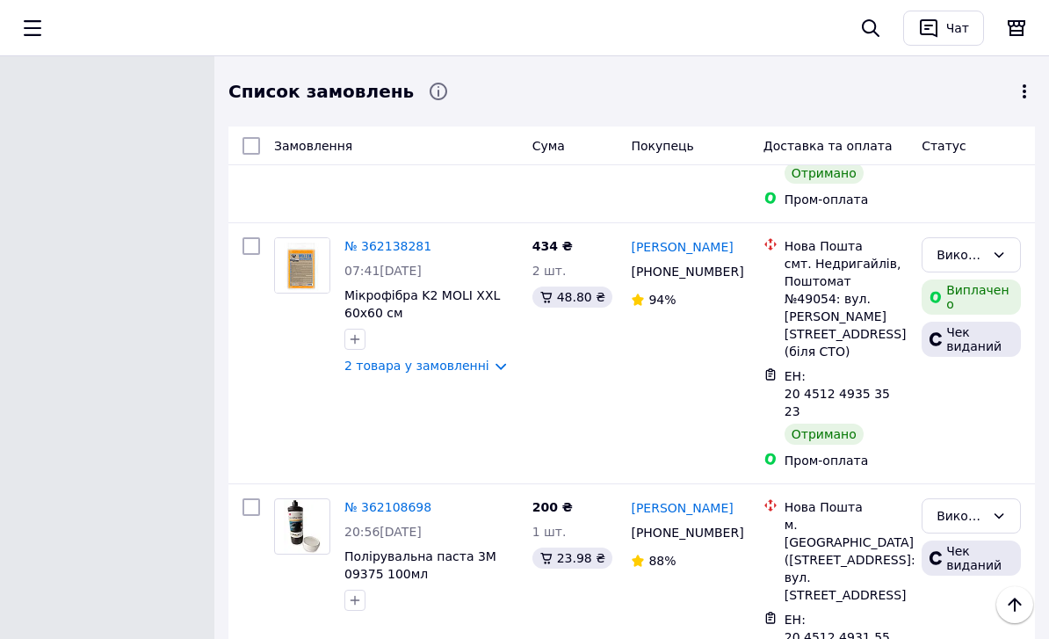
drag, startPoint x: 621, startPoint y: 283, endPoint x: 723, endPoint y: 286, distance: 102.0
drag, startPoint x: 627, startPoint y: 271, endPoint x: 741, endPoint y: 290, distance: 115.9
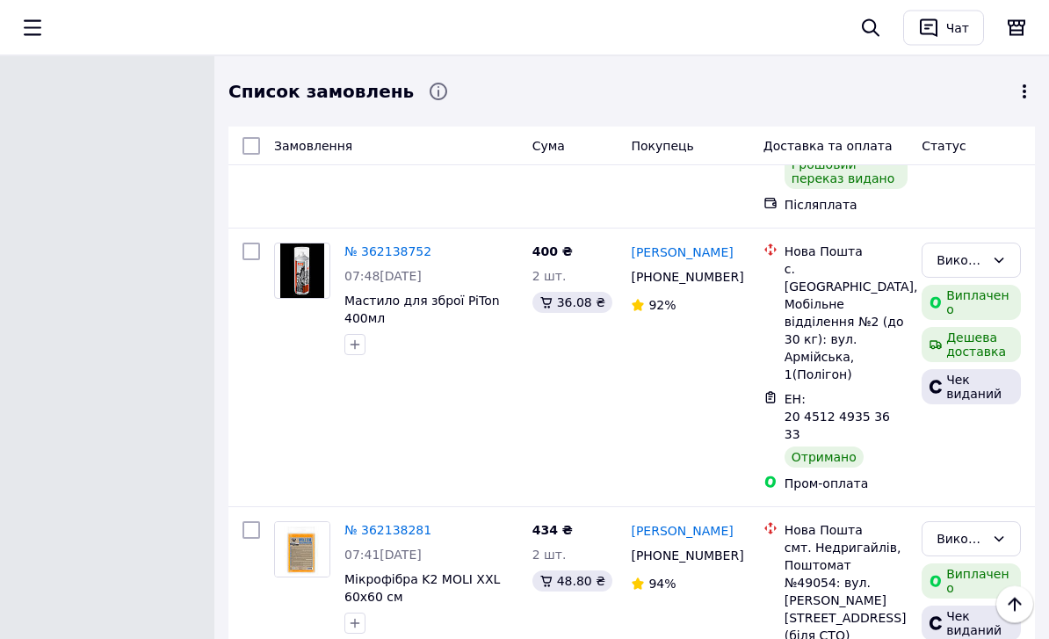
scroll to position [11517, 0]
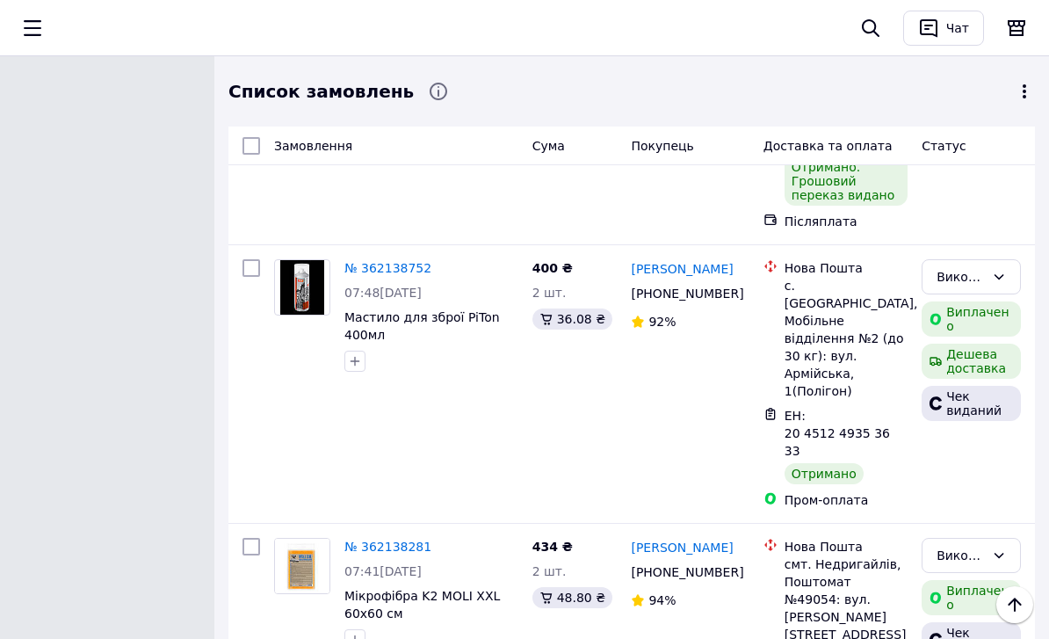
drag, startPoint x: 622, startPoint y: 277, endPoint x: 665, endPoint y: 272, distance: 43.4
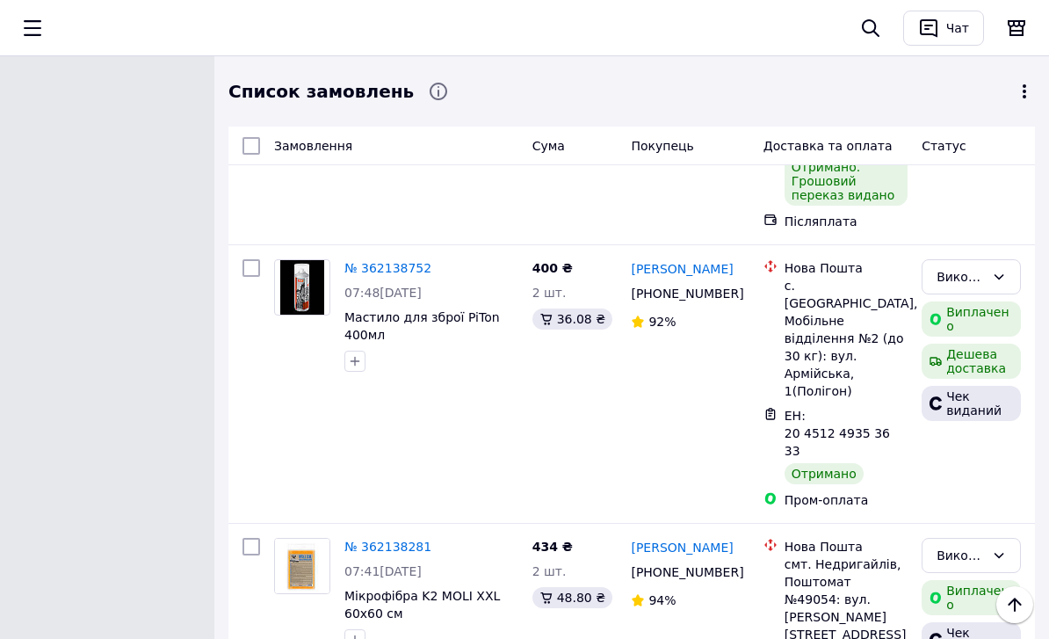
drag, startPoint x: 632, startPoint y: 265, endPoint x: 734, endPoint y: 281, distance: 103.3
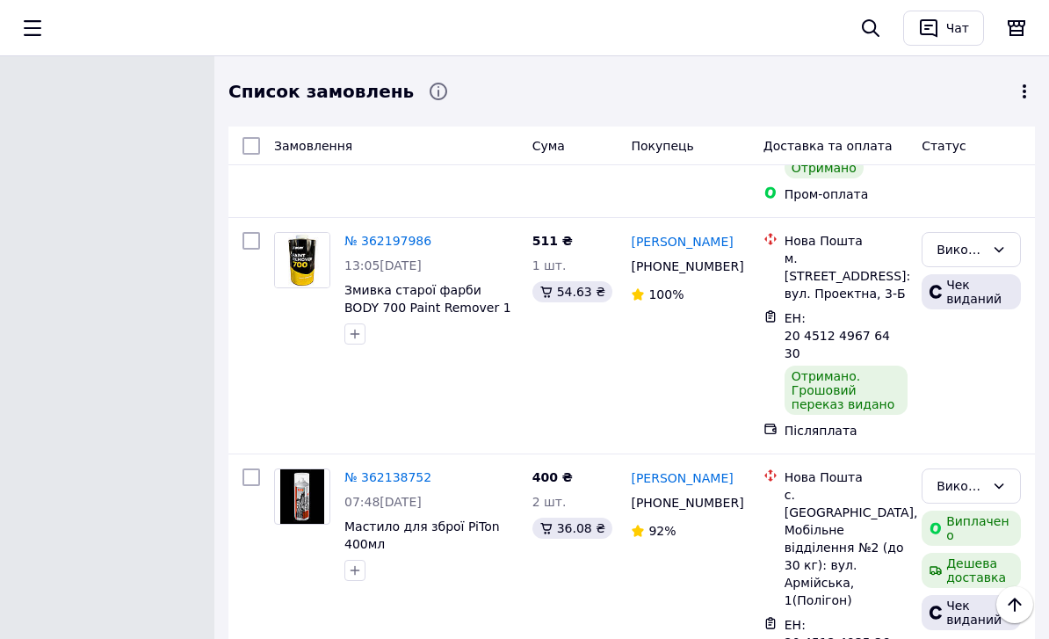
scroll to position [11307, 0]
drag, startPoint x: 629, startPoint y: 272, endPoint x: 745, endPoint y: 275, distance: 116.1
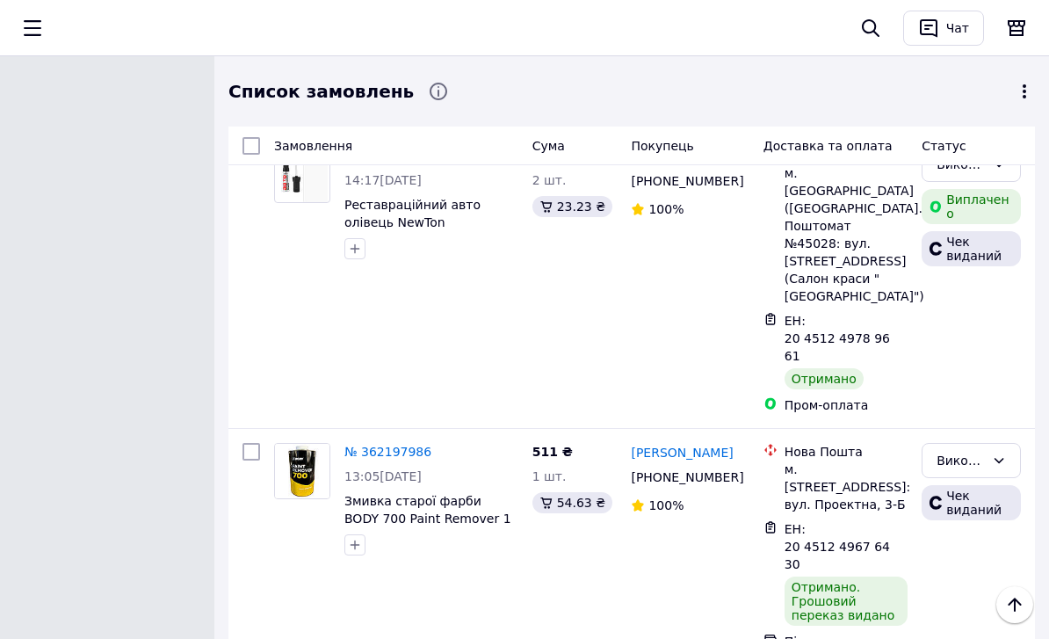
scroll to position [11097, 0]
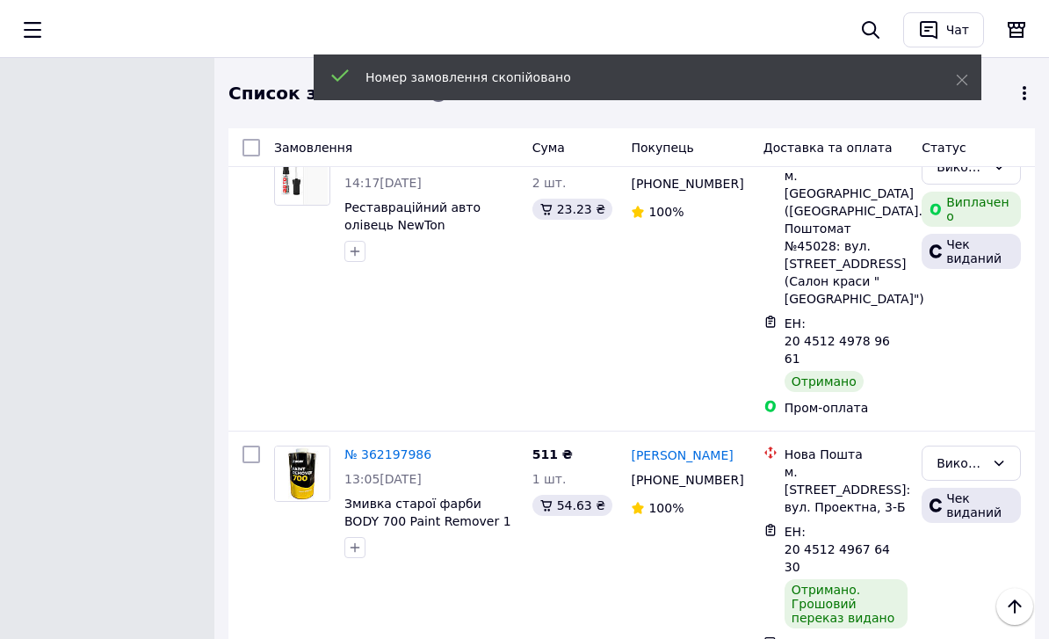
scroll to position [11095, 0]
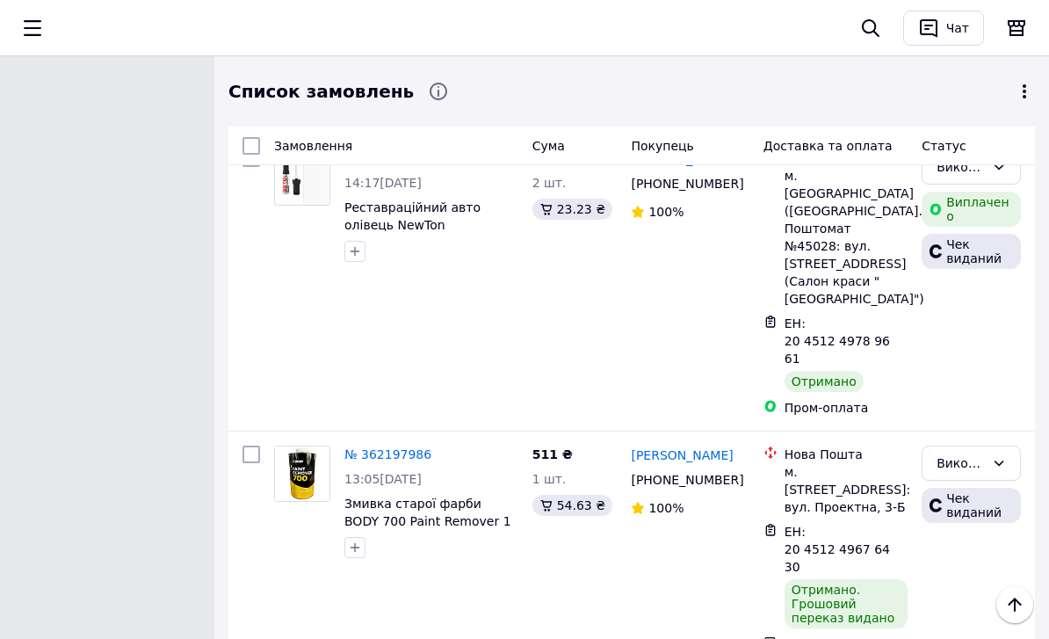
drag, startPoint x: 619, startPoint y: 229, endPoint x: 736, endPoint y: 236, distance: 118.0
drag, startPoint x: 629, startPoint y: 226, endPoint x: 751, endPoint y: 242, distance: 123.2
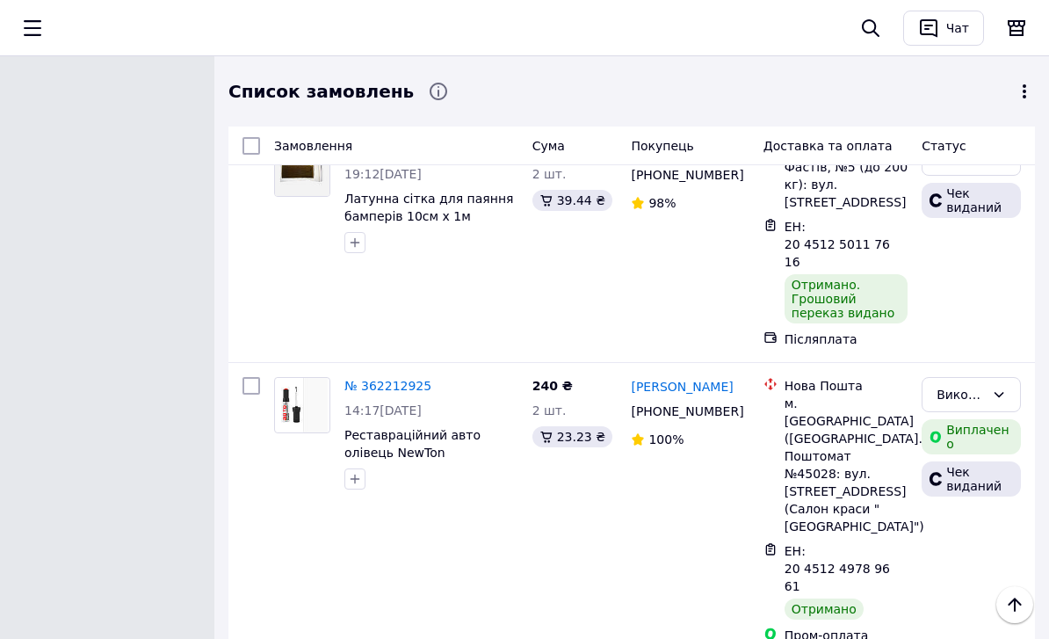
scroll to position [10817, 0]
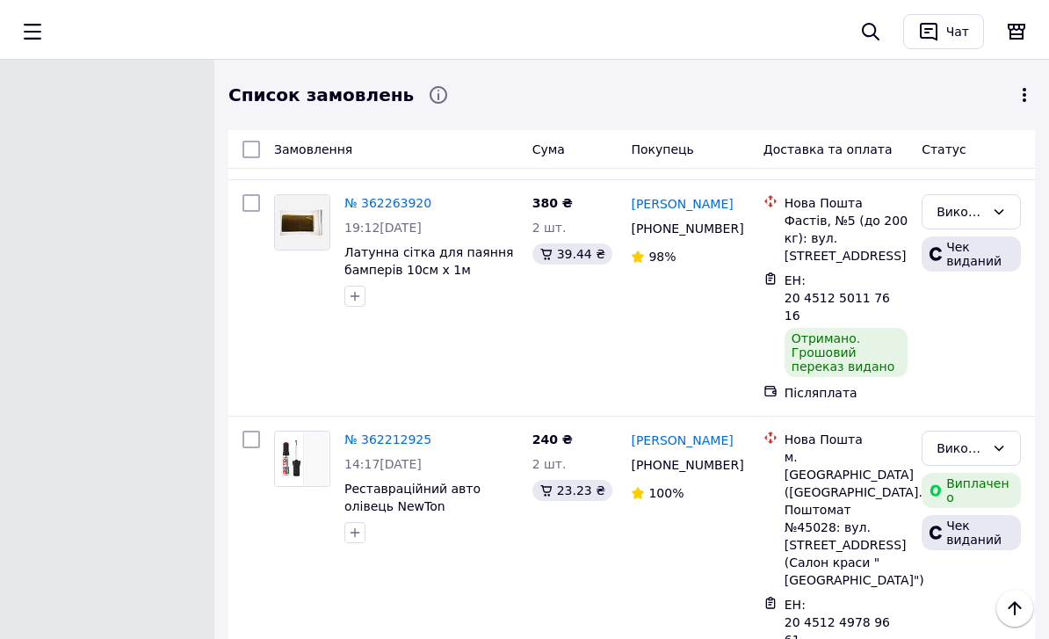
drag, startPoint x: 613, startPoint y: 278, endPoint x: 729, endPoint y: 299, distance: 117.9
drag, startPoint x: 623, startPoint y: 275, endPoint x: 740, endPoint y: 300, distance: 119.4
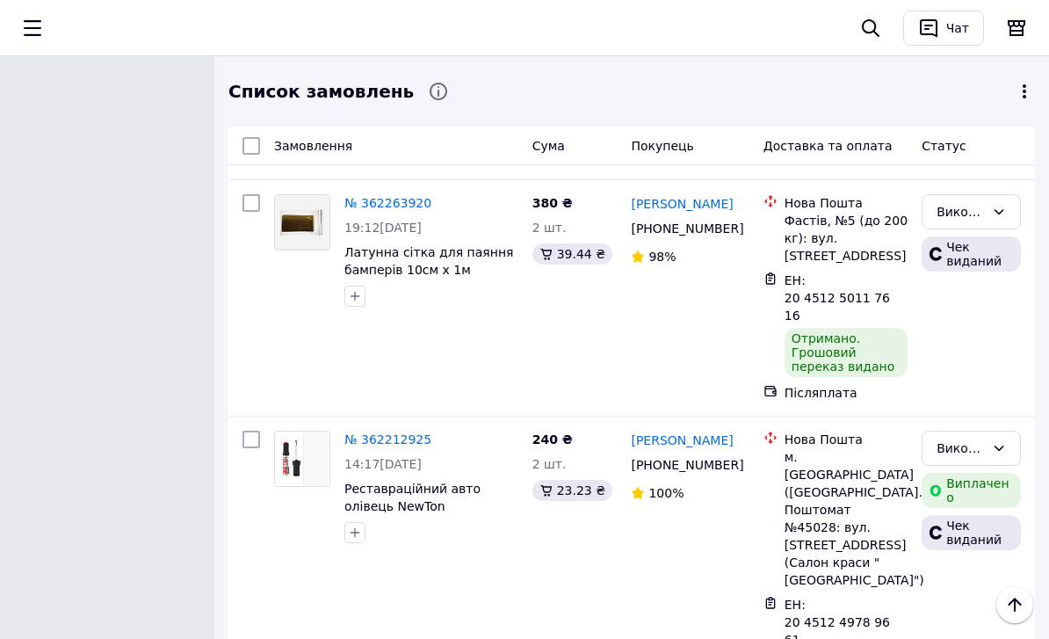
drag, startPoint x: 638, startPoint y: 279, endPoint x: 737, endPoint y: 295, distance: 100.6
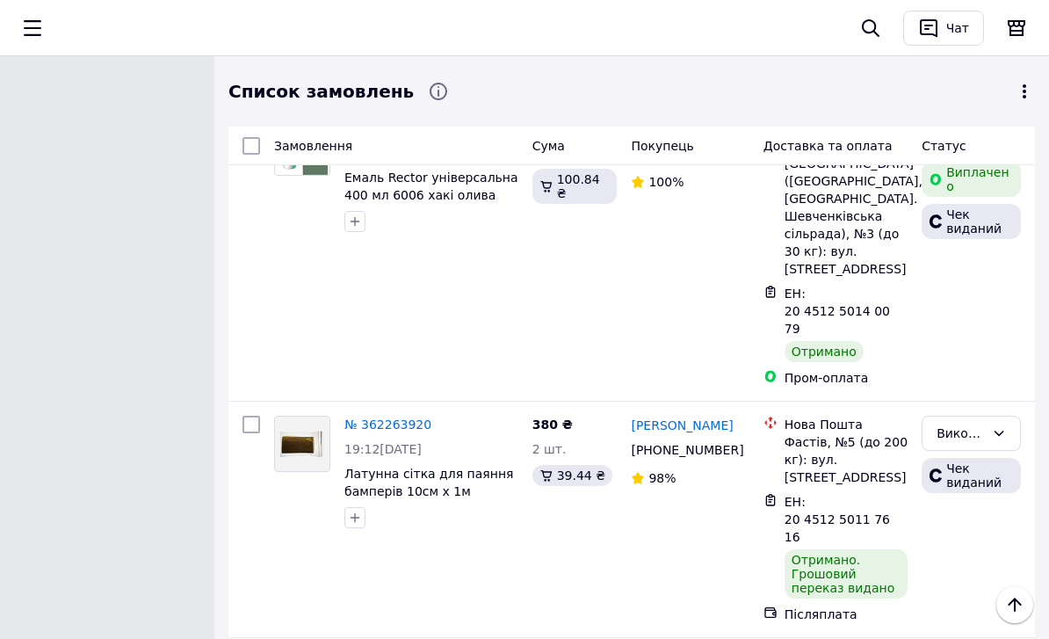
scroll to position [10585, 0]
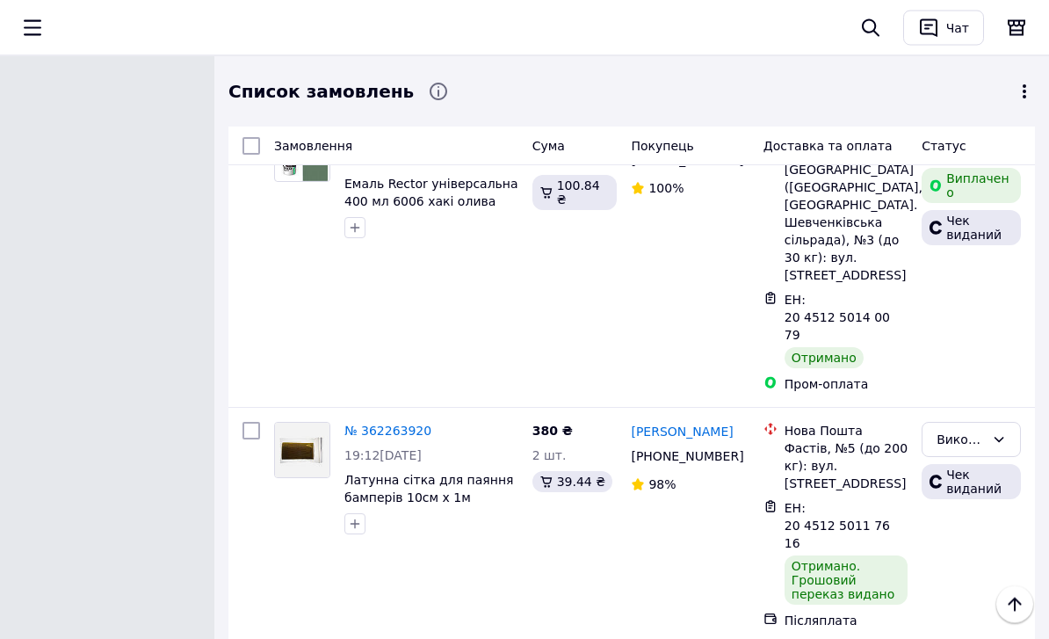
drag, startPoint x: 626, startPoint y: 278, endPoint x: 753, endPoint y: 280, distance: 127.5
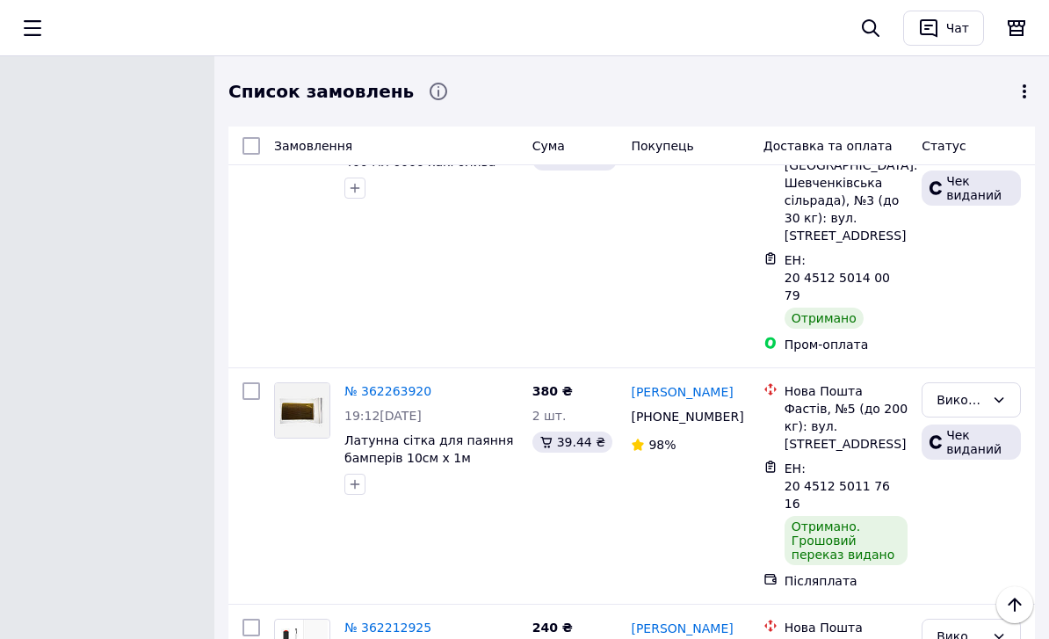
scroll to position [10669, 0]
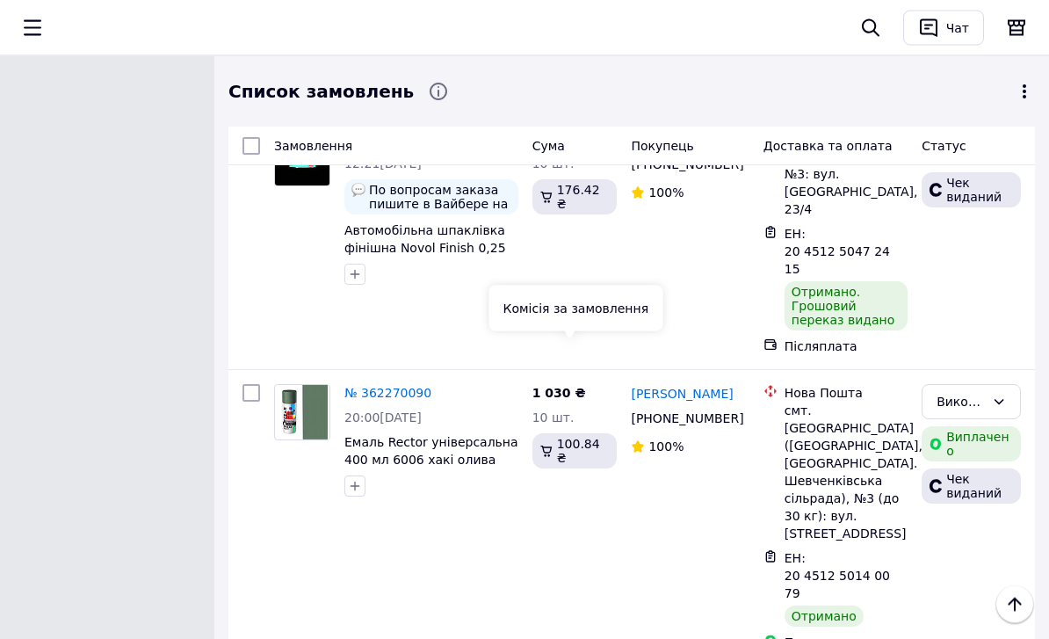
scroll to position [10328, 0]
drag, startPoint x: 626, startPoint y: 297, endPoint x: 735, endPoint y: 303, distance: 109.1
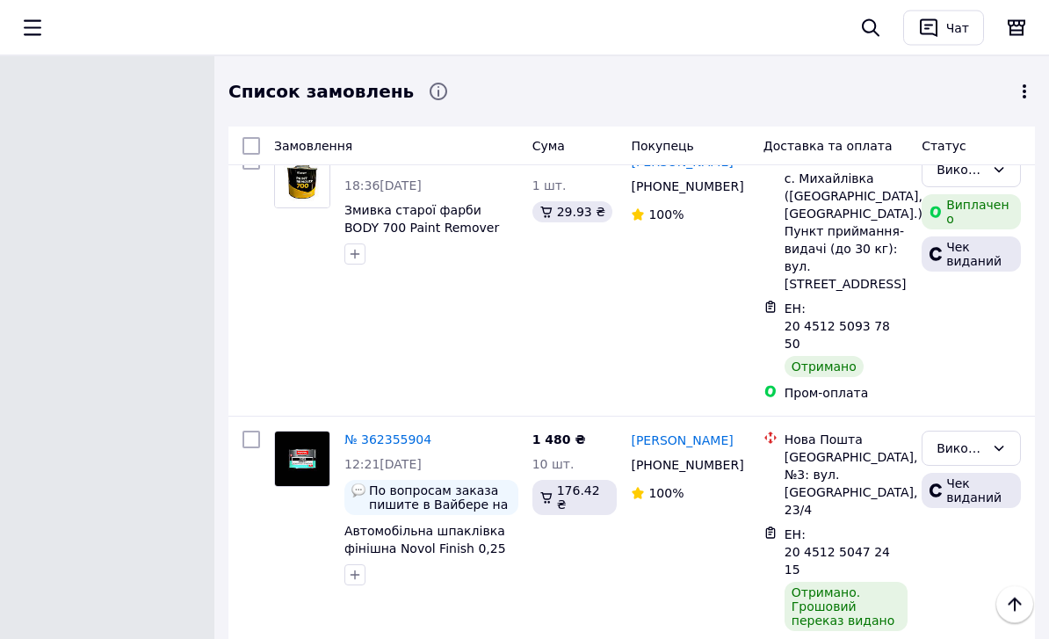
scroll to position [10012, 0]
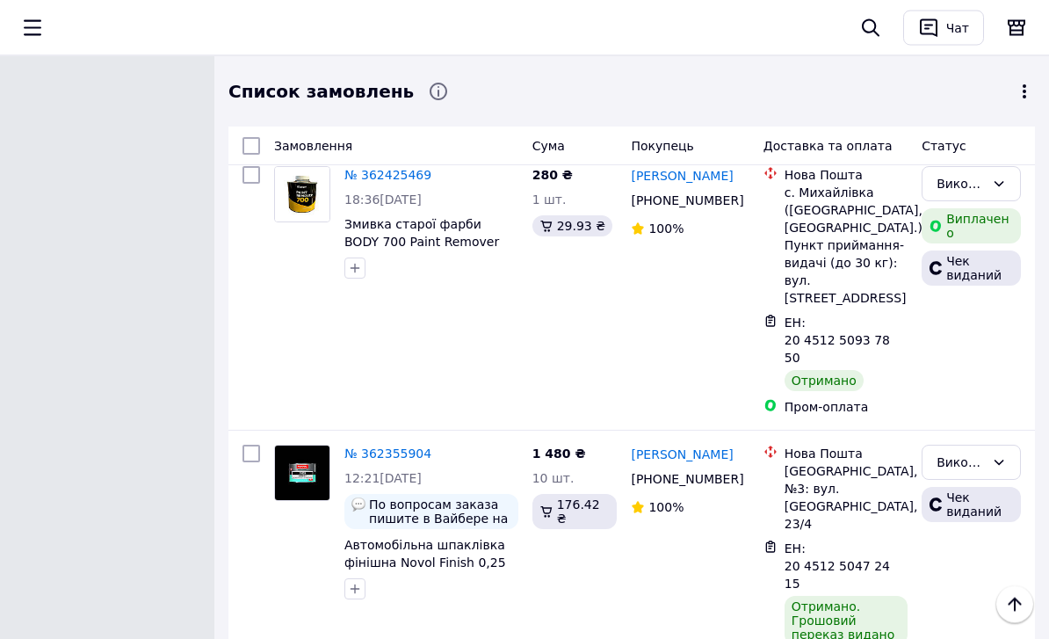
drag, startPoint x: 620, startPoint y: 347, endPoint x: 707, endPoint y: 354, distance: 88.2
drag, startPoint x: 634, startPoint y: 342, endPoint x: 741, endPoint y: 362, distance: 109.1
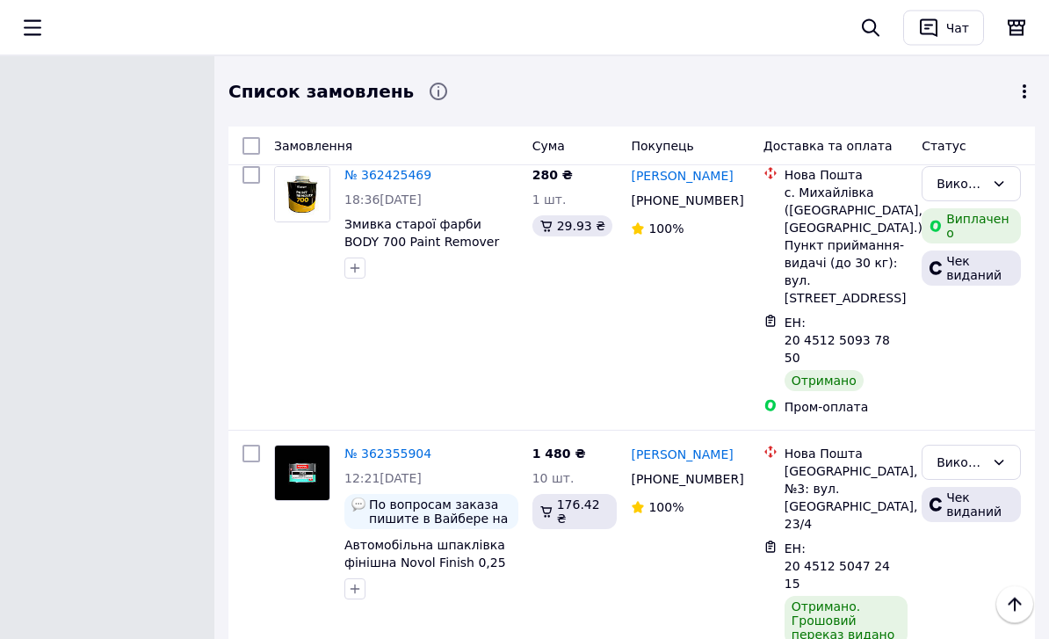
scroll to position [10013, 0]
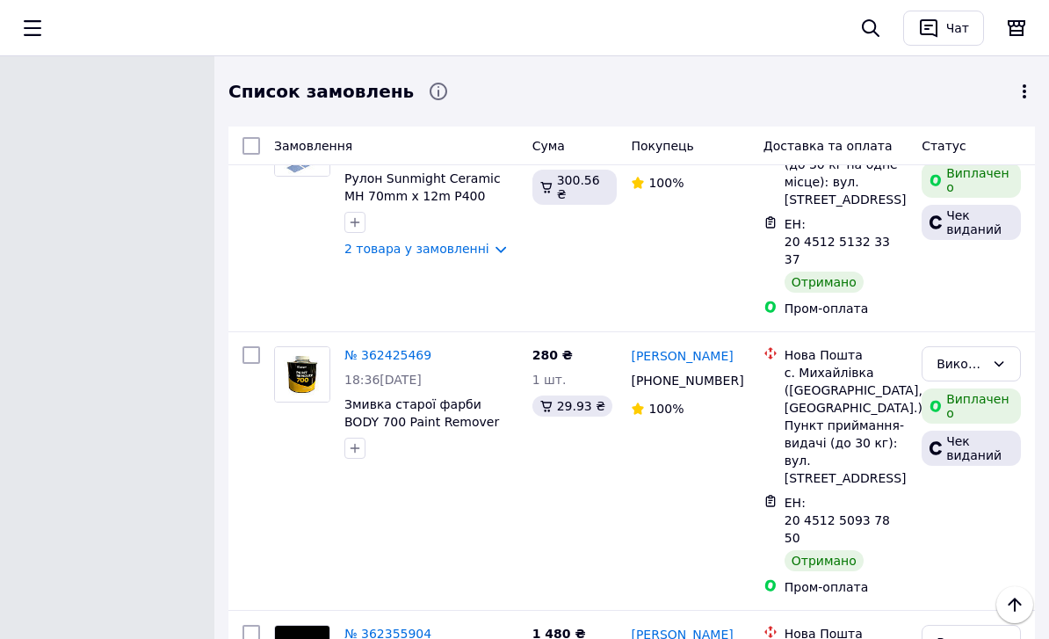
scroll to position [9804, 0]
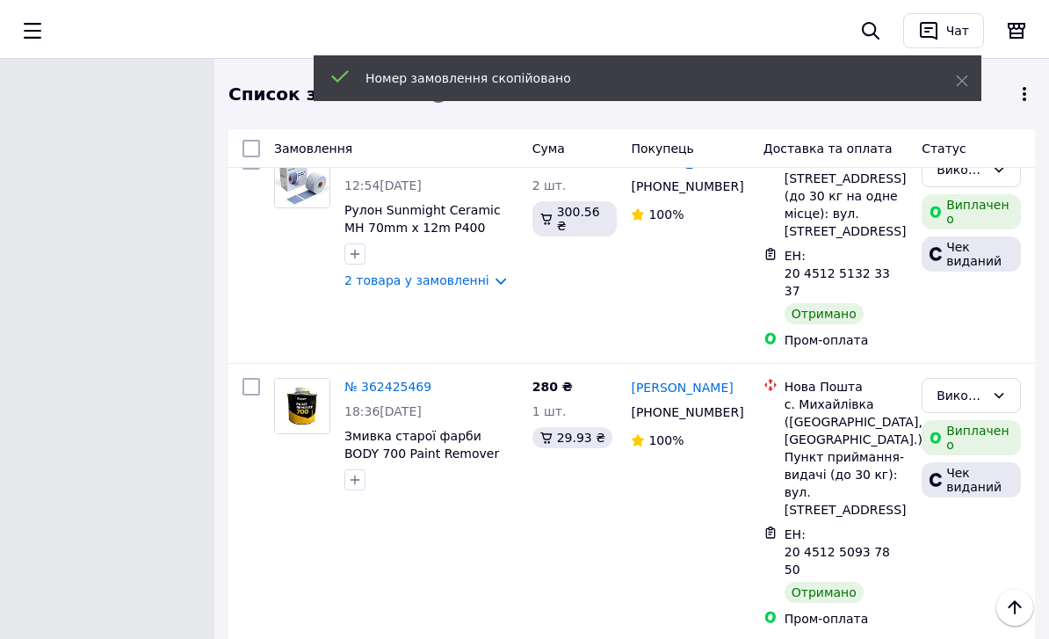
scroll to position [9801, 0]
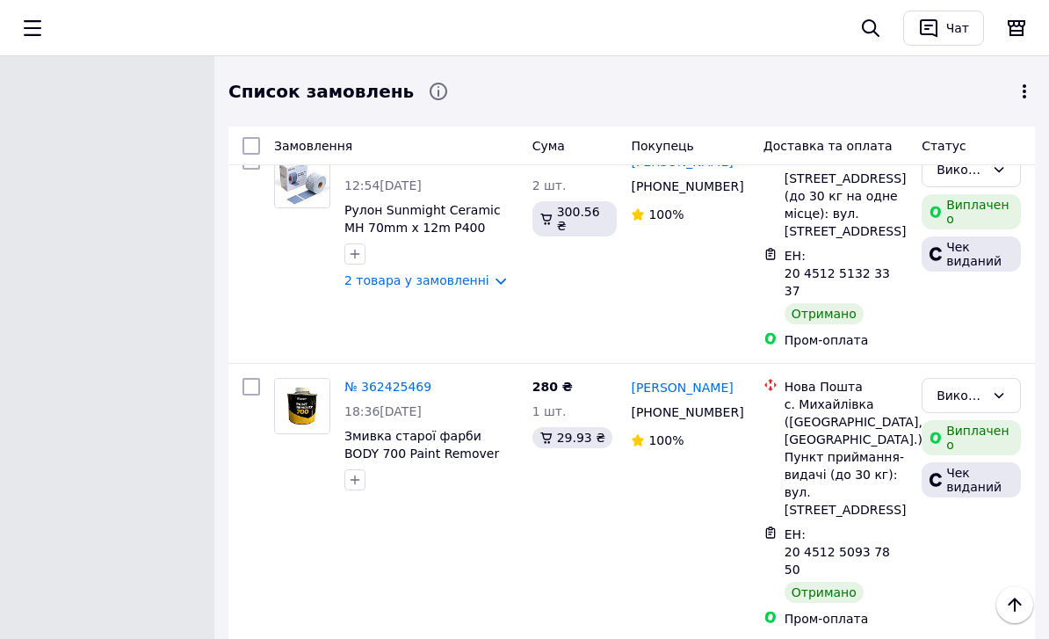
drag, startPoint x: 634, startPoint y: 335, endPoint x: 737, endPoint y: 352, distance: 105.0
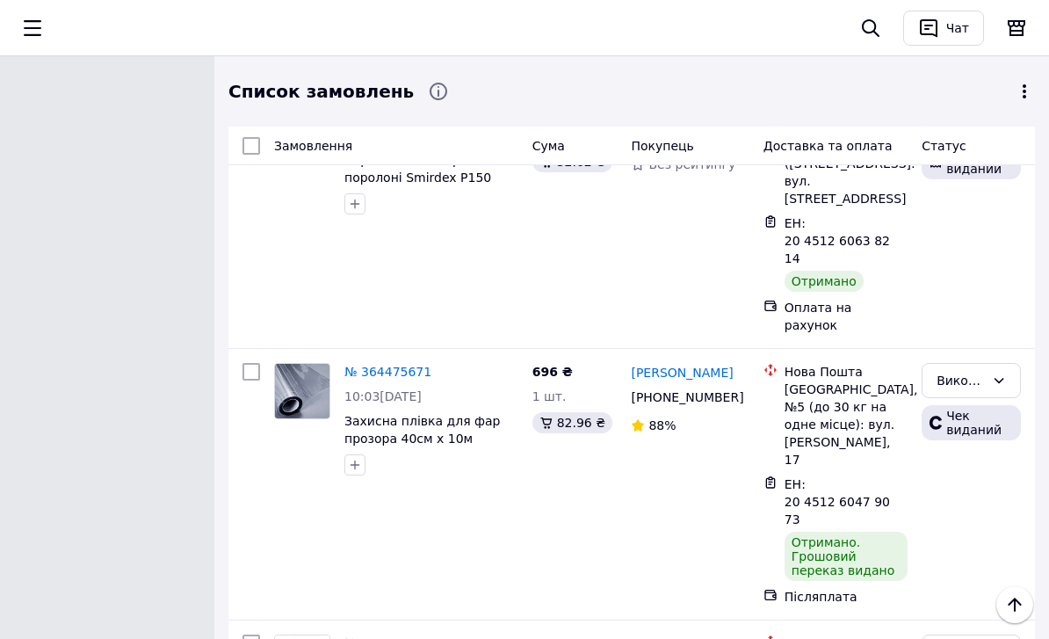
scroll to position [3665, 0]
